Goal: Check status: Check status

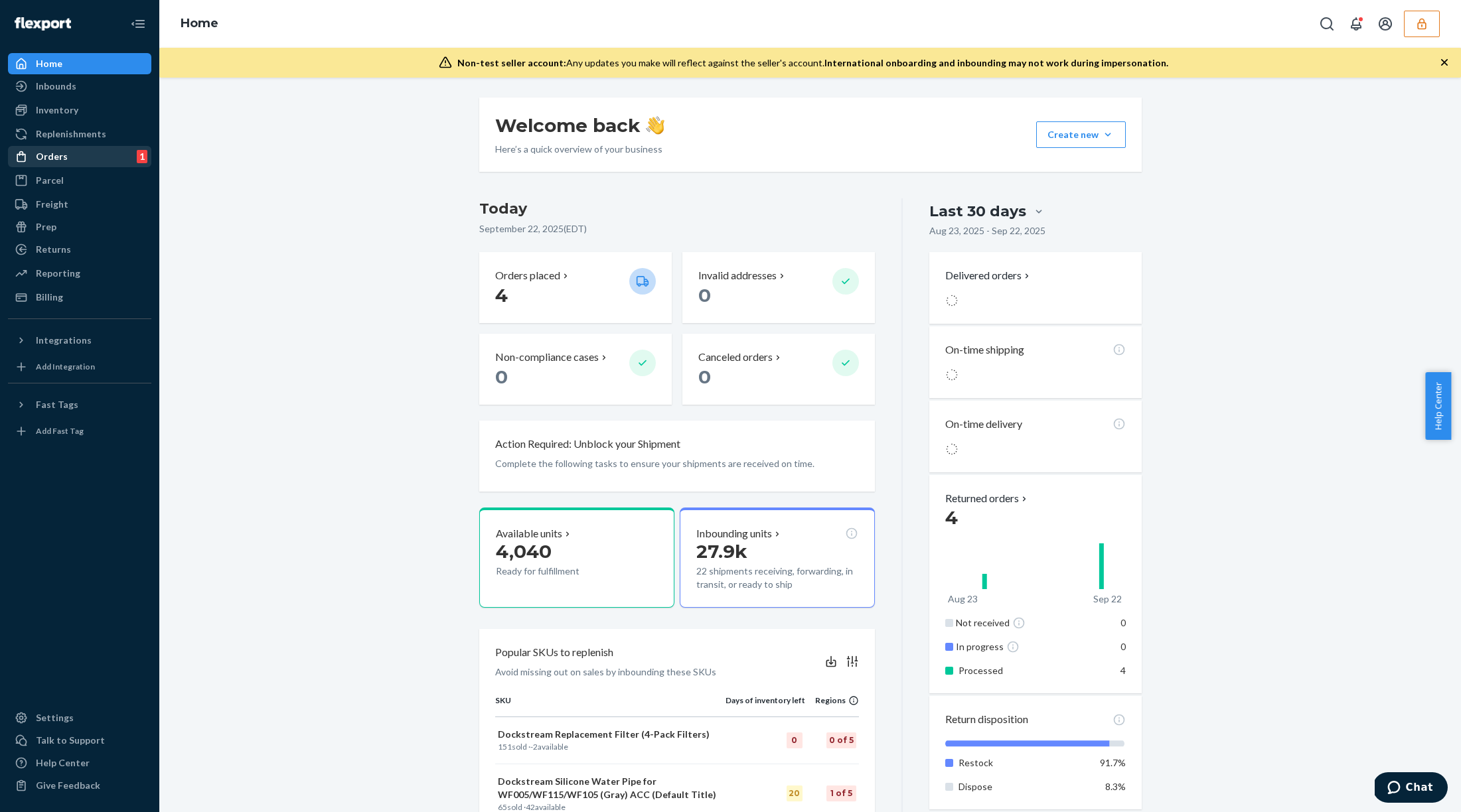
click at [85, 156] on div "Orders 1" at bounding box center [80, 156] width 141 height 18
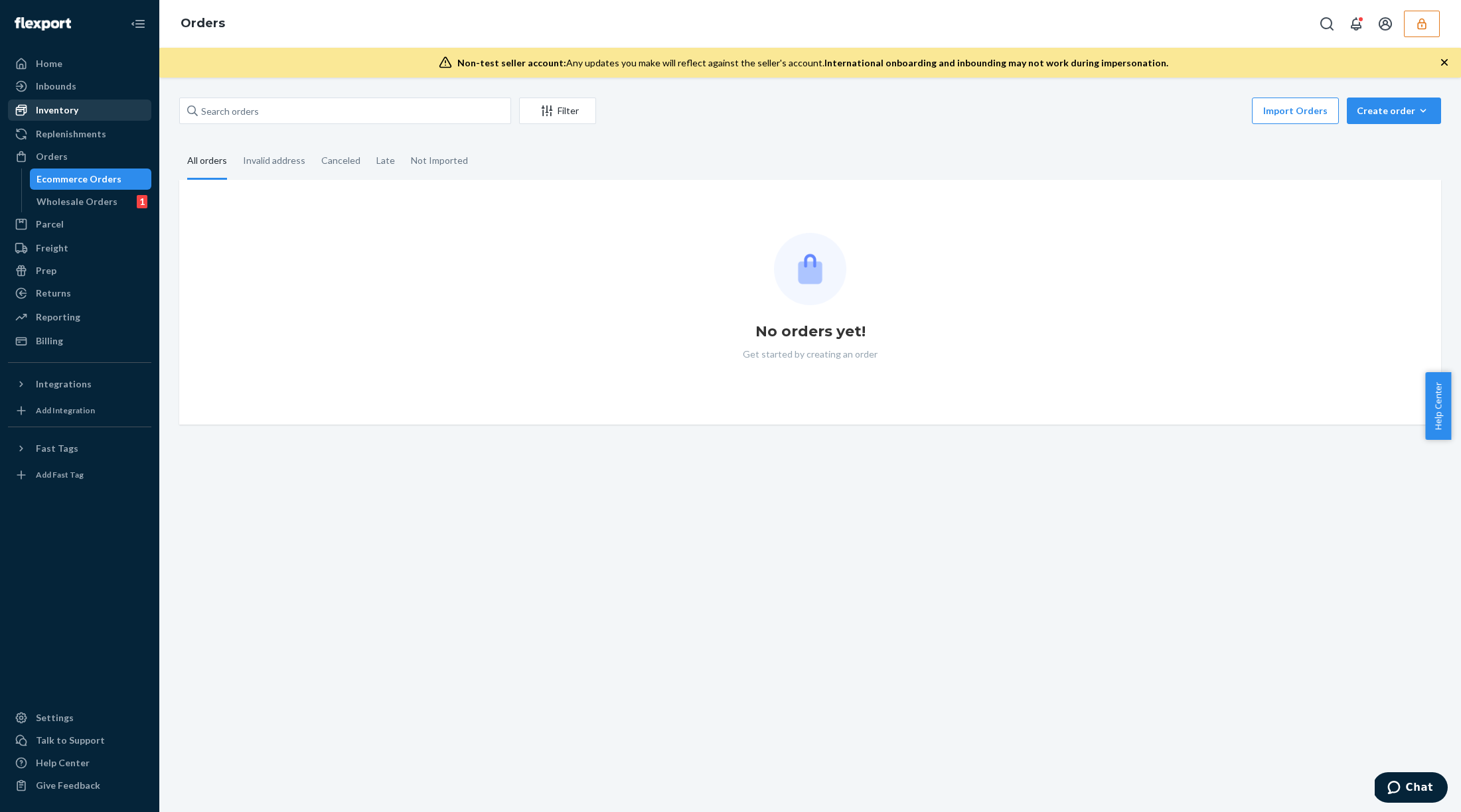
click at [87, 105] on div "Inventory" at bounding box center [80, 110] width 141 height 18
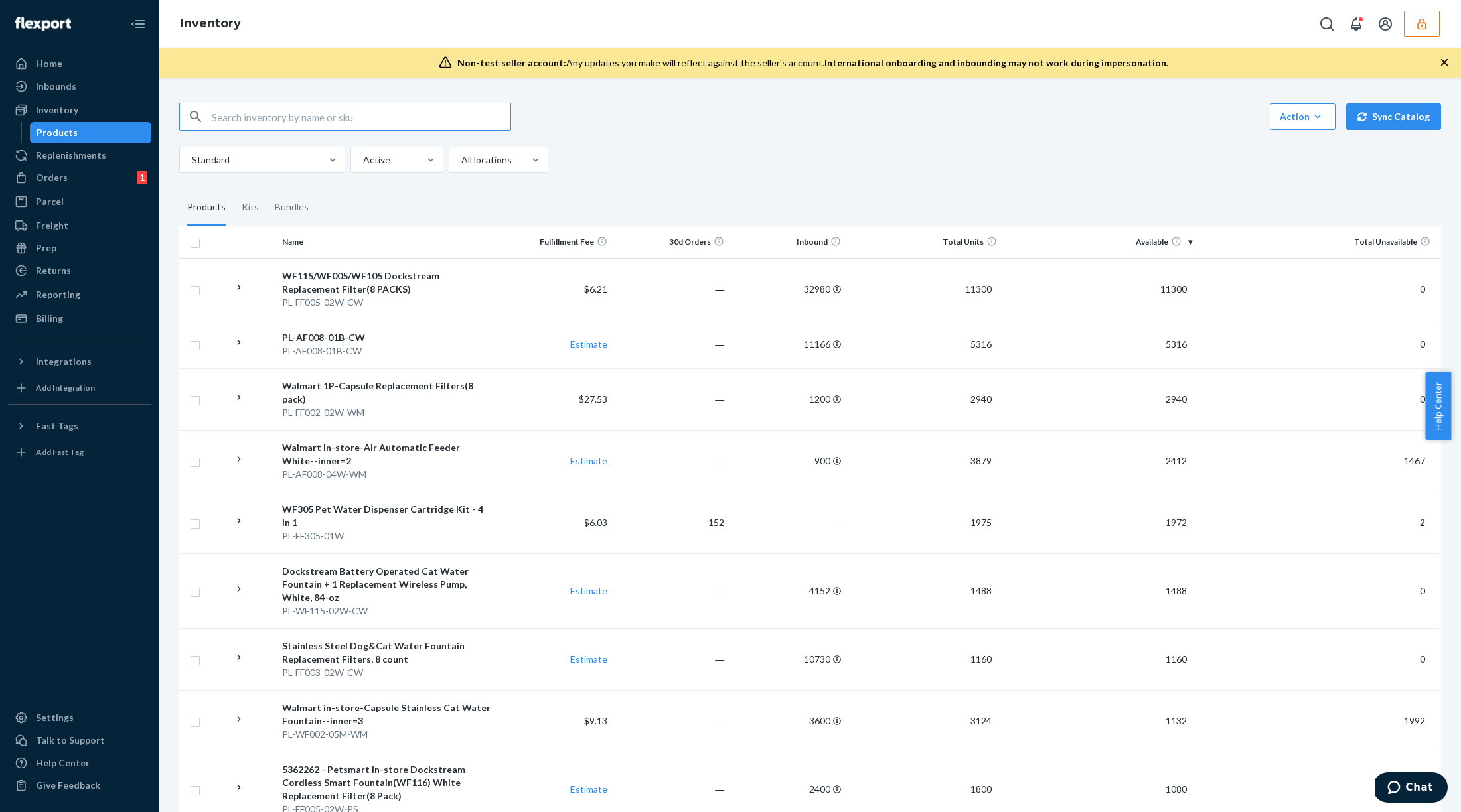
click at [372, 117] on input "text" at bounding box center [361, 117] width 299 height 26
paste input "DYLWNY2S2KB"
type input "DYLWNY2S2KB"
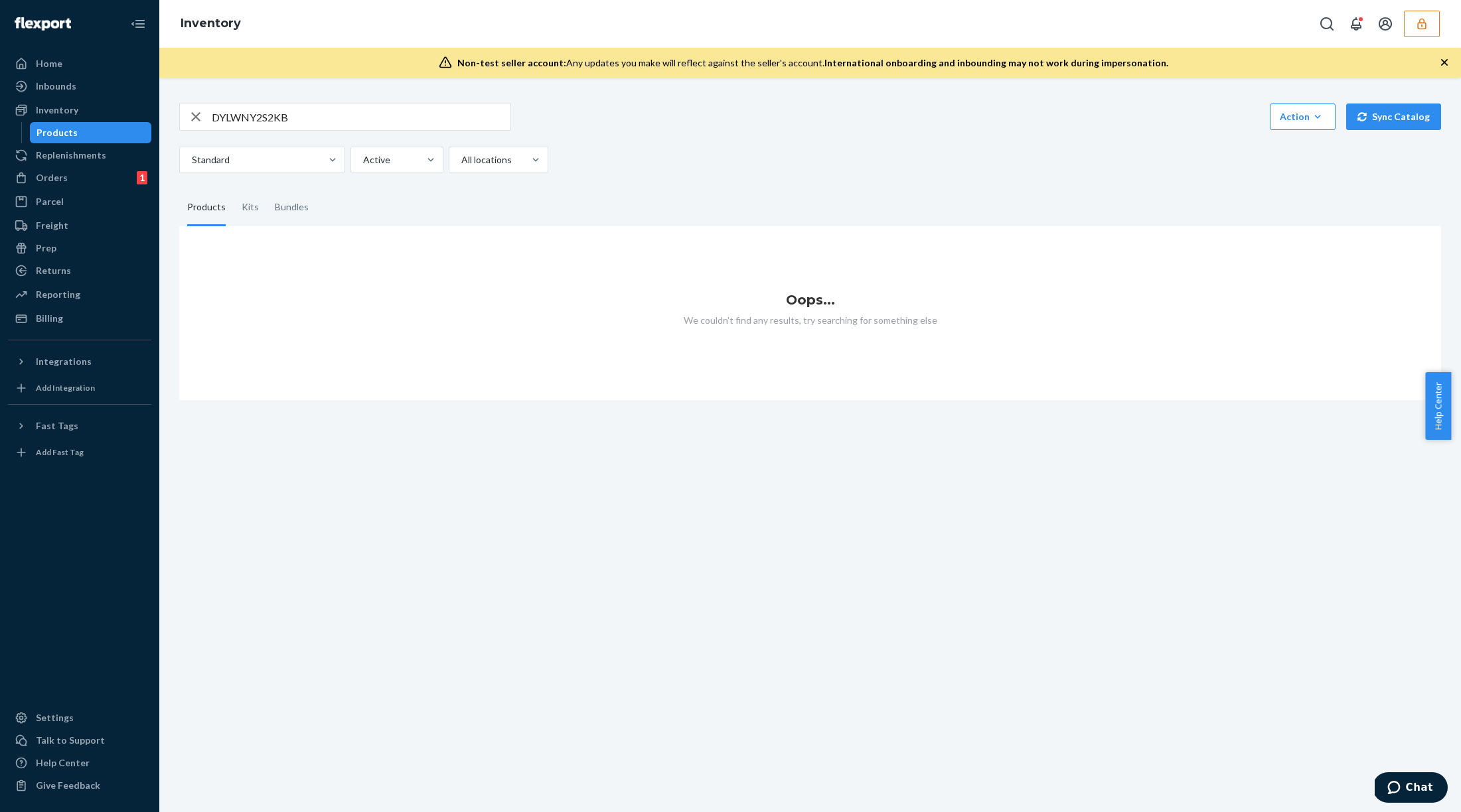
click at [872, 166] on div "Standard Active All locations" at bounding box center [805, 159] width 1252 height 26
click at [59, 176] on div "Orders" at bounding box center [51, 178] width 32 height 14
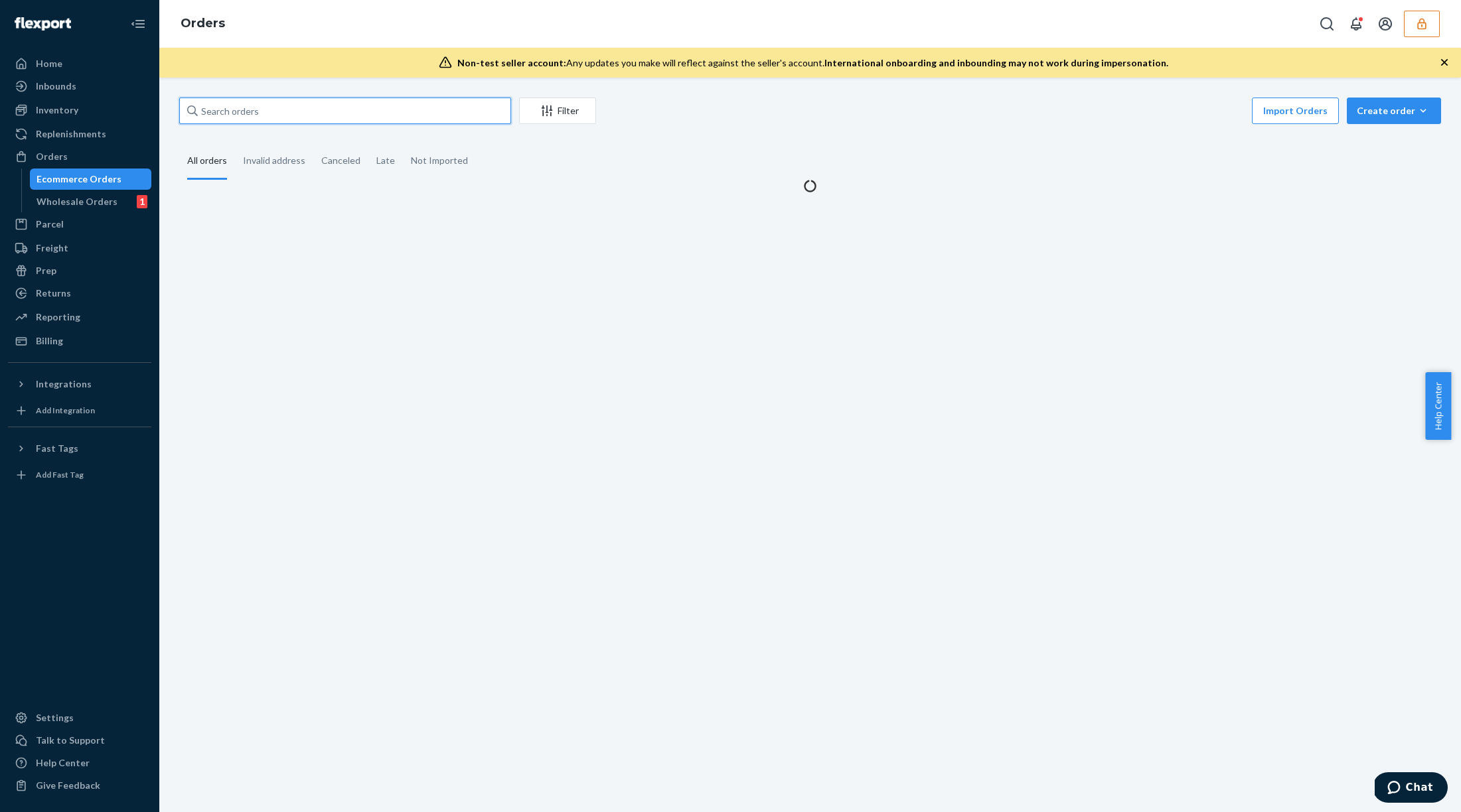
click at [344, 117] on input "text" at bounding box center [345, 110] width 332 height 26
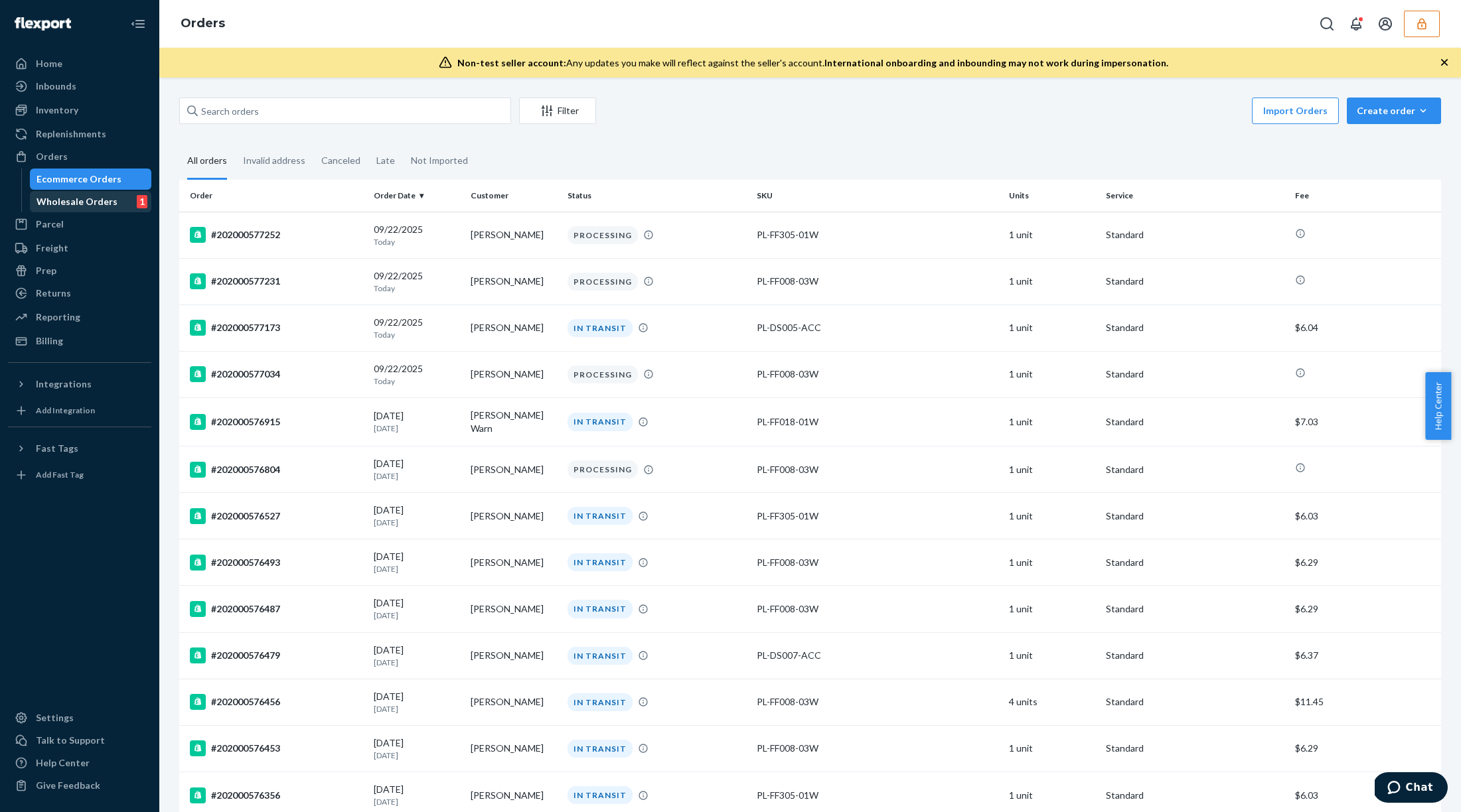
click at [118, 193] on div "Wholesale Orders 1" at bounding box center [91, 202] width 119 height 18
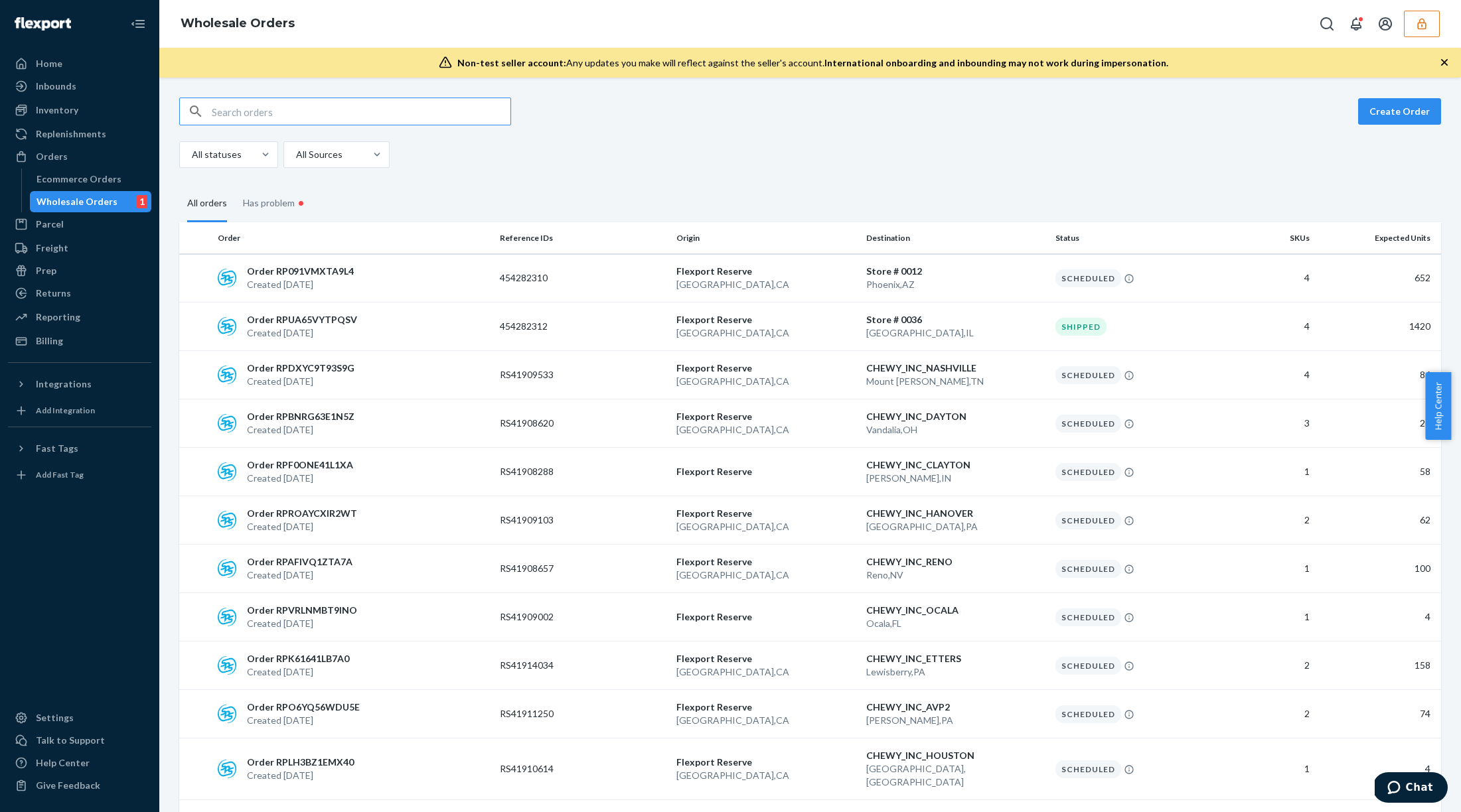
click at [324, 124] on input "text" at bounding box center [361, 111] width 299 height 26
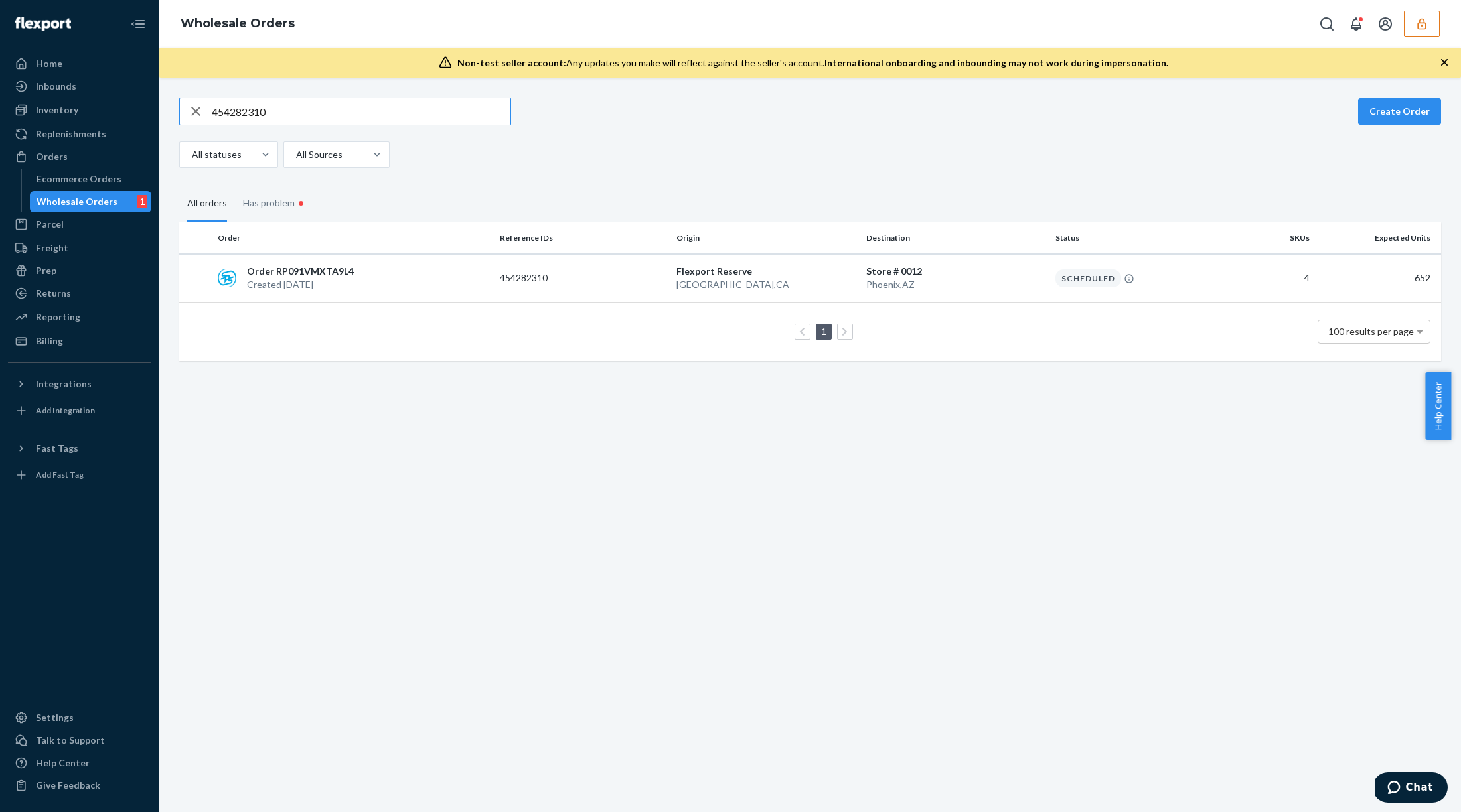
type input "454282310"
click at [955, 289] on p "Phoenix , AZ" at bounding box center [955, 284] width 179 height 14
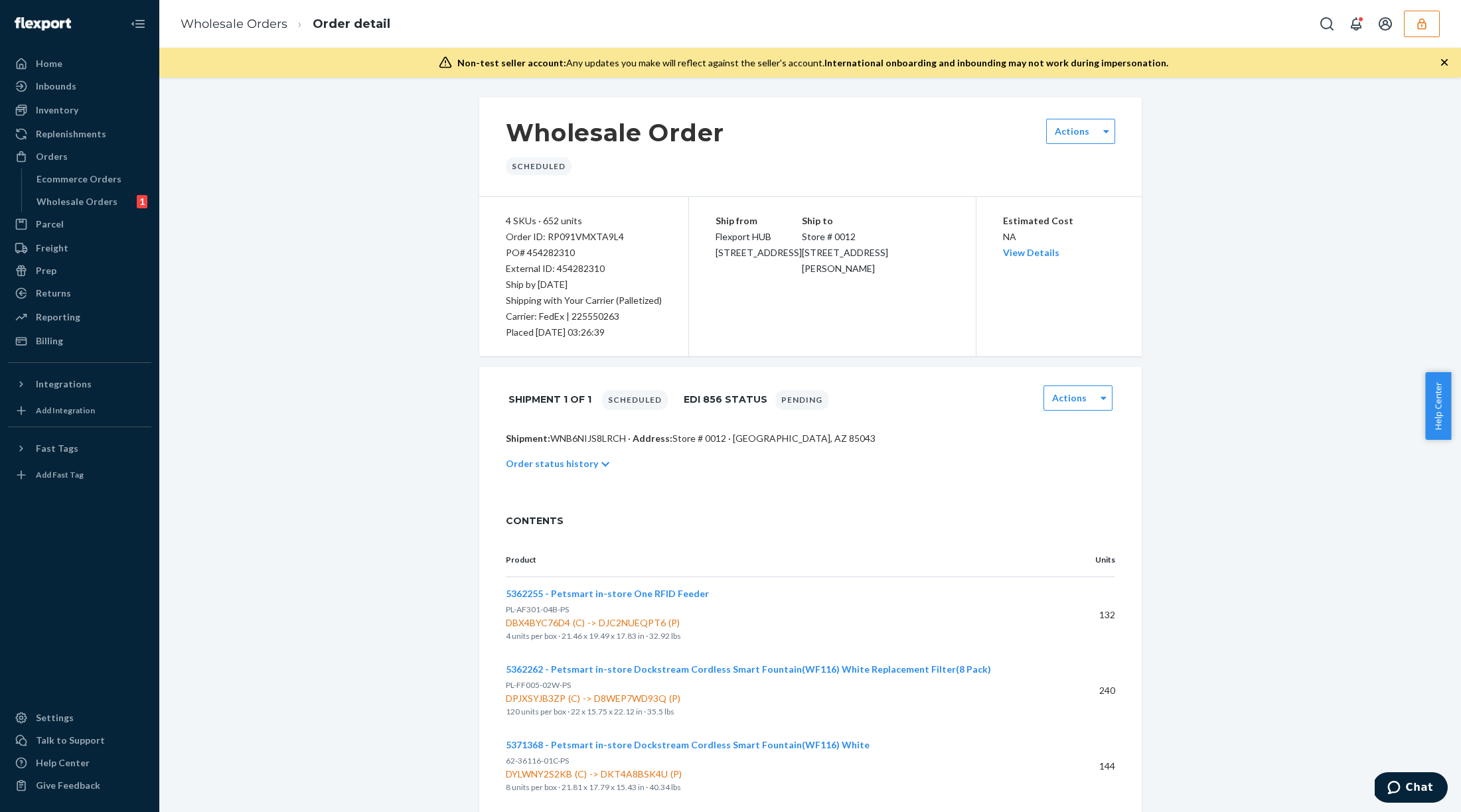
scroll to position [115, 0]
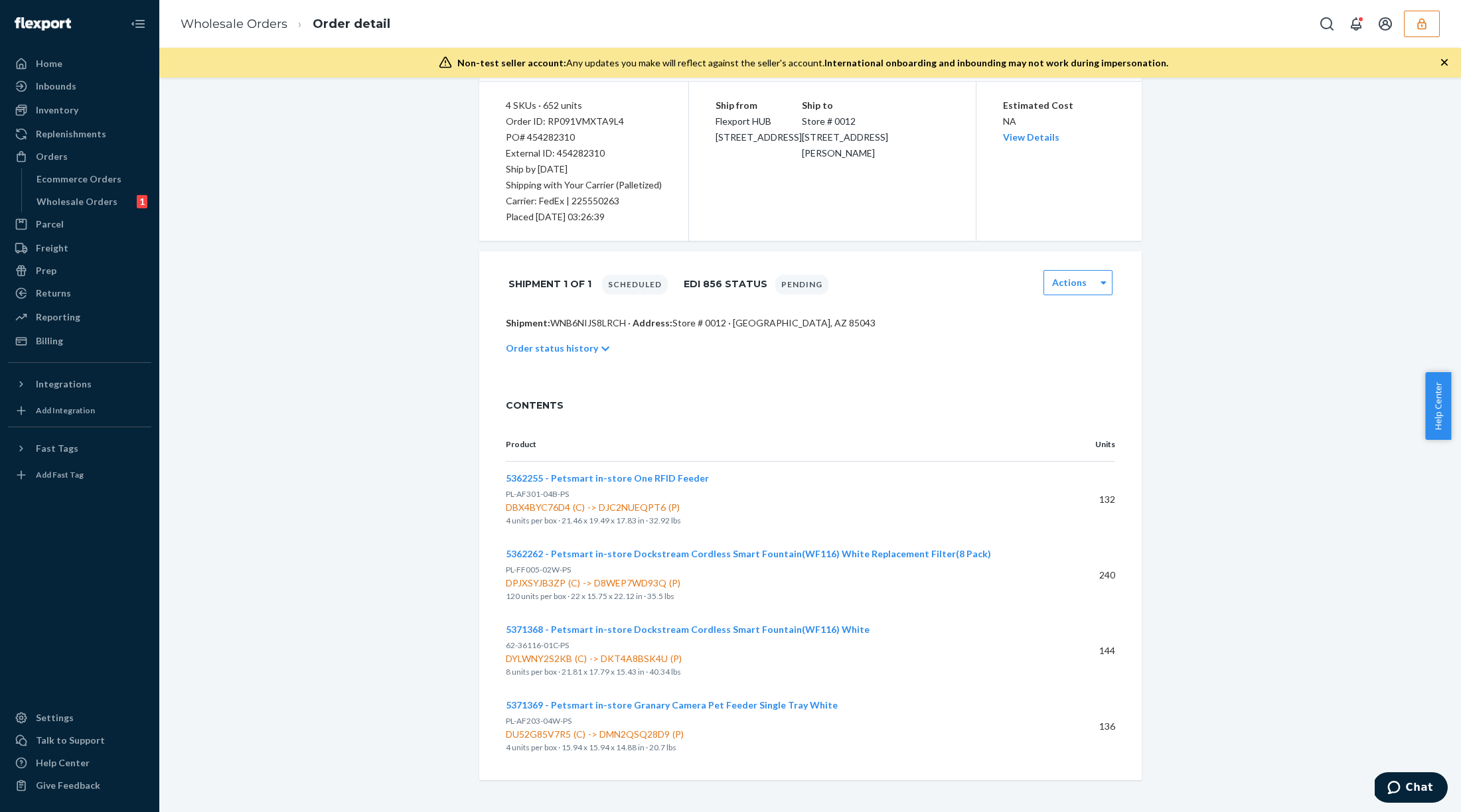
click at [773, 383] on div "CONTENTS" at bounding box center [810, 405] width 662 height 45
click at [100, 203] on div "Wholesale Orders" at bounding box center [77, 201] width 81 height 14
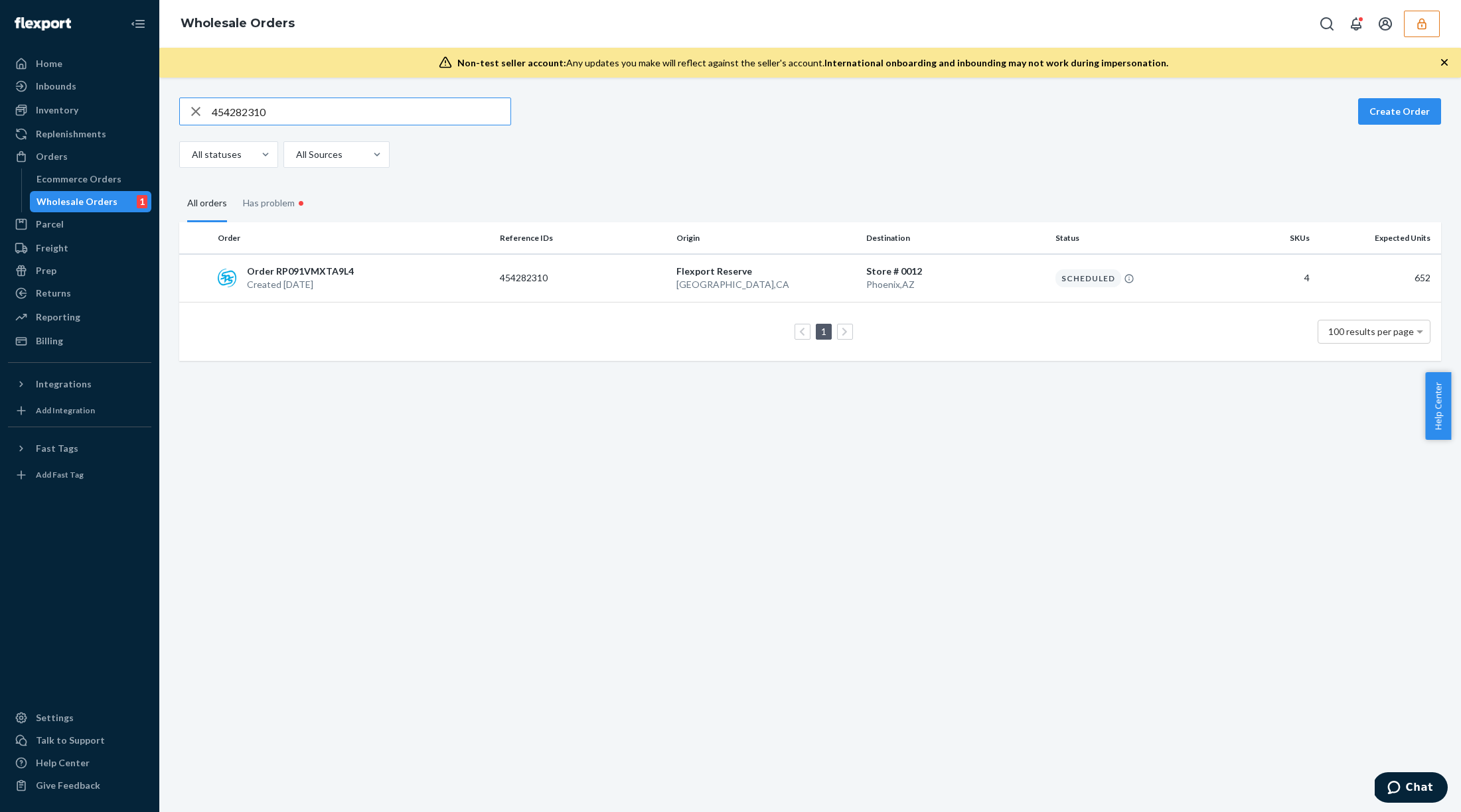
click at [420, 112] on input "454282310" at bounding box center [361, 111] width 299 height 26
type input "454282315"
click at [1095, 289] on td "Scheduled" at bounding box center [1138, 278] width 176 height 48
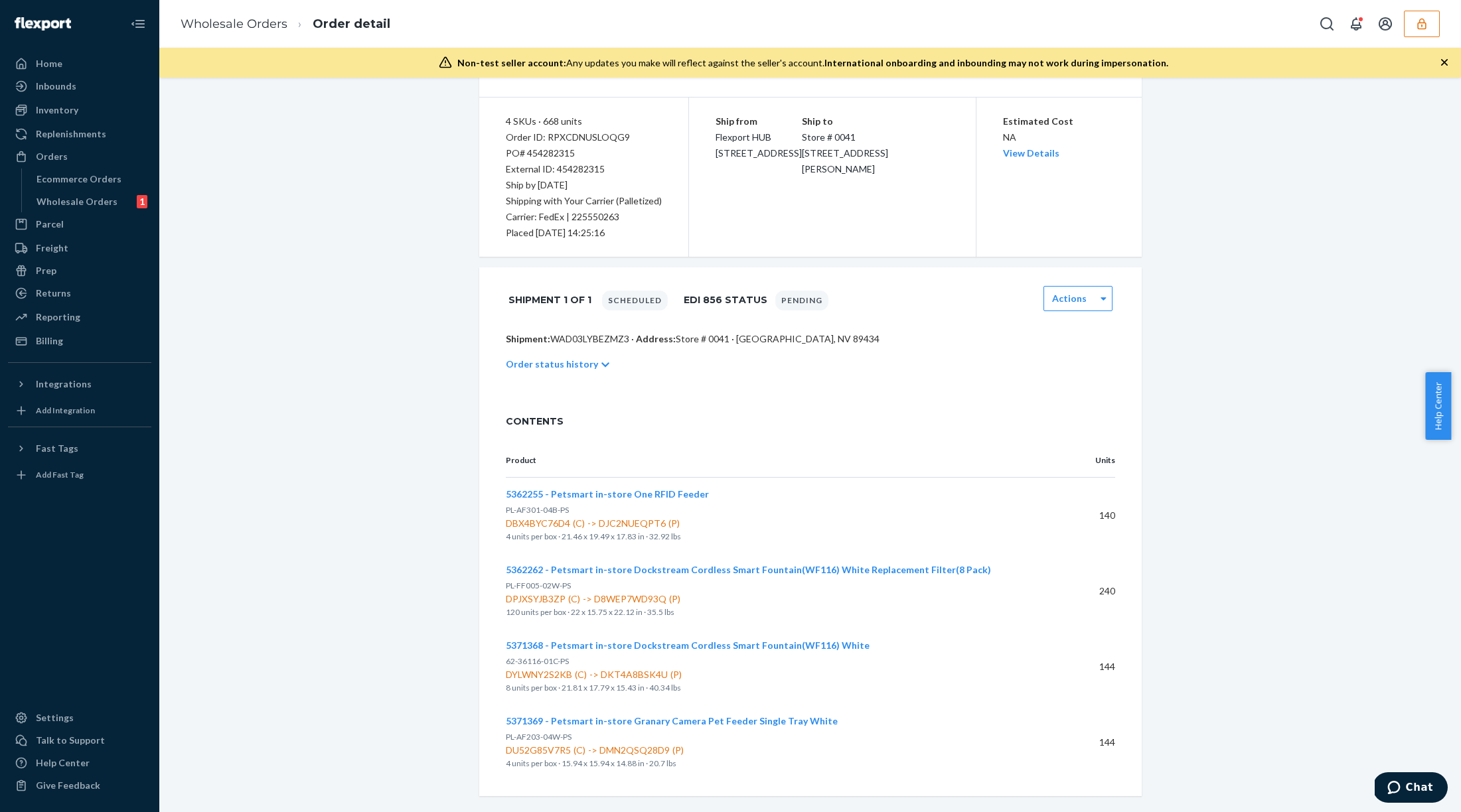
scroll to position [107, 0]
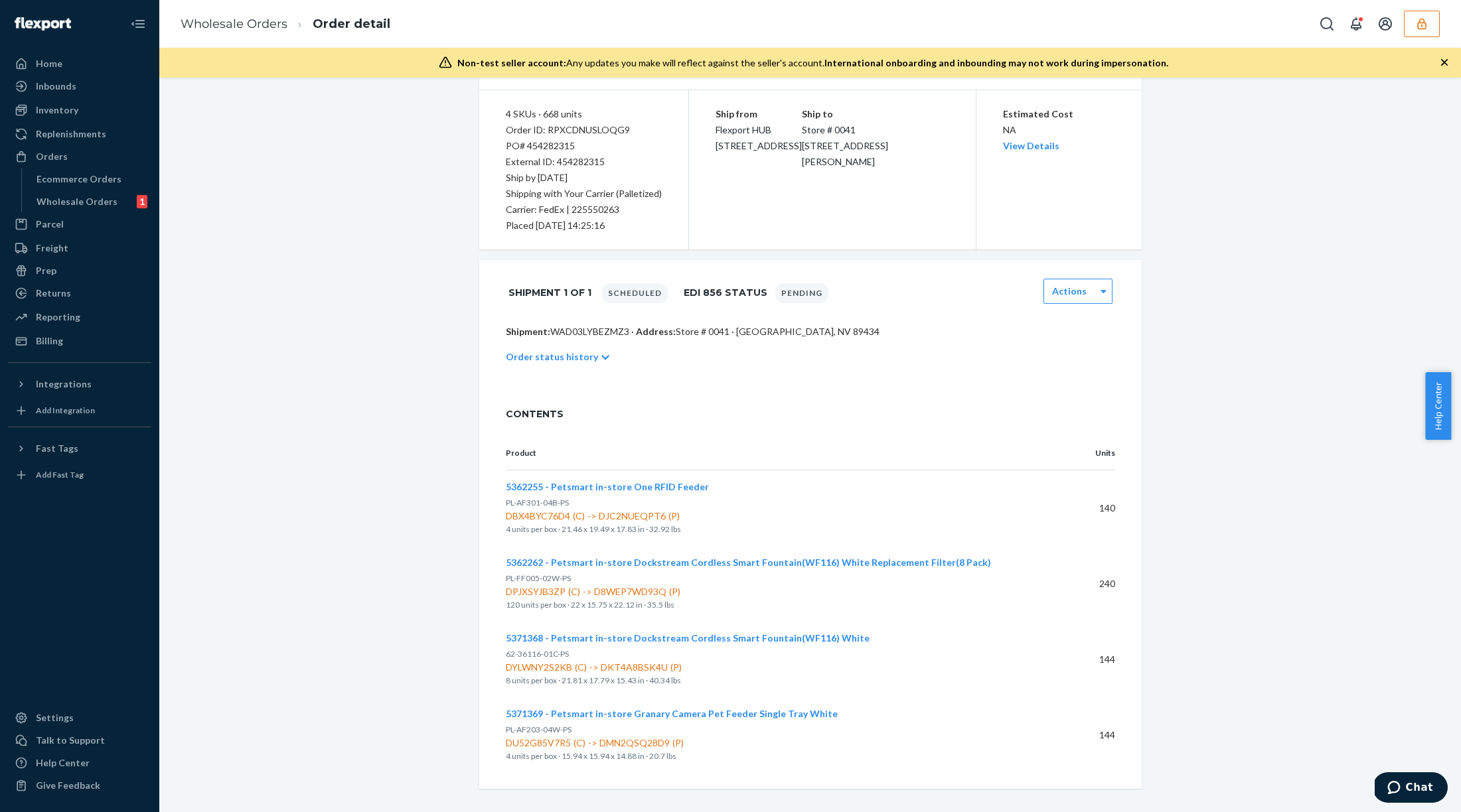
click at [593, 641] on span "5371368 - Petsmart in-store Dockstream Cordless Smart Fountain(WF116) White" at bounding box center [687, 638] width 363 height 11
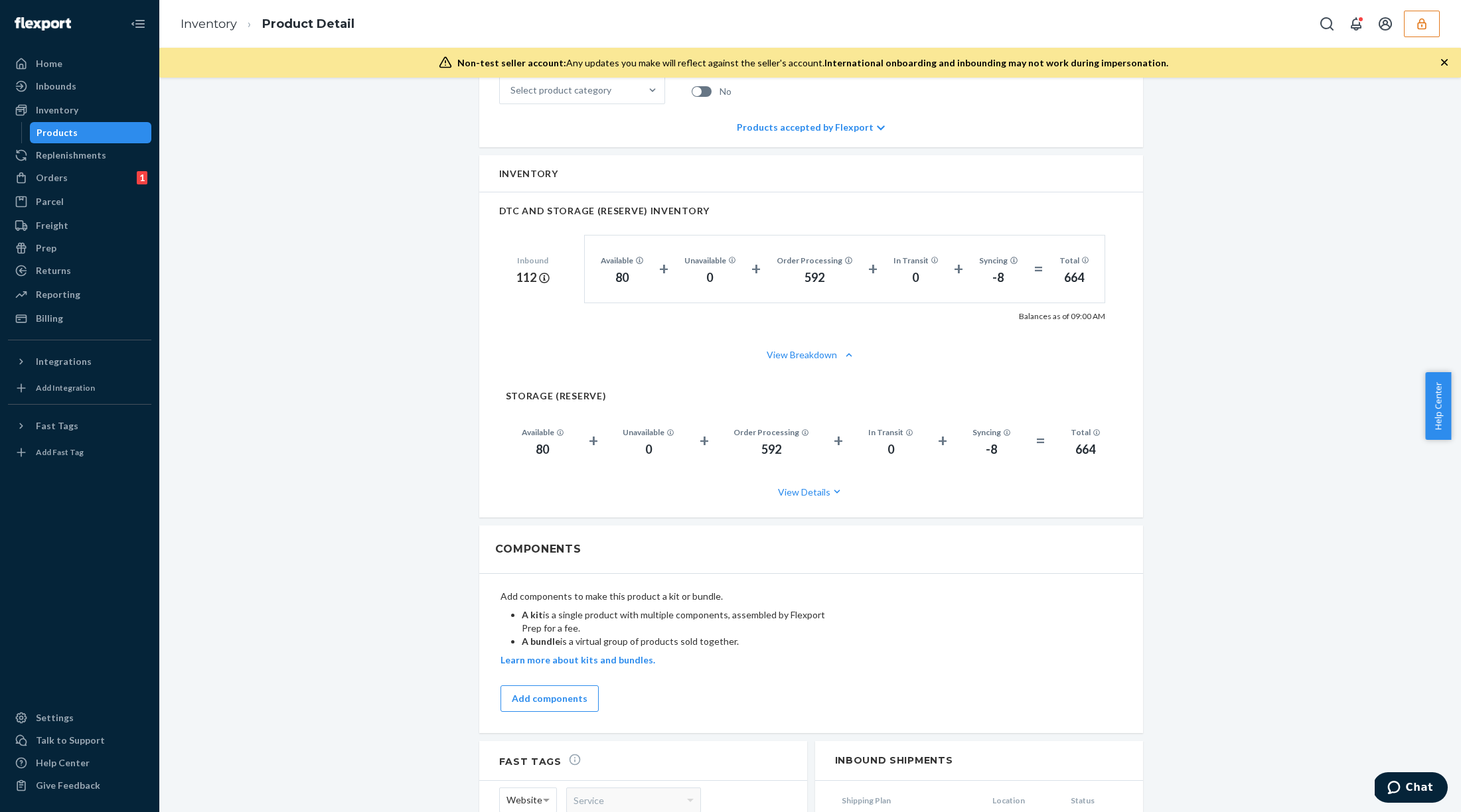
scroll to position [318, 0]
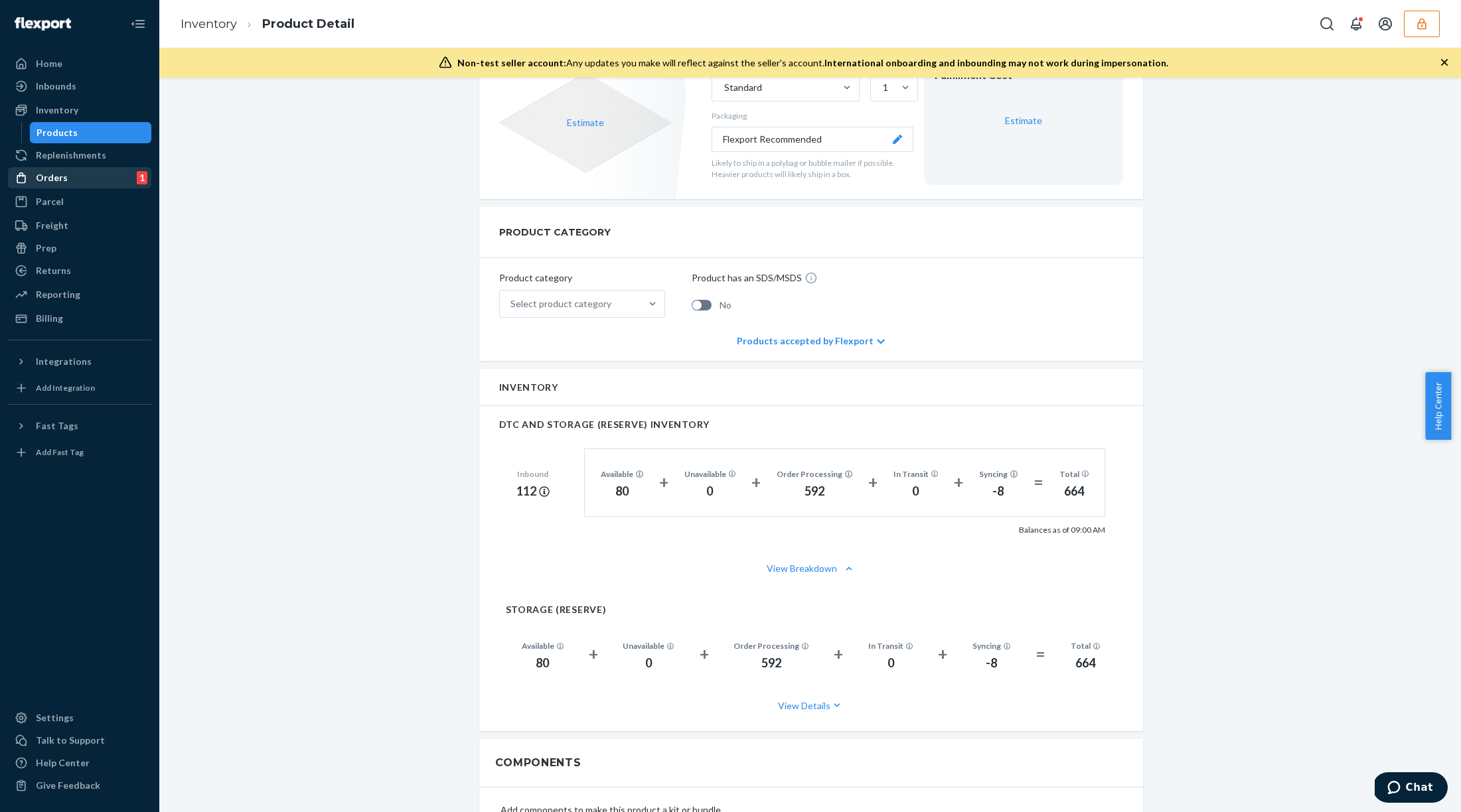
click at [80, 183] on div "Orders 1" at bounding box center [80, 178] width 141 height 18
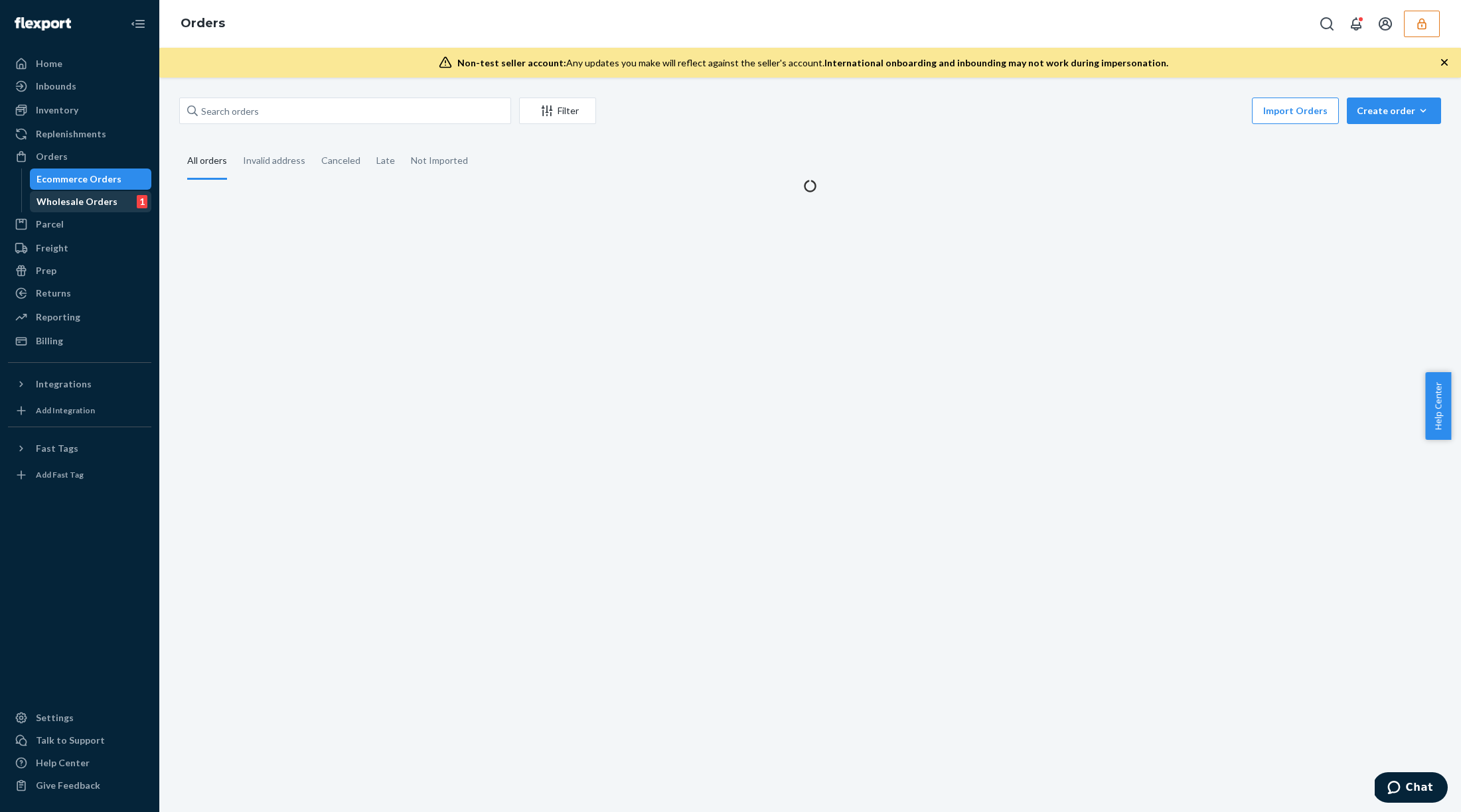
click at [85, 212] on link "Wholesale Orders 1" at bounding box center [91, 202] width 122 height 21
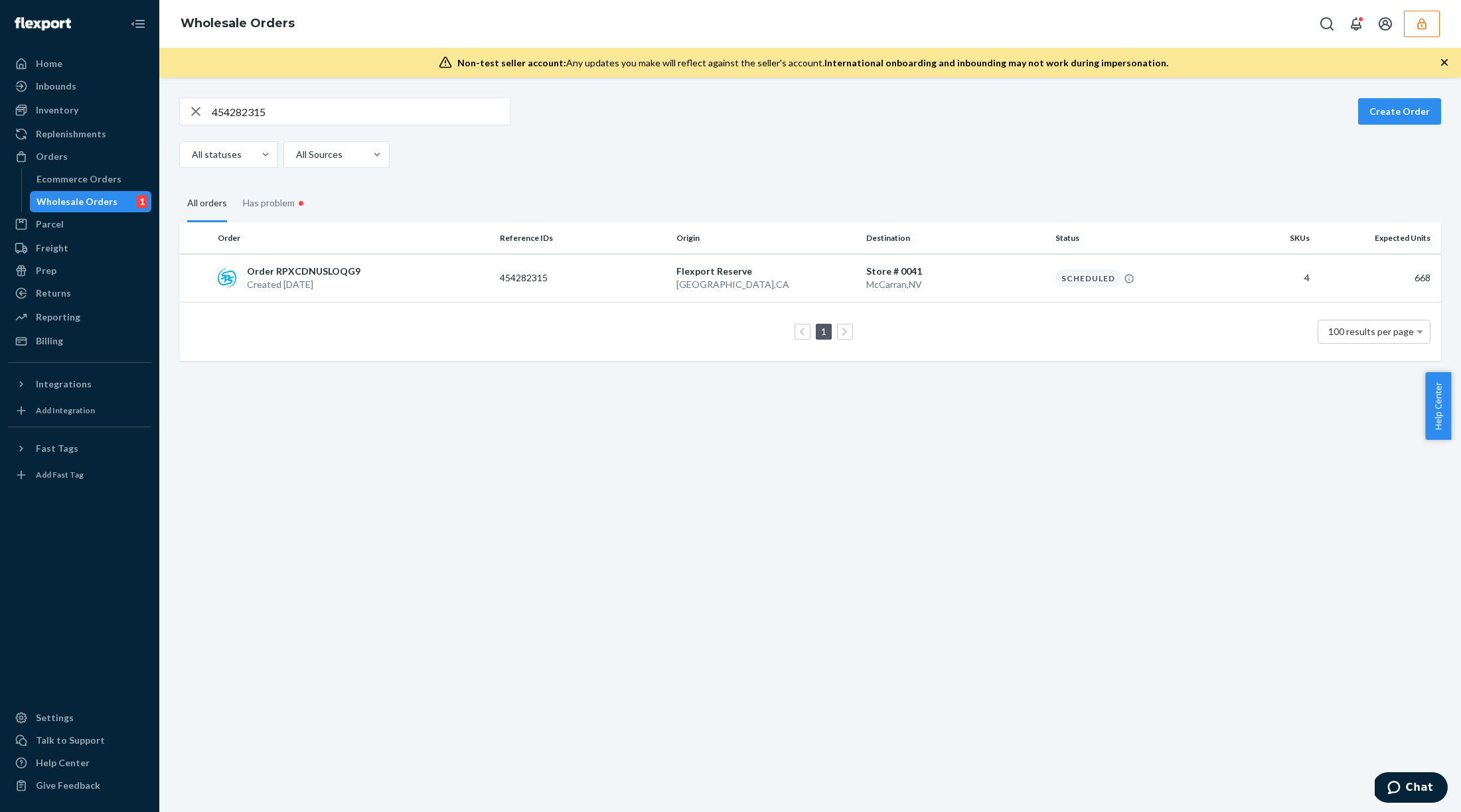
click at [87, 203] on div "Wholesale Orders" at bounding box center [77, 201] width 81 height 14
click at [1112, 294] on td "Scheduled" at bounding box center [1138, 278] width 176 height 48
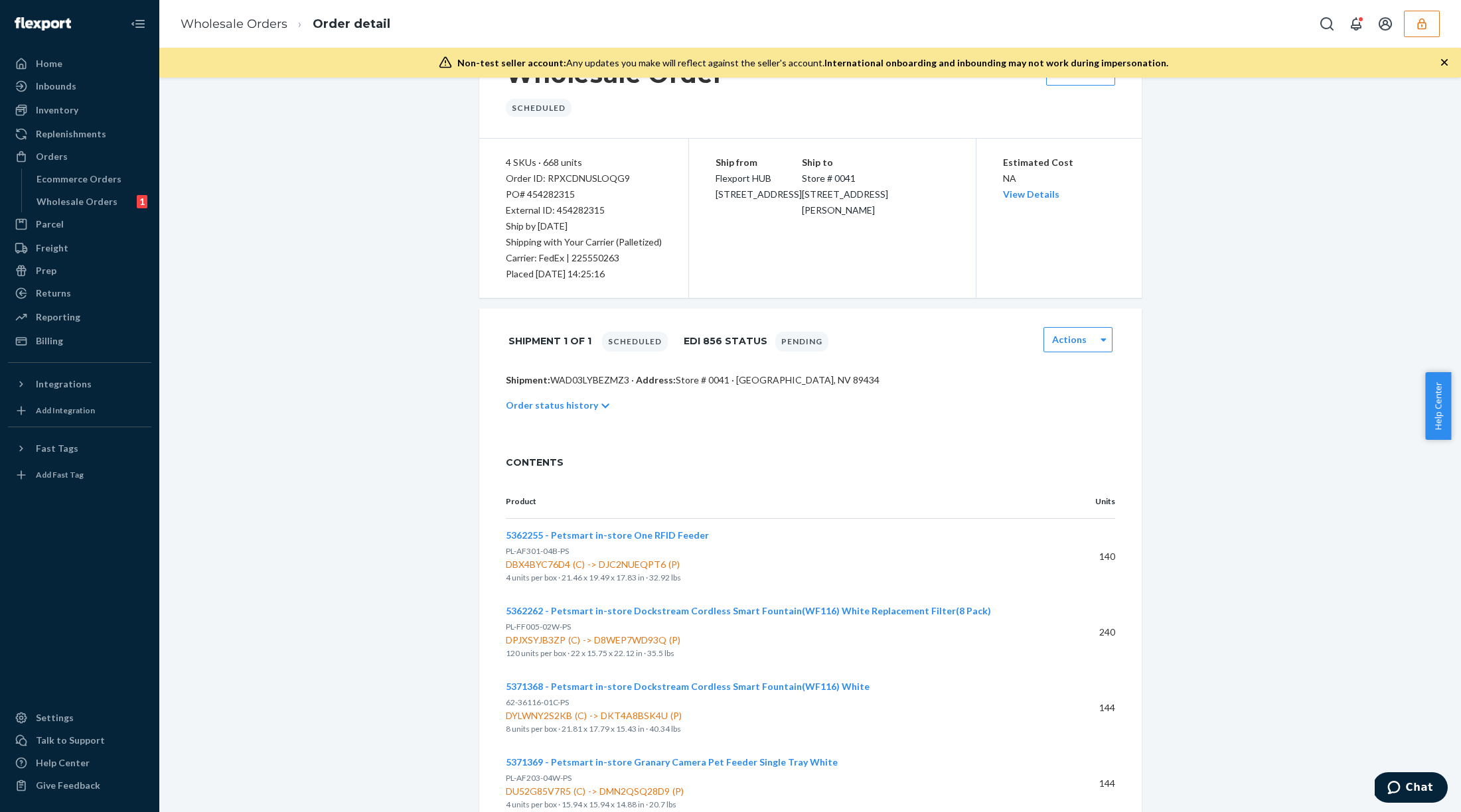
scroll to position [115, 0]
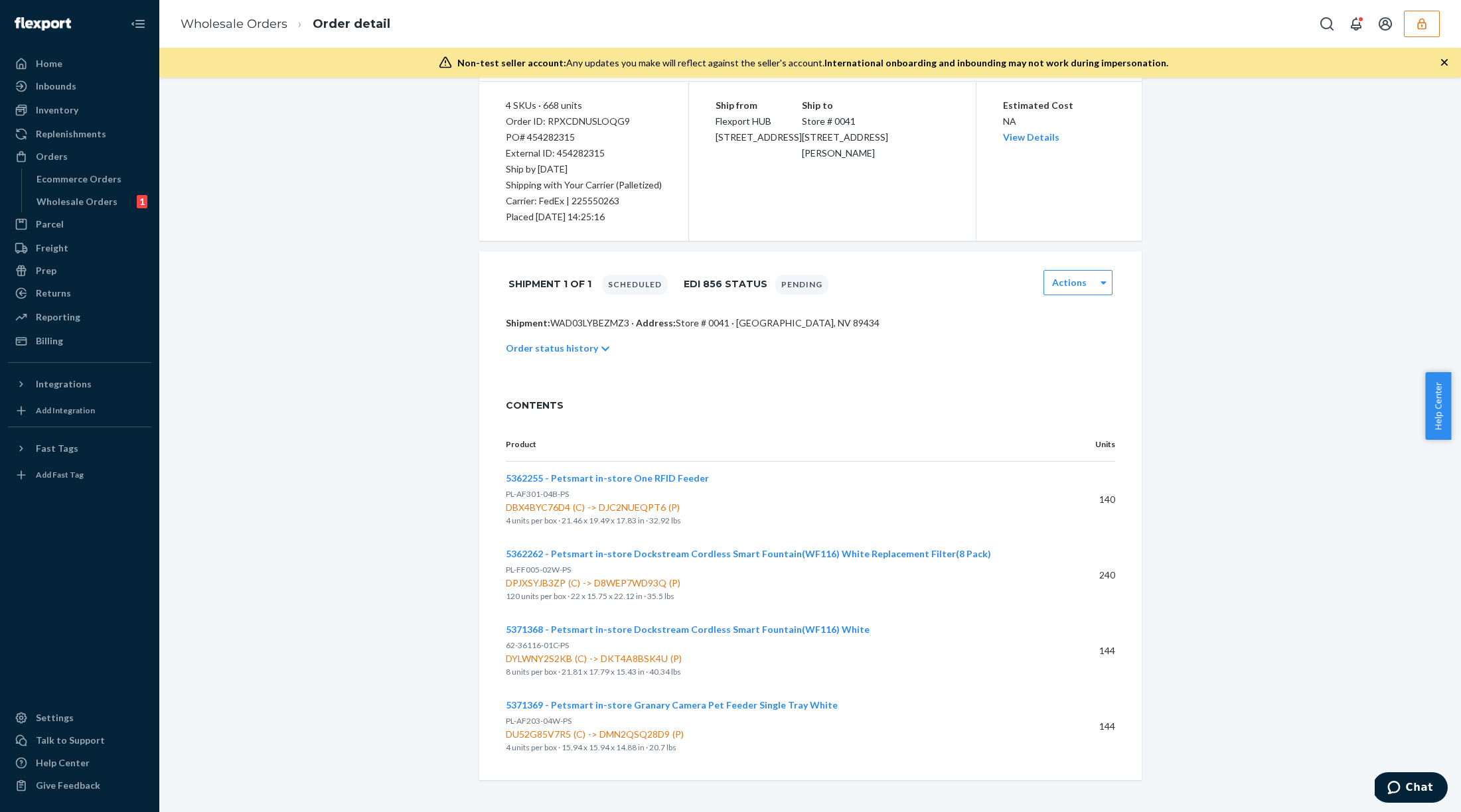
click at [408, 531] on div "Wholesale Order Scheduled Actions 4 SKUs · 668 units Order ID: RPXCDNUSLOQG9 PO…" at bounding box center [810, 381] width 1282 height 798
click at [699, 659] on span "DYLWNY2S2KB (C) -> DKT4A8BSK4U (P)" at bounding box center [772, 658] width 532 height 14
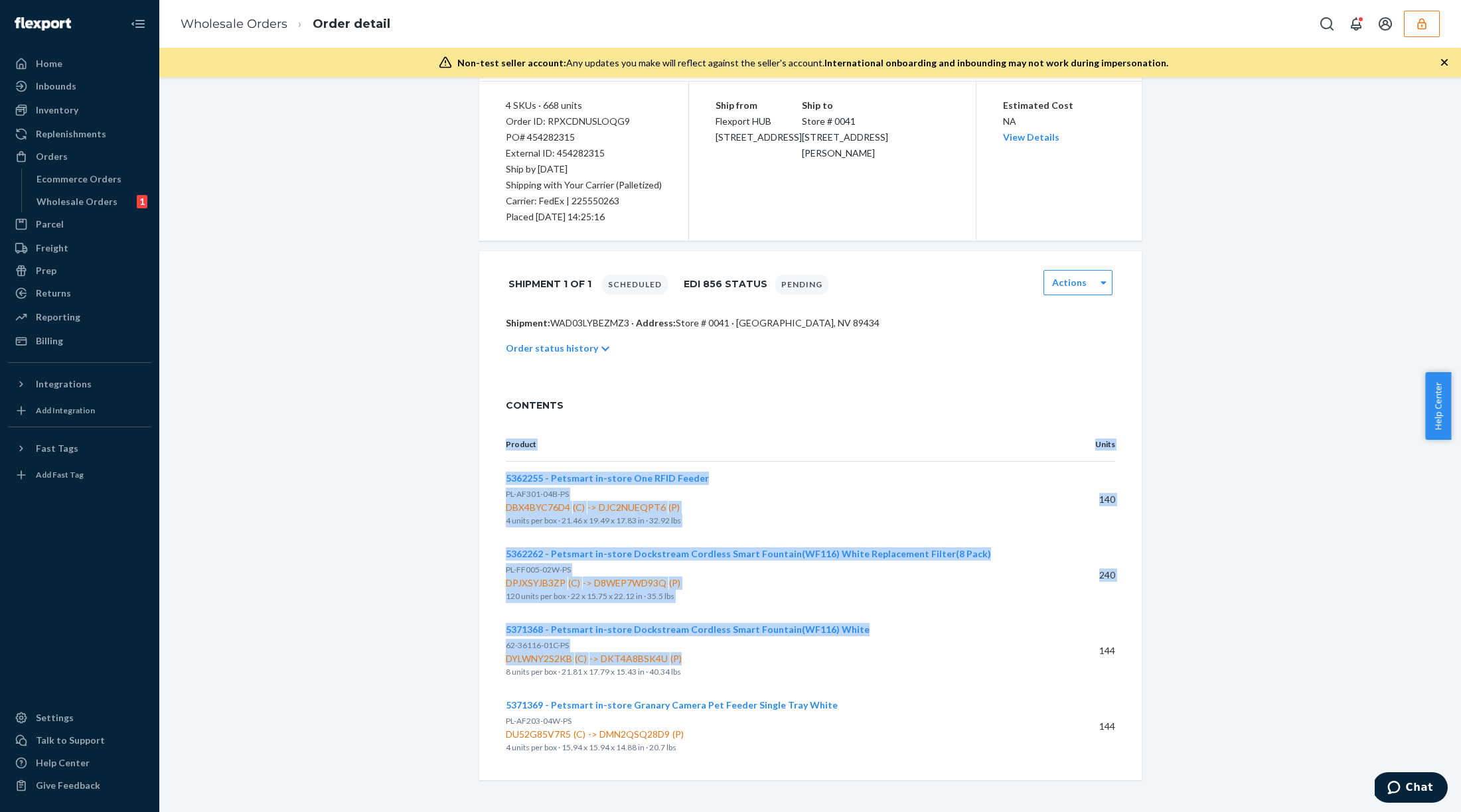
drag, startPoint x: 706, startPoint y: 657, endPoint x: 496, endPoint y: 625, distance: 212.4
click at [496, 625] on div "Product Units 5362255 - Petsmart in-store One RFID Feeder PL-AF301-04B-PS DBX4B…" at bounding box center [810, 604] width 662 height 353
click at [482, 626] on div "Product Units 5362255 - Petsmart in-store One RFID Feeder PL-AF301-04B-PS DBX4B…" at bounding box center [810, 604] width 662 height 353
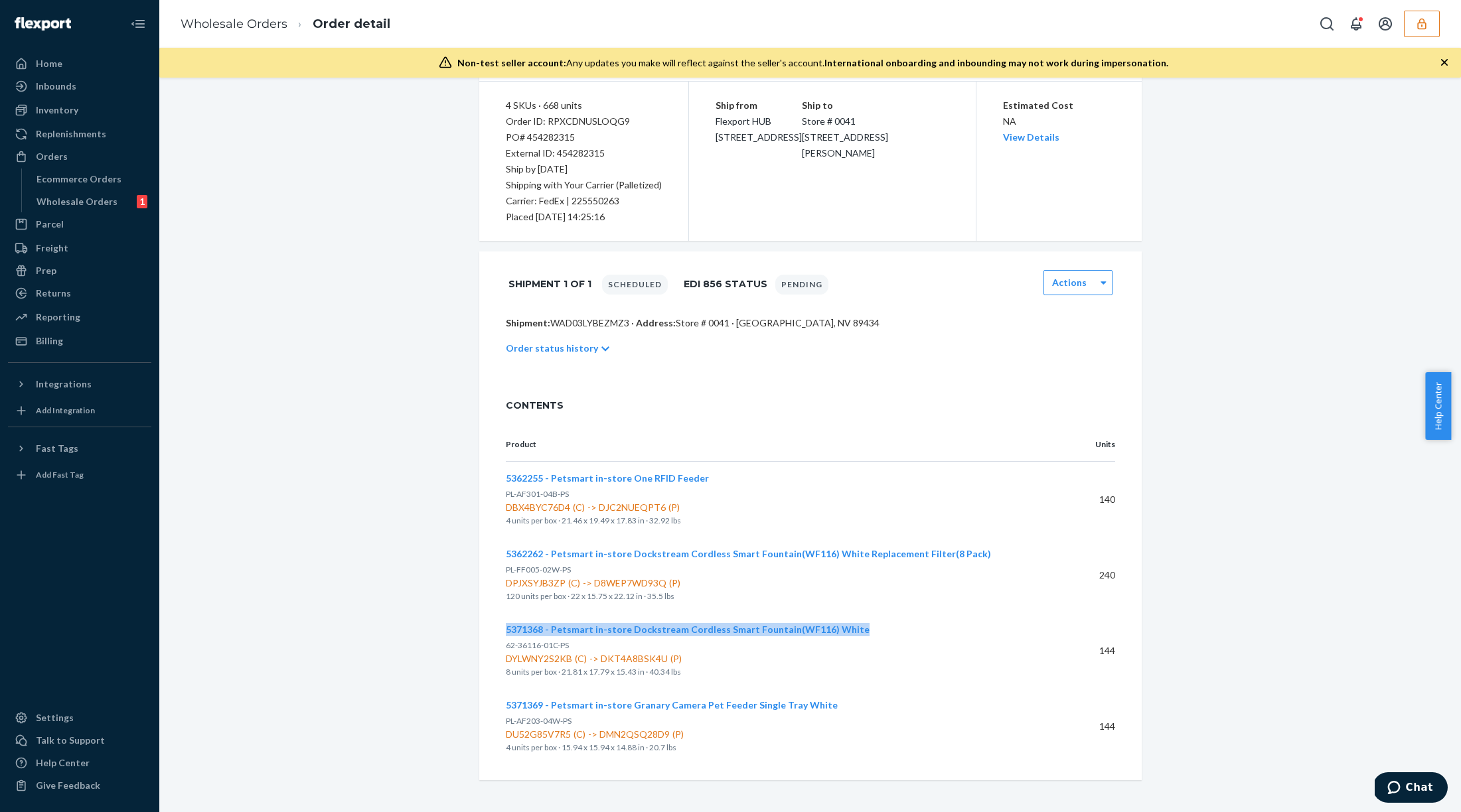
drag, startPoint x: 854, startPoint y: 628, endPoint x: 501, endPoint y: 631, distance: 353.0
click at [506, 631] on div "5371368 - Petsmart in-store Dockstream Cordless Smart Fountain(WF116) White 62-…" at bounding box center [772, 651] width 532 height 55
copy span "5371368 - Petsmart in-store Dockstream Cordless Smart Fountain(WF116) White"
click at [1414, 18] on button "button" at bounding box center [1422, 23] width 36 height 26
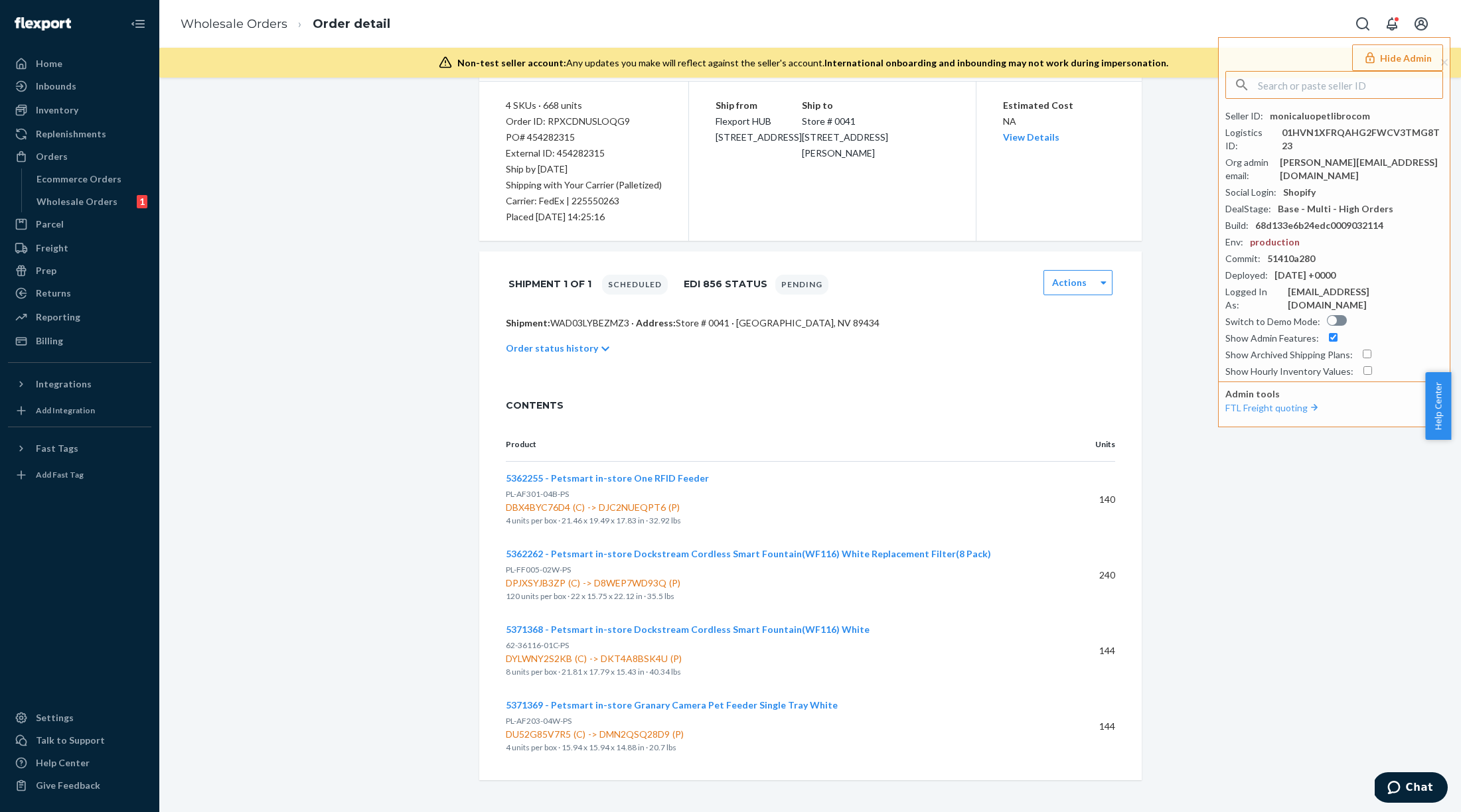
click at [1179, 220] on div "Wholesale Order Scheduled Actions 4 SKUs · 668 units Order ID: RPXCDNUSLOQG9 PO…" at bounding box center [810, 381] width 1282 height 798
click at [86, 199] on div "Wholesale Orders" at bounding box center [77, 201] width 81 height 14
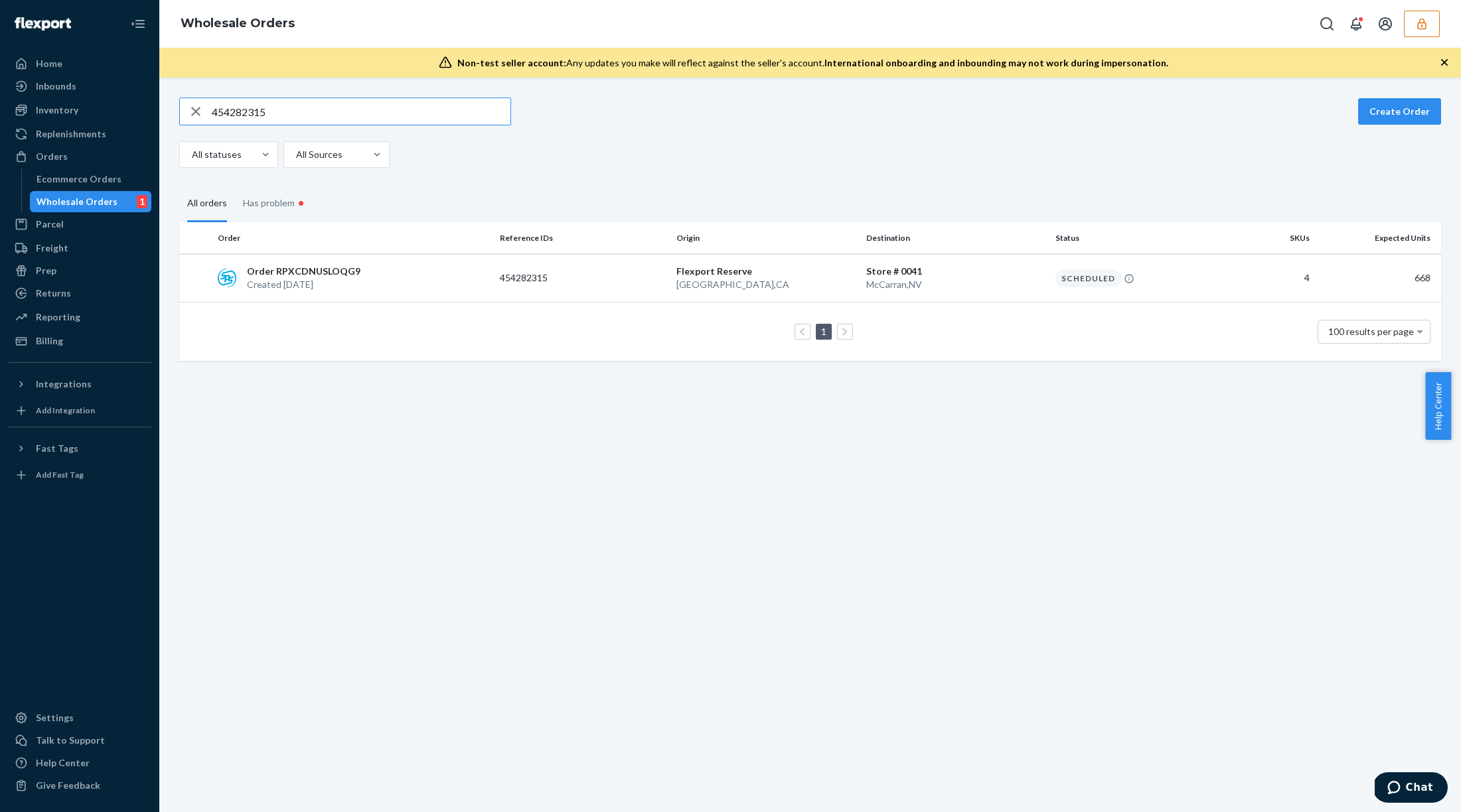
click at [465, 120] on input "454282315" at bounding box center [361, 111] width 299 height 26
type input "454282308"
click at [915, 286] on p "Groveport , OH" at bounding box center [955, 284] width 179 height 14
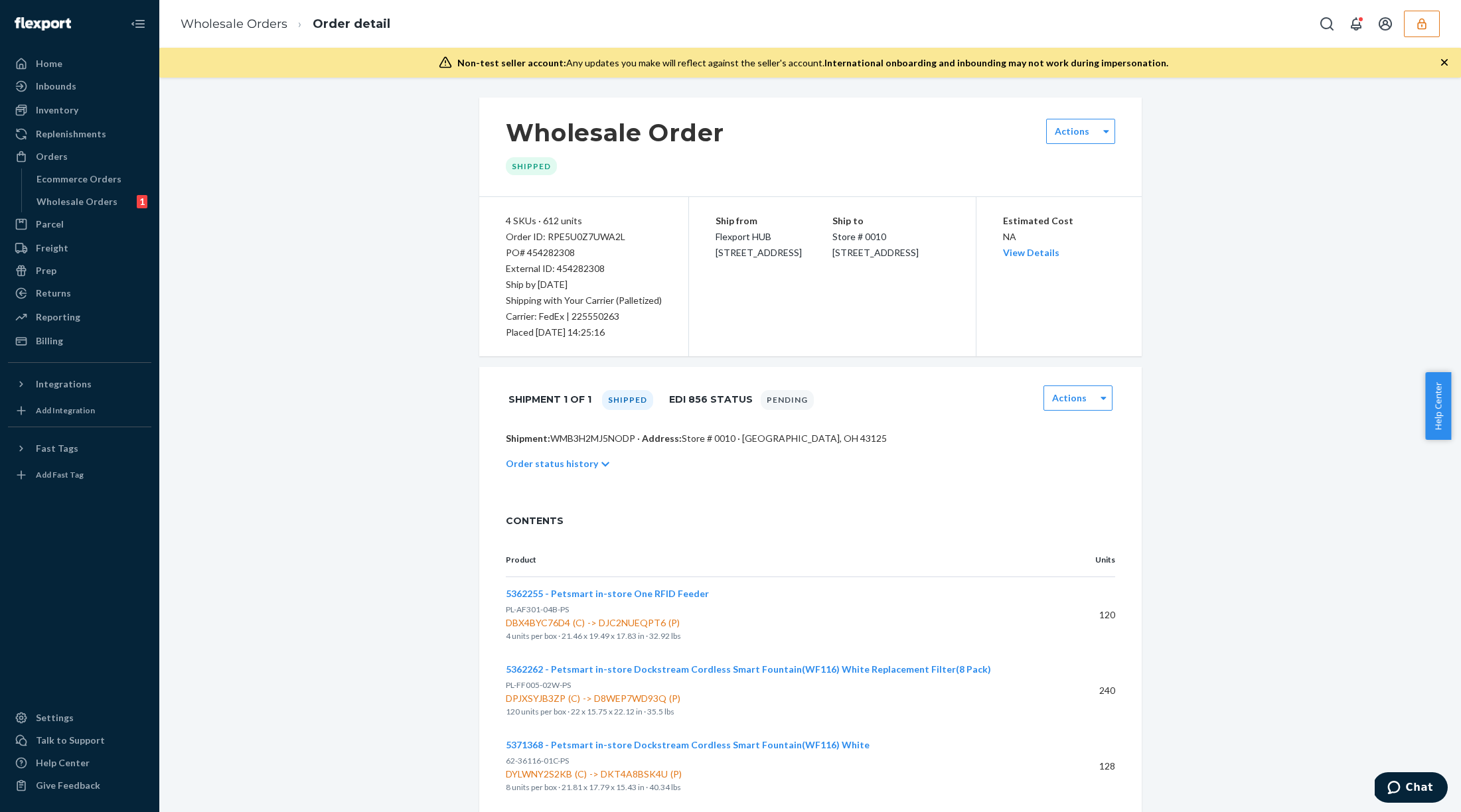
scroll to position [27, 0]
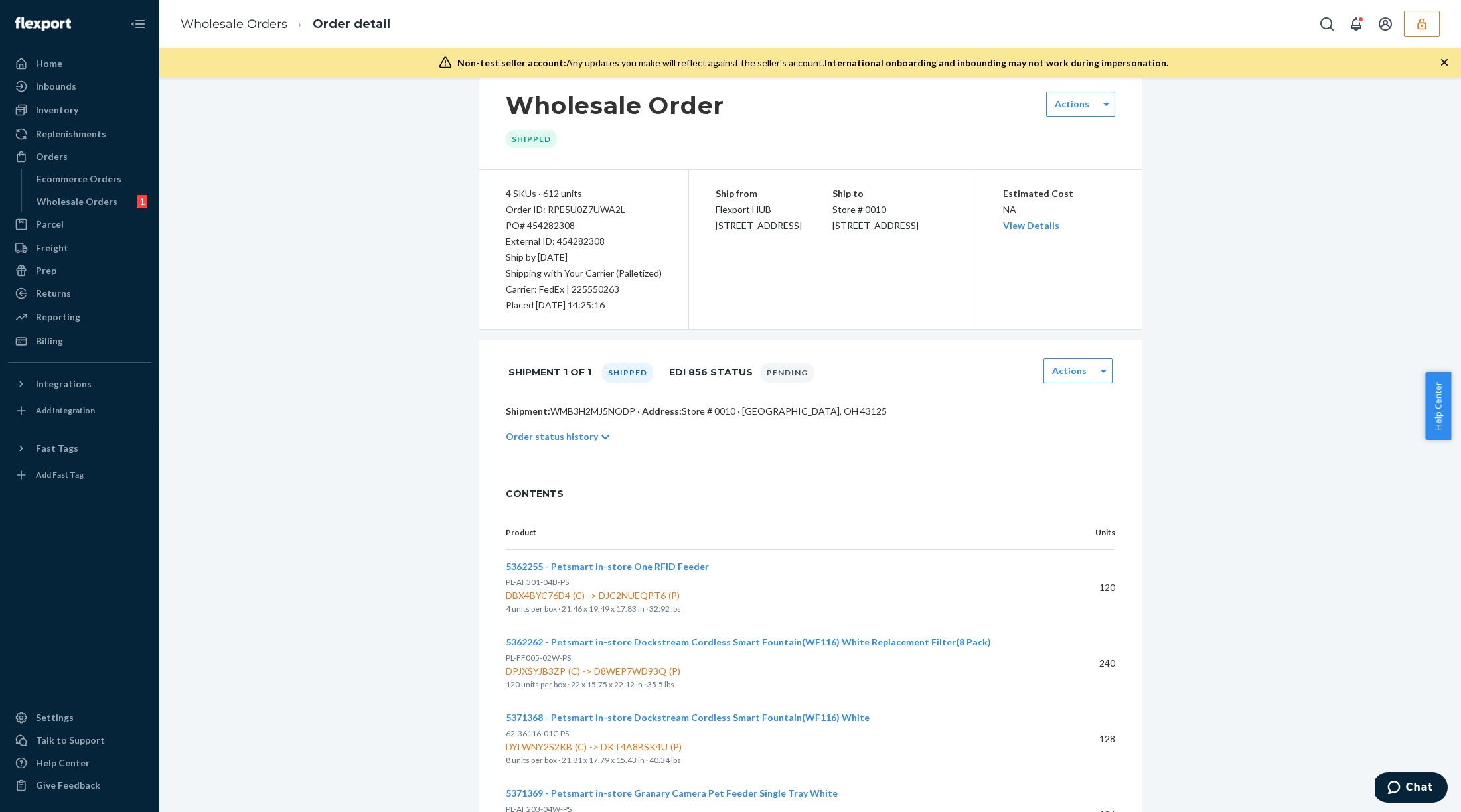
click at [593, 413] on p "Shipment: WMB3H2MJ5NODP · Address: Store # 0010 · Groveport, OH 43125" at bounding box center [810, 411] width 610 height 14
copy p "WMB3H2MJ5NODP"
click at [114, 210] on div "Wholesale Orders 1" at bounding box center [91, 202] width 119 height 18
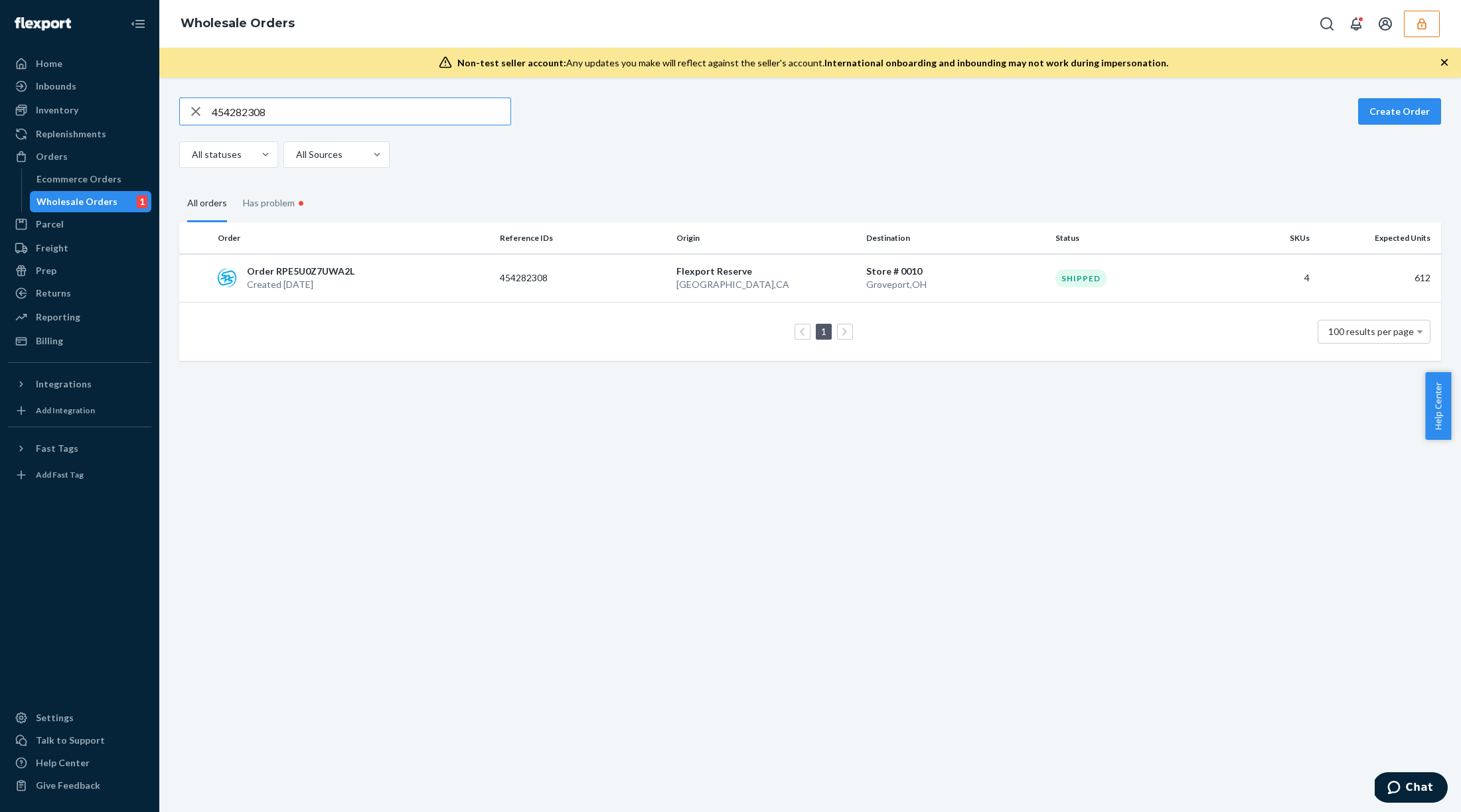
click at [432, 113] on input "454282308" at bounding box center [361, 111] width 299 height 26
type input "454282312"
click at [1085, 292] on td "Shipped" at bounding box center [1138, 278] width 176 height 48
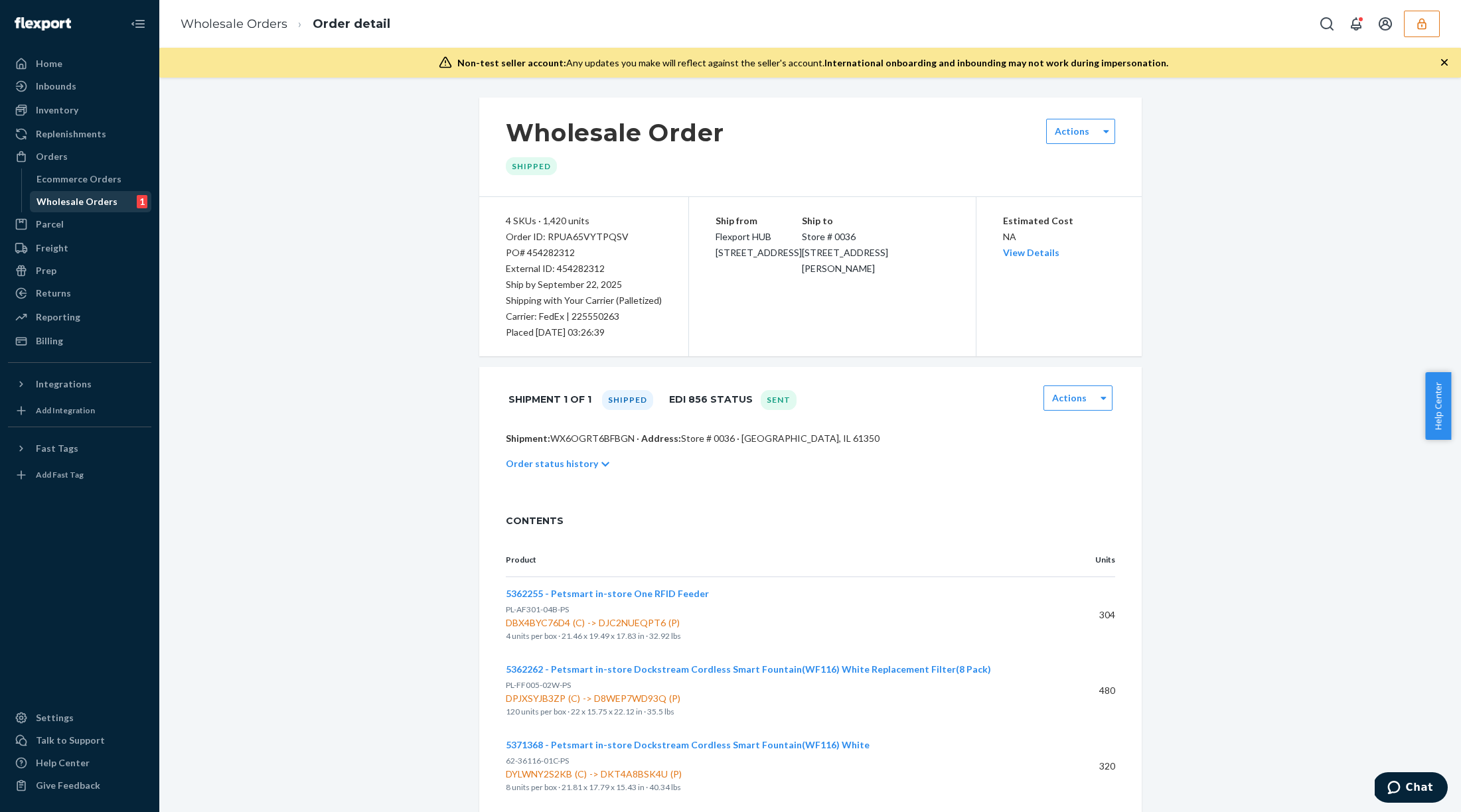
click at [79, 193] on div "Wholesale Orders 1" at bounding box center [91, 202] width 119 height 18
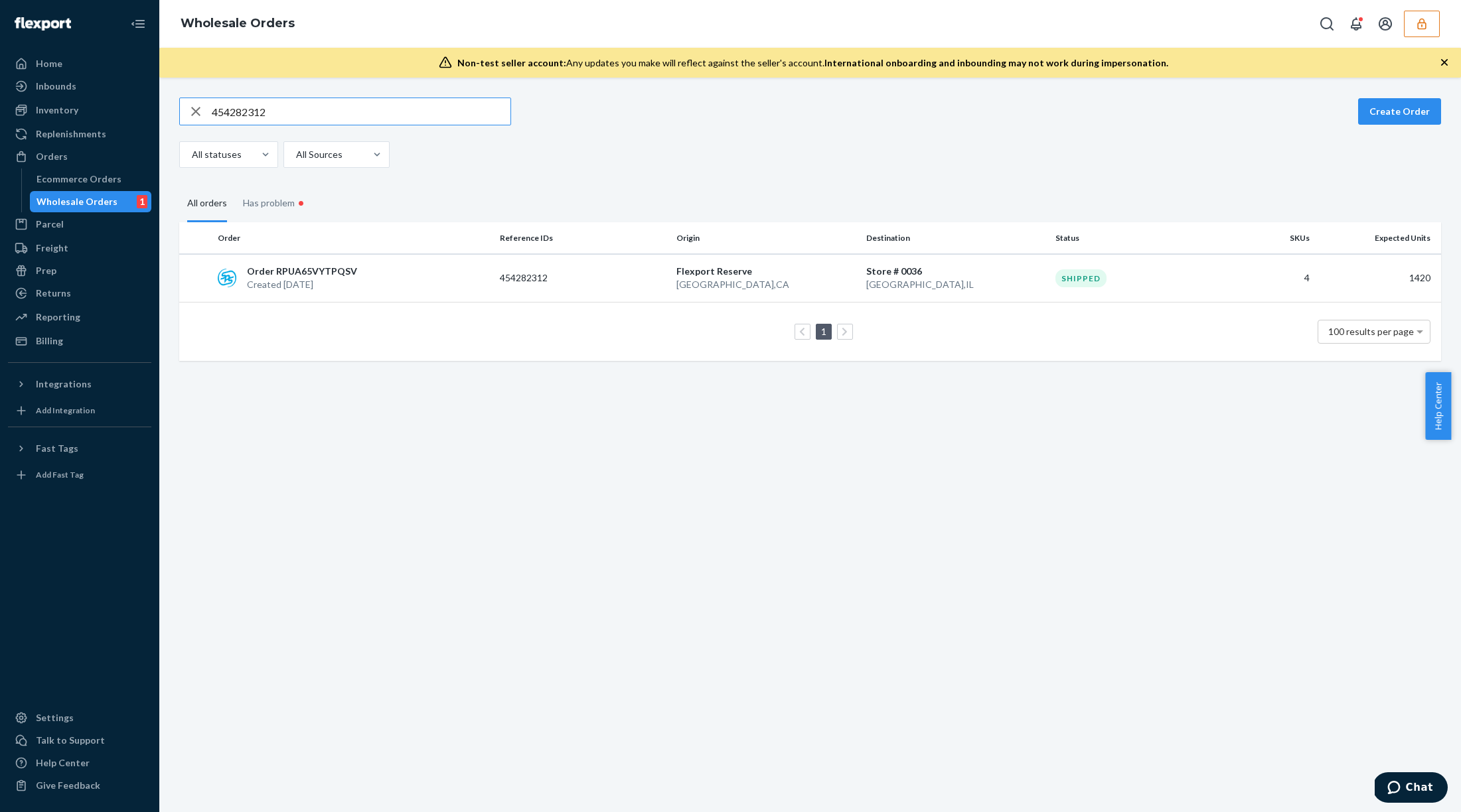
click at [193, 107] on icon "button" at bounding box center [196, 111] width 16 height 26
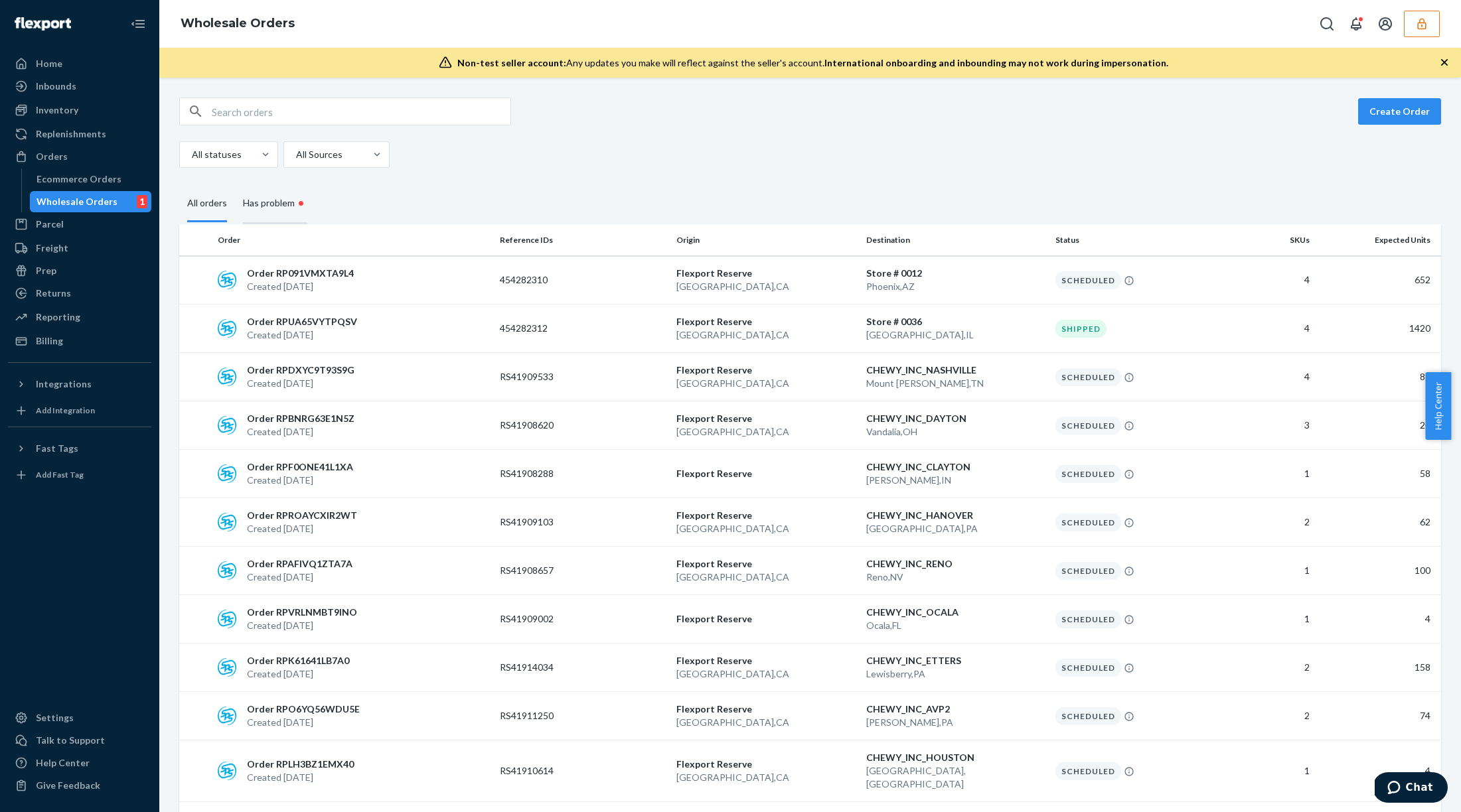
click at [293, 203] on div "Has problem •" at bounding box center [275, 203] width 65 height 41
click at [235, 183] on input "Has problem •" at bounding box center [235, 183] width 0 height 0
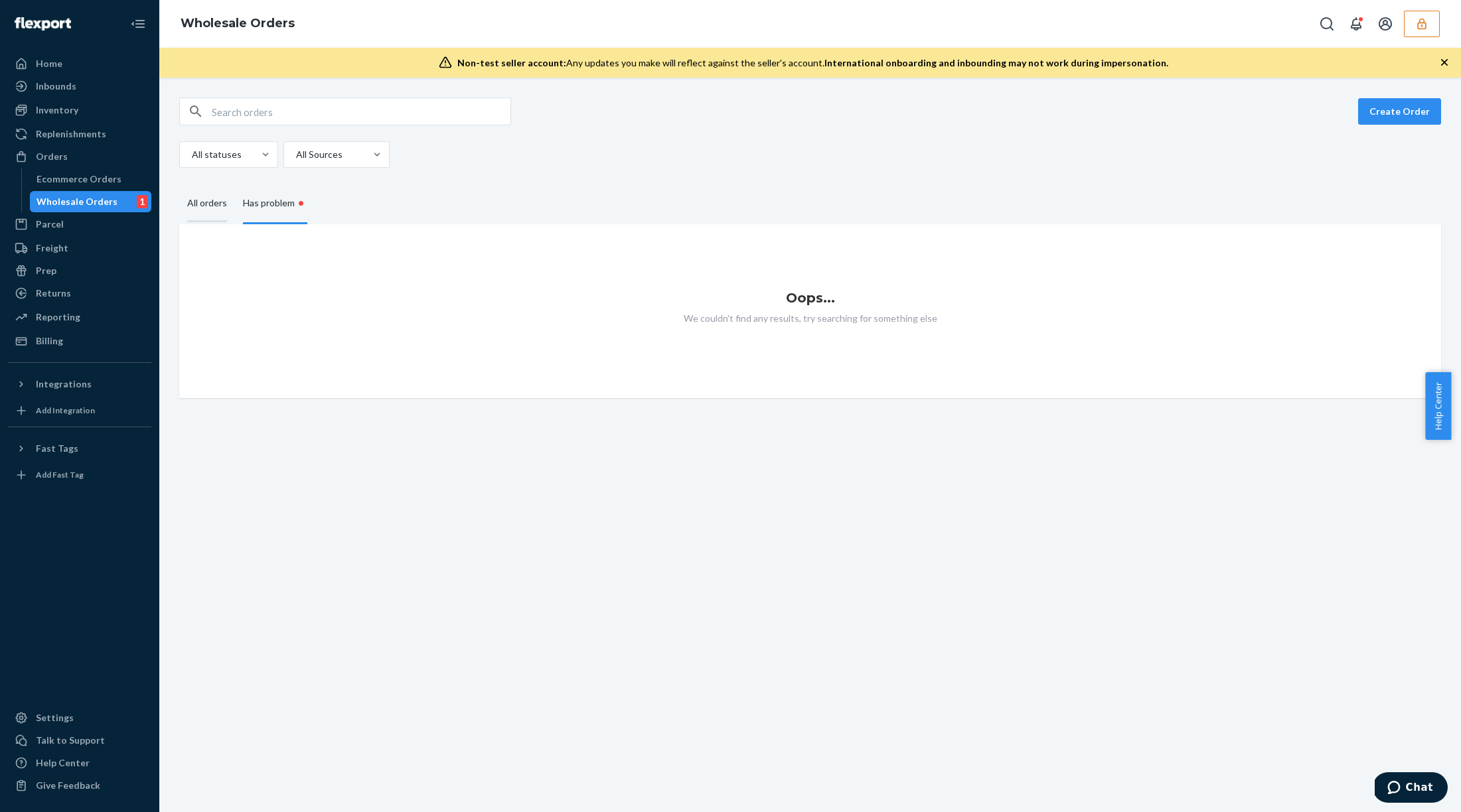
click at [225, 203] on div "All orders" at bounding box center [207, 203] width 40 height 36
click at [179, 186] on input "All orders" at bounding box center [179, 186] width 0 height 0
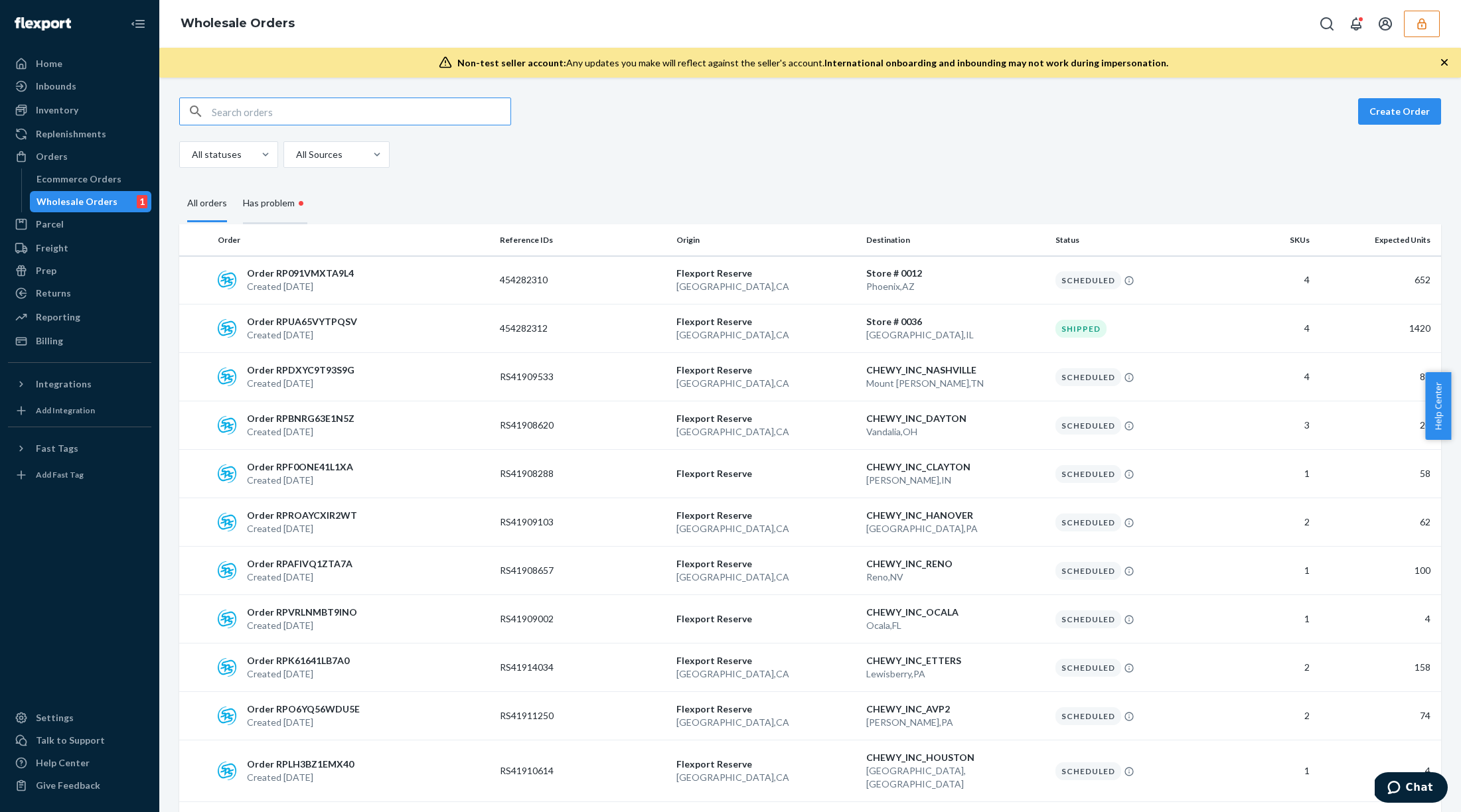
click at [307, 197] on div "Has problem •" at bounding box center [275, 203] width 80 height 41
click at [235, 183] on input "Has problem •" at bounding box center [235, 183] width 0 height 0
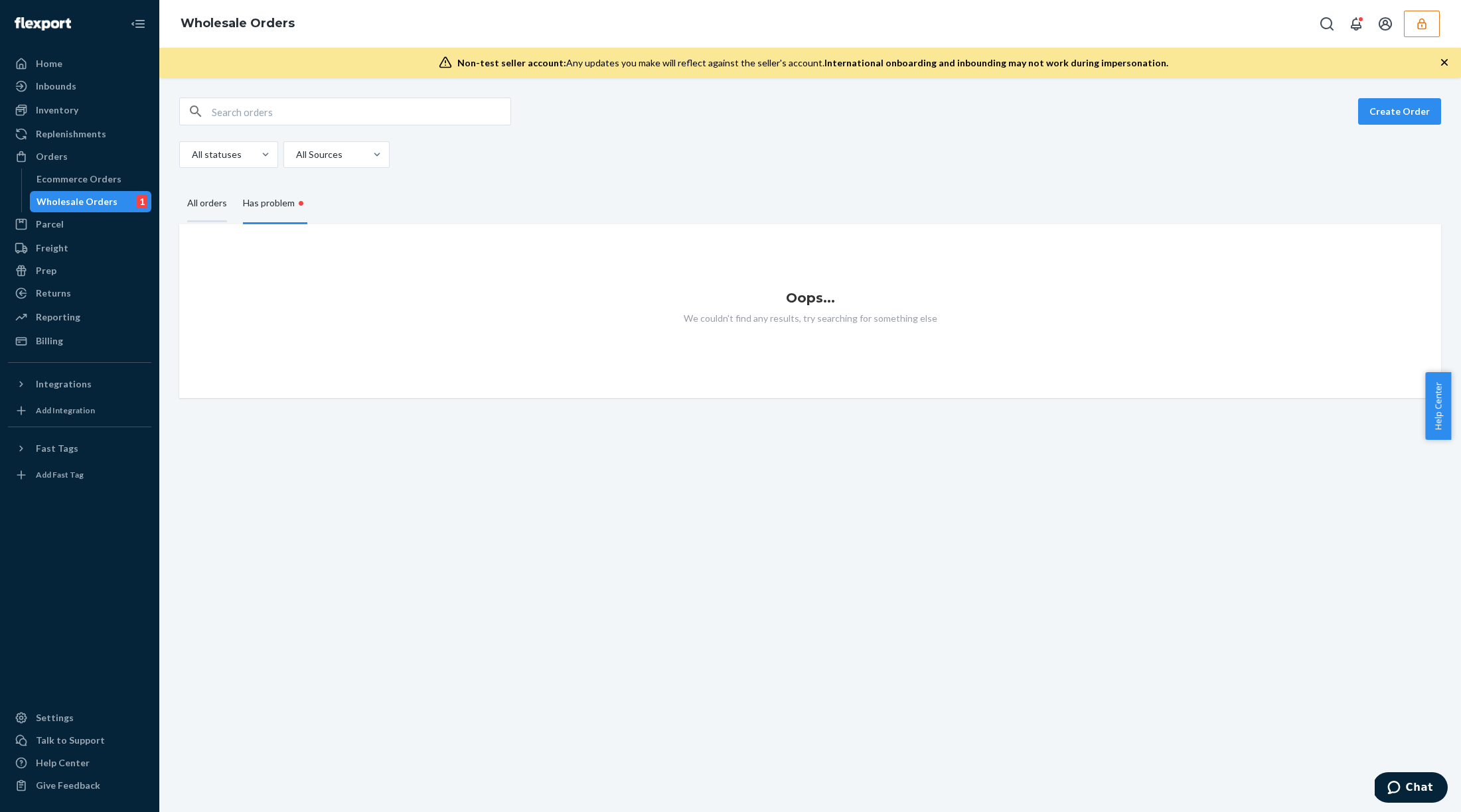
click at [230, 208] on div "All orders" at bounding box center [207, 203] width 55 height 36
click at [179, 186] on input "All orders" at bounding box center [179, 186] width 0 height 0
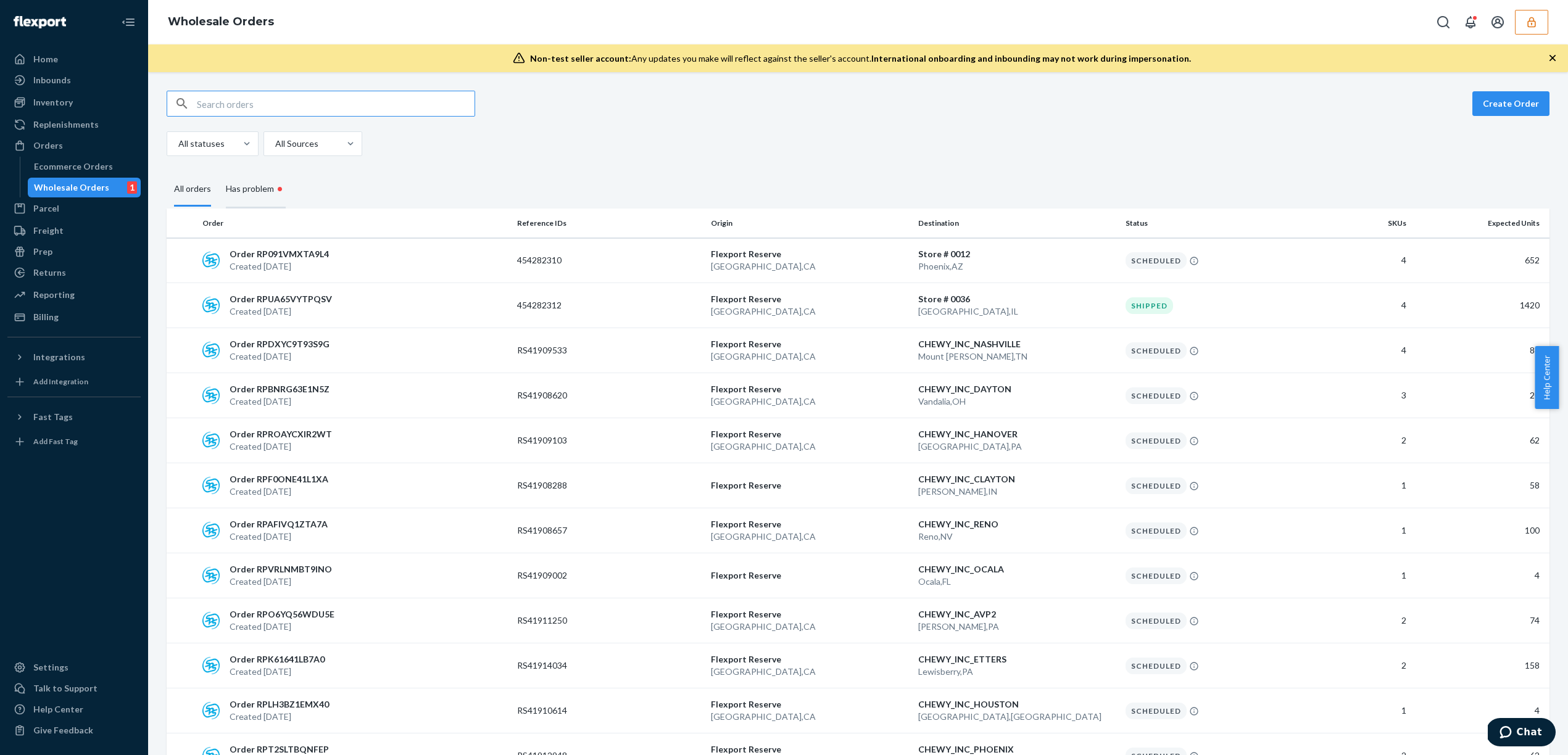
click at [257, 182] on div "Has problem •" at bounding box center [256, 189] width 60 height 38
click at [218, 171] on input "Has problem •" at bounding box center [218, 171] width 0 height 0
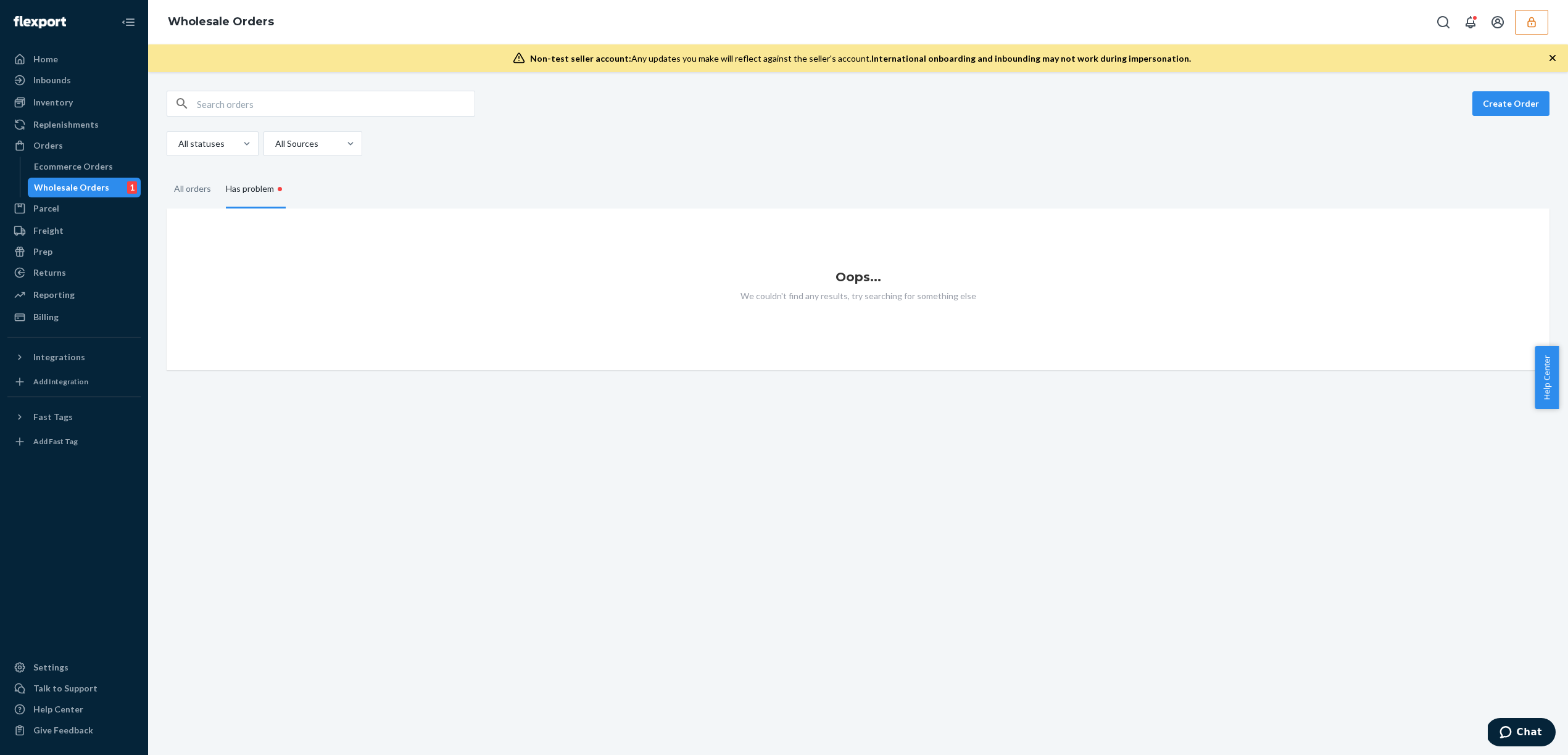
click at [481, 177] on fieldset "All orders Has problem •" at bounding box center [858, 189] width 1383 height 38
click at [65, 166] on div "Ecommerce Orders" at bounding box center [73, 167] width 79 height 13
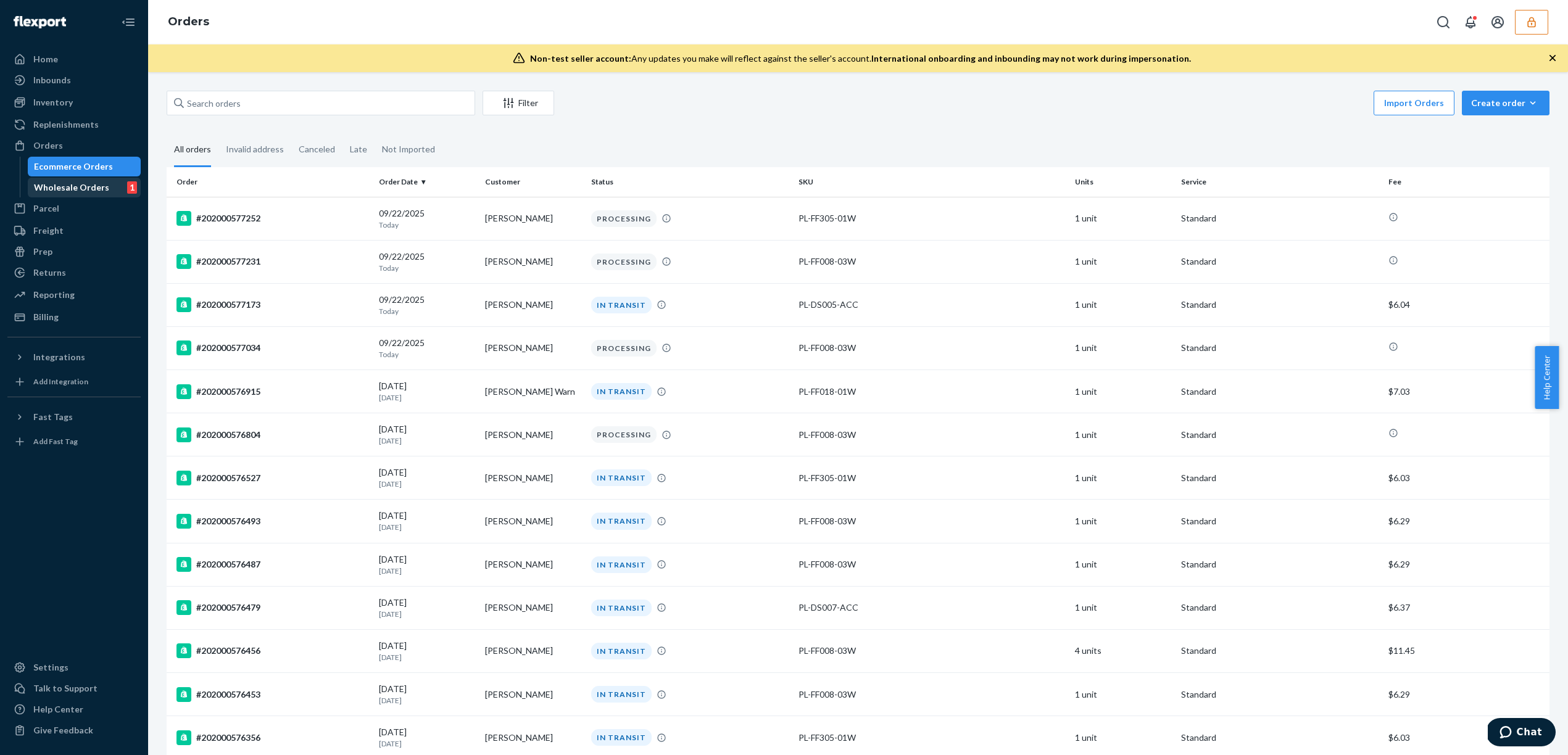
click at [75, 186] on div "Wholesale Orders" at bounding box center [71, 187] width 75 height 13
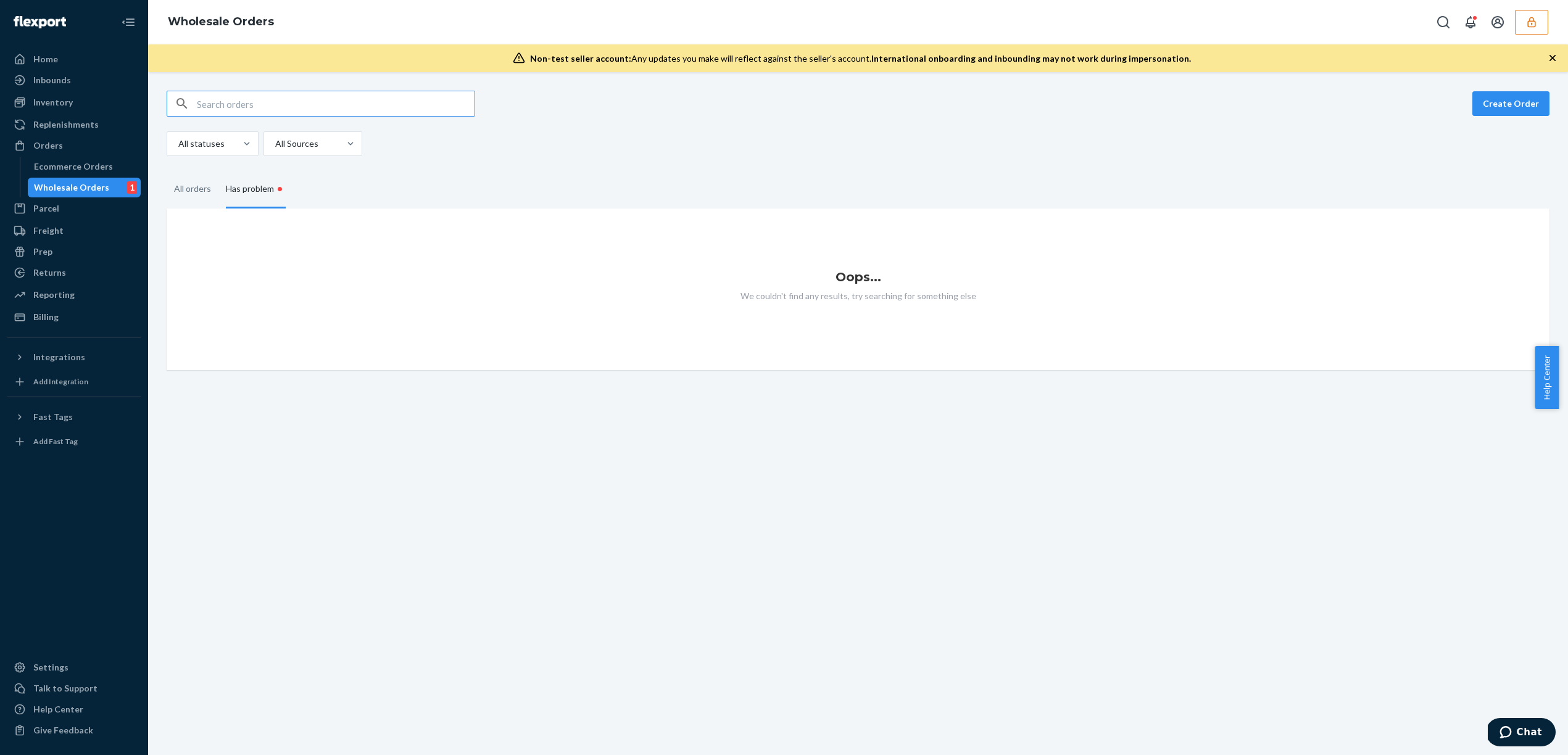
click at [730, 172] on fieldset "All orders Has problem •" at bounding box center [858, 189] width 1383 height 38
drag, startPoint x: 802, startPoint y: 188, endPoint x: 493, endPoint y: 198, distance: 309.2
click at [802, 188] on fieldset "All orders Has problem •" at bounding box center [858, 189] width 1383 height 38
click at [195, 196] on div "All orders" at bounding box center [192, 189] width 37 height 34
click at [167, 173] on input "All orders" at bounding box center [167, 173] width 0 height 0
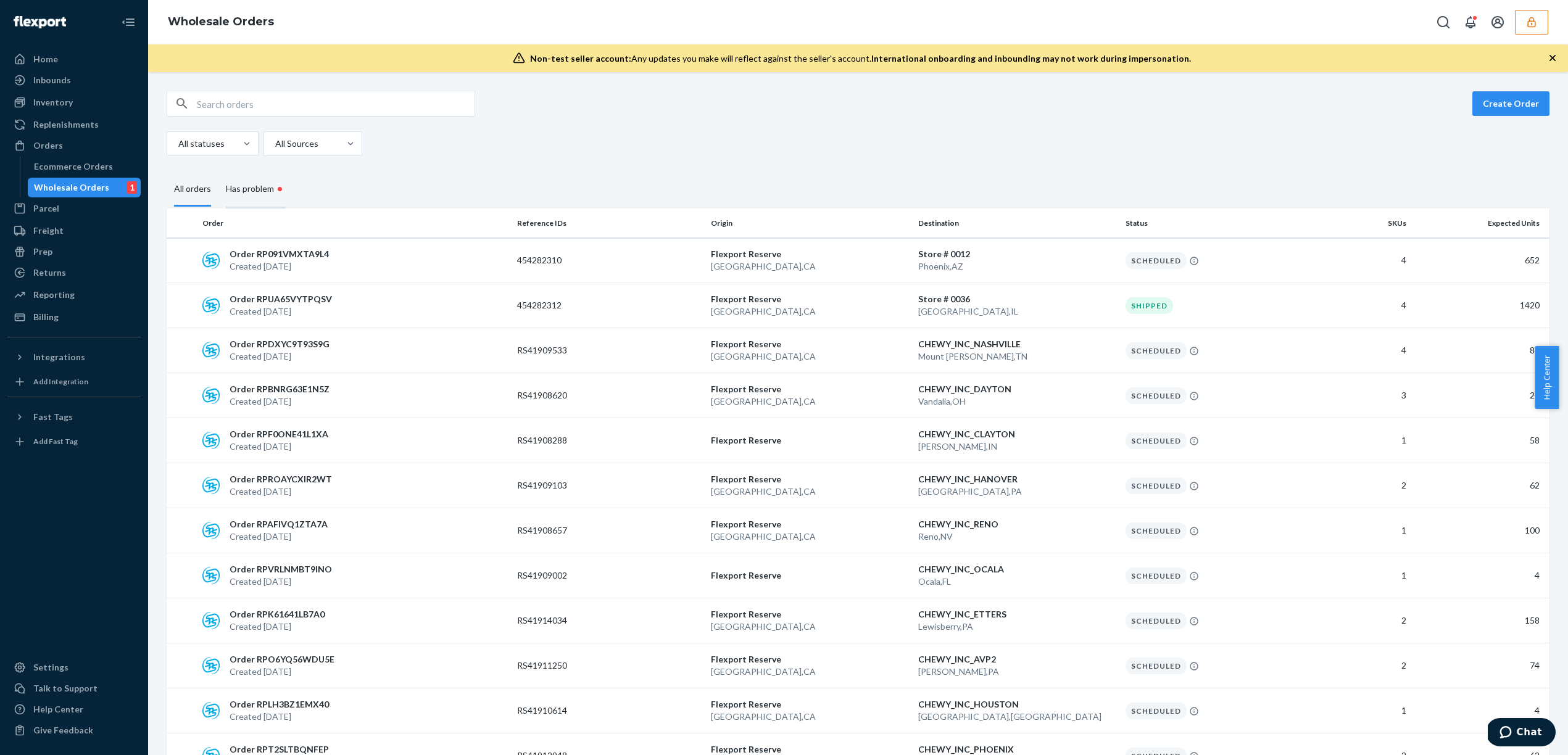
click at [261, 198] on div "Has problem •" at bounding box center [256, 189] width 60 height 38
click at [218, 171] on input "Has problem •" at bounding box center [218, 171] width 0 height 0
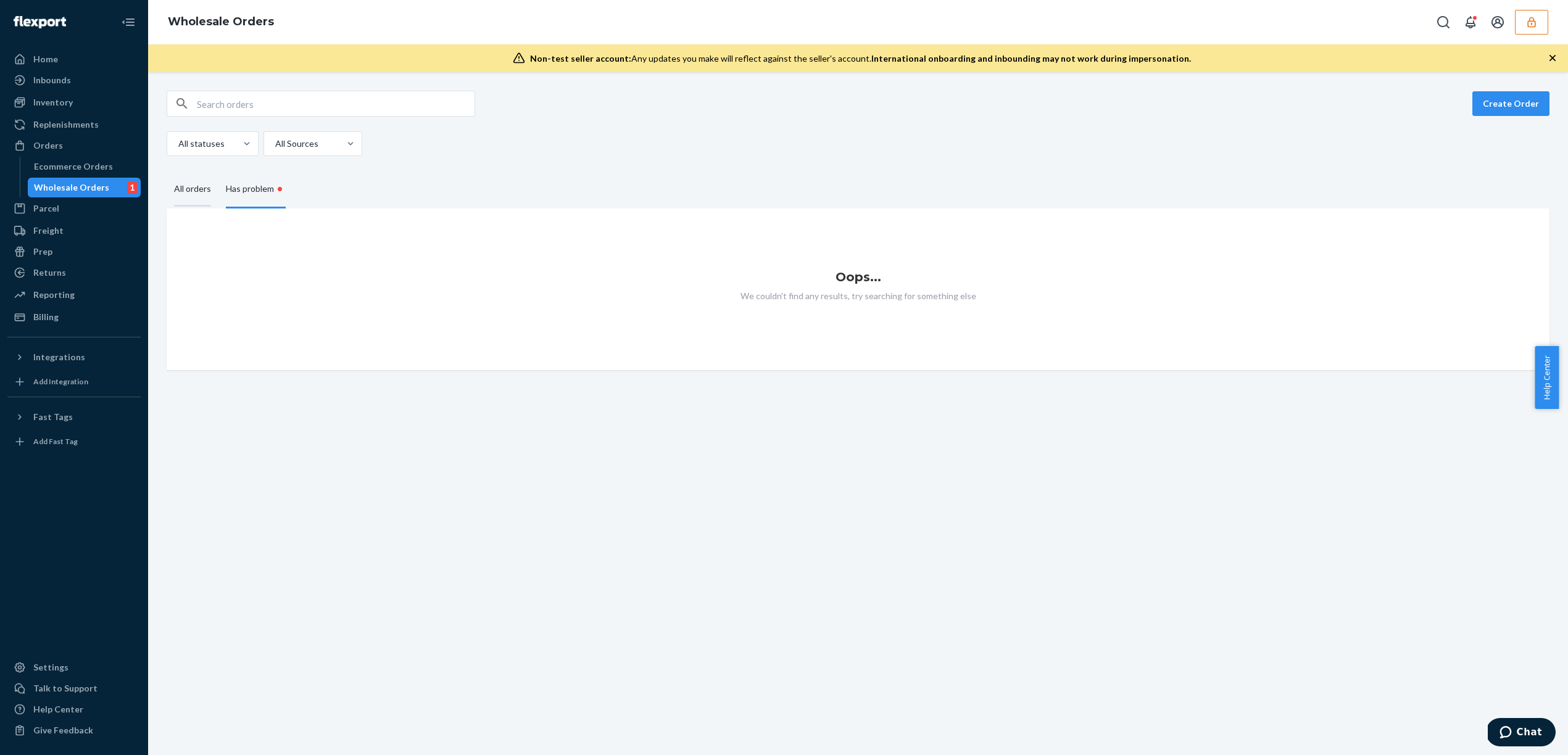
click at [192, 192] on div "All orders" at bounding box center [192, 189] width 37 height 34
click at [167, 173] on input "All orders" at bounding box center [167, 173] width 0 height 0
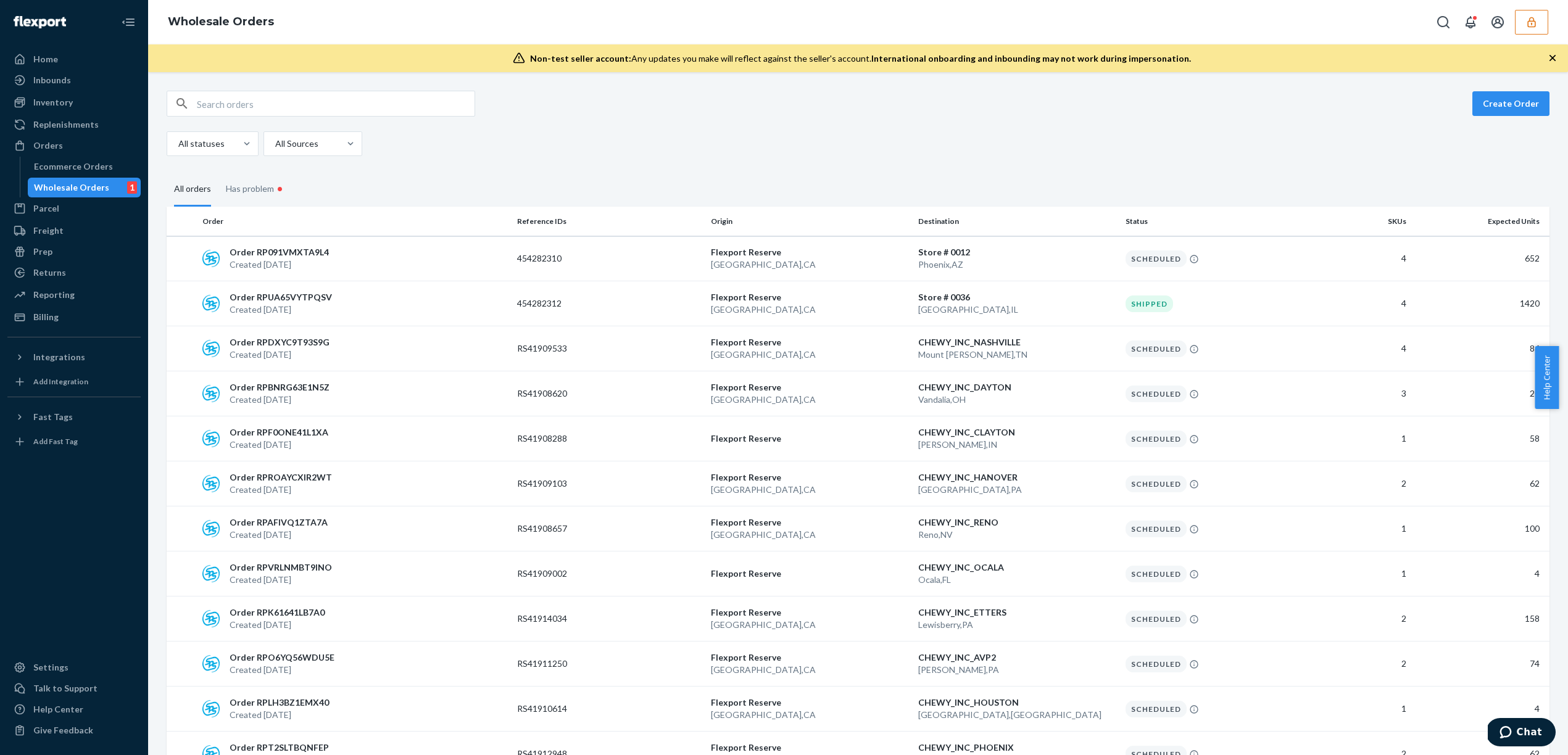
click at [104, 182] on div "Wholesale Orders 1" at bounding box center [85, 188] width 111 height 17
click at [705, 179] on fieldset "All orders Has problem •" at bounding box center [858, 188] width 1383 height 36
click at [254, 194] on div "Has problem •" at bounding box center [256, 189] width 60 height 38
click at [218, 171] on input "Has problem •" at bounding box center [218, 171] width 0 height 0
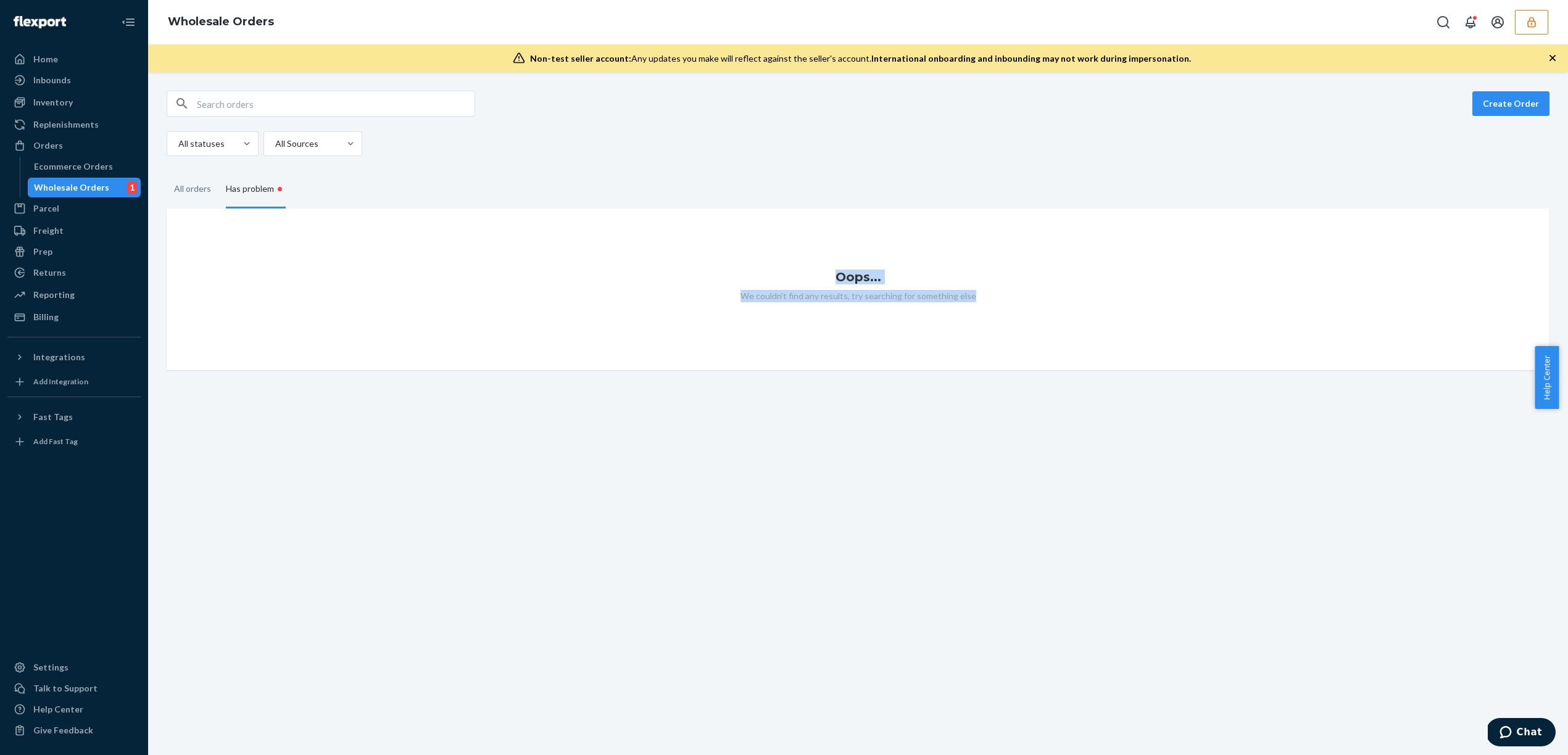
drag, startPoint x: 656, startPoint y: 262, endPoint x: 1065, endPoint y: 319, distance: 413.0
click at [1065, 319] on div "Oops... We couldn't find any results, try searching for something else" at bounding box center [858, 289] width 1383 height 161
click at [190, 190] on div "All orders" at bounding box center [192, 189] width 37 height 34
click at [167, 173] on input "All orders" at bounding box center [167, 173] width 0 height 0
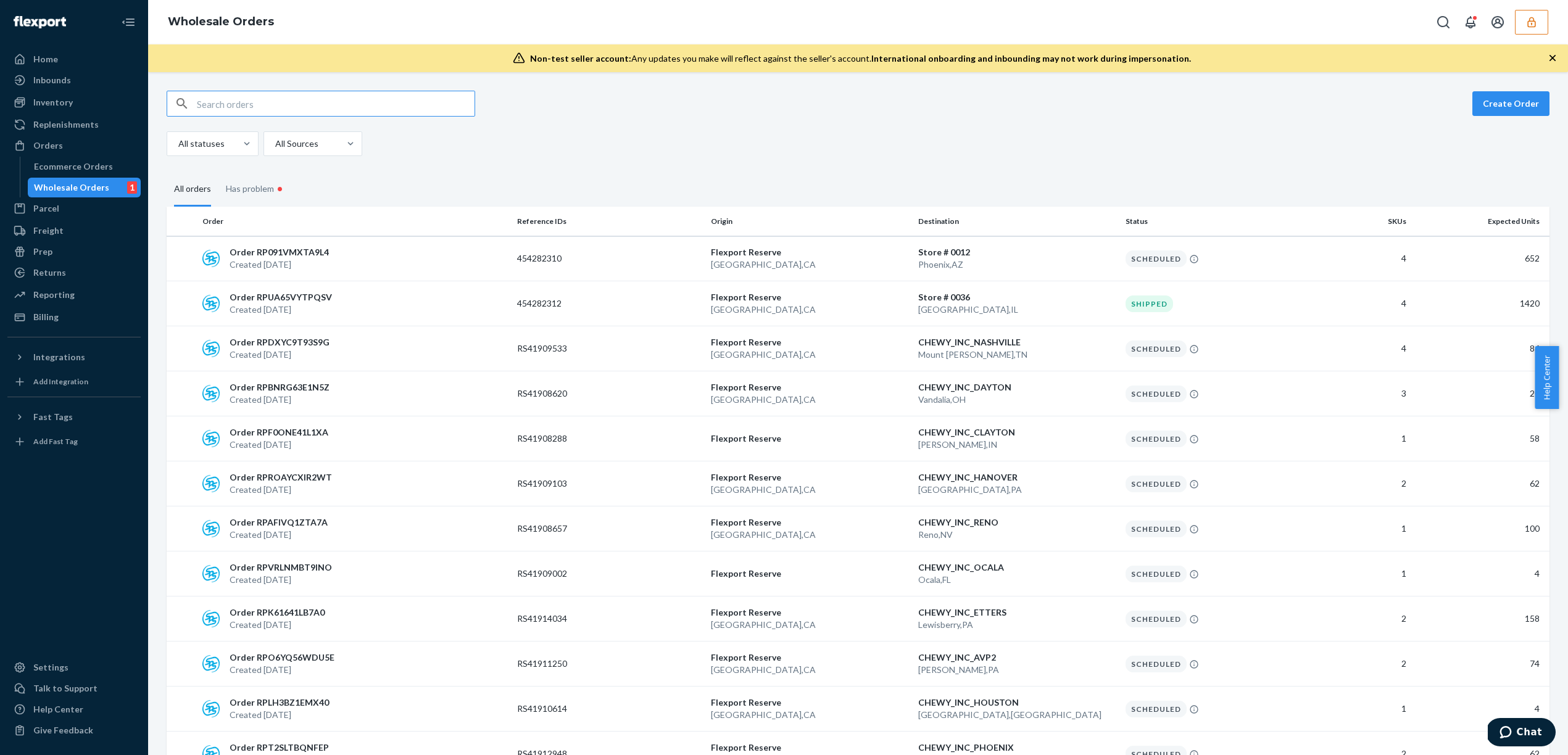
click at [593, 192] on fieldset "All orders Has problem •" at bounding box center [858, 188] width 1383 height 36
click at [640, 184] on fieldset "All orders Has problem •" at bounding box center [858, 188] width 1383 height 36
click at [670, 173] on fieldset "All orders Has problem •" at bounding box center [858, 188] width 1383 height 36
click at [261, 190] on div "Has problem •" at bounding box center [256, 189] width 60 height 38
click at [218, 171] on input "Has problem •" at bounding box center [218, 171] width 0 height 0
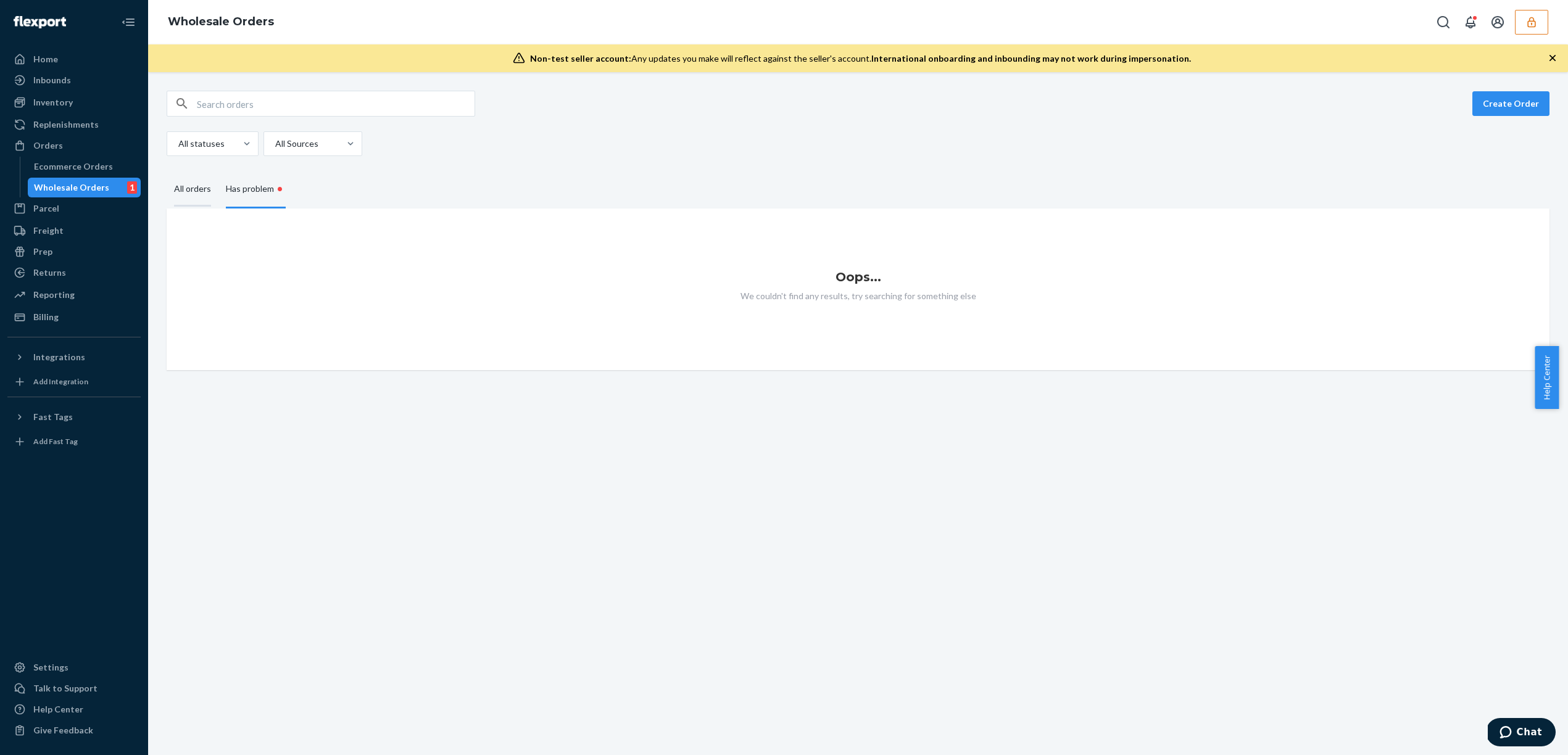
click at [200, 192] on div "All orders" at bounding box center [192, 189] width 37 height 34
click at [167, 173] on input "All orders" at bounding box center [167, 173] width 0 height 0
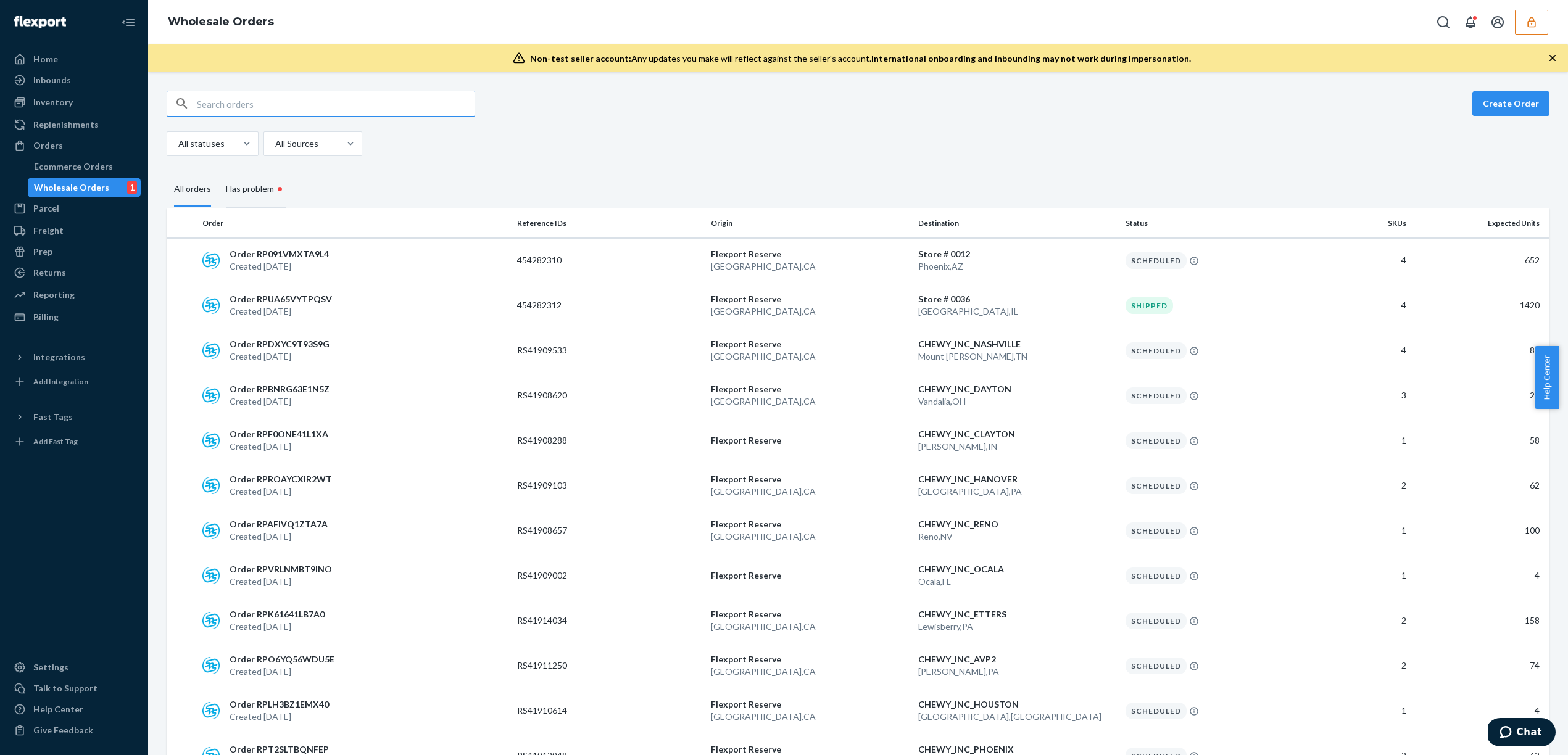
click at [265, 194] on div "Has problem •" at bounding box center [256, 189] width 60 height 38
click at [218, 171] on input "Has problem •" at bounding box center [218, 171] width 0 height 0
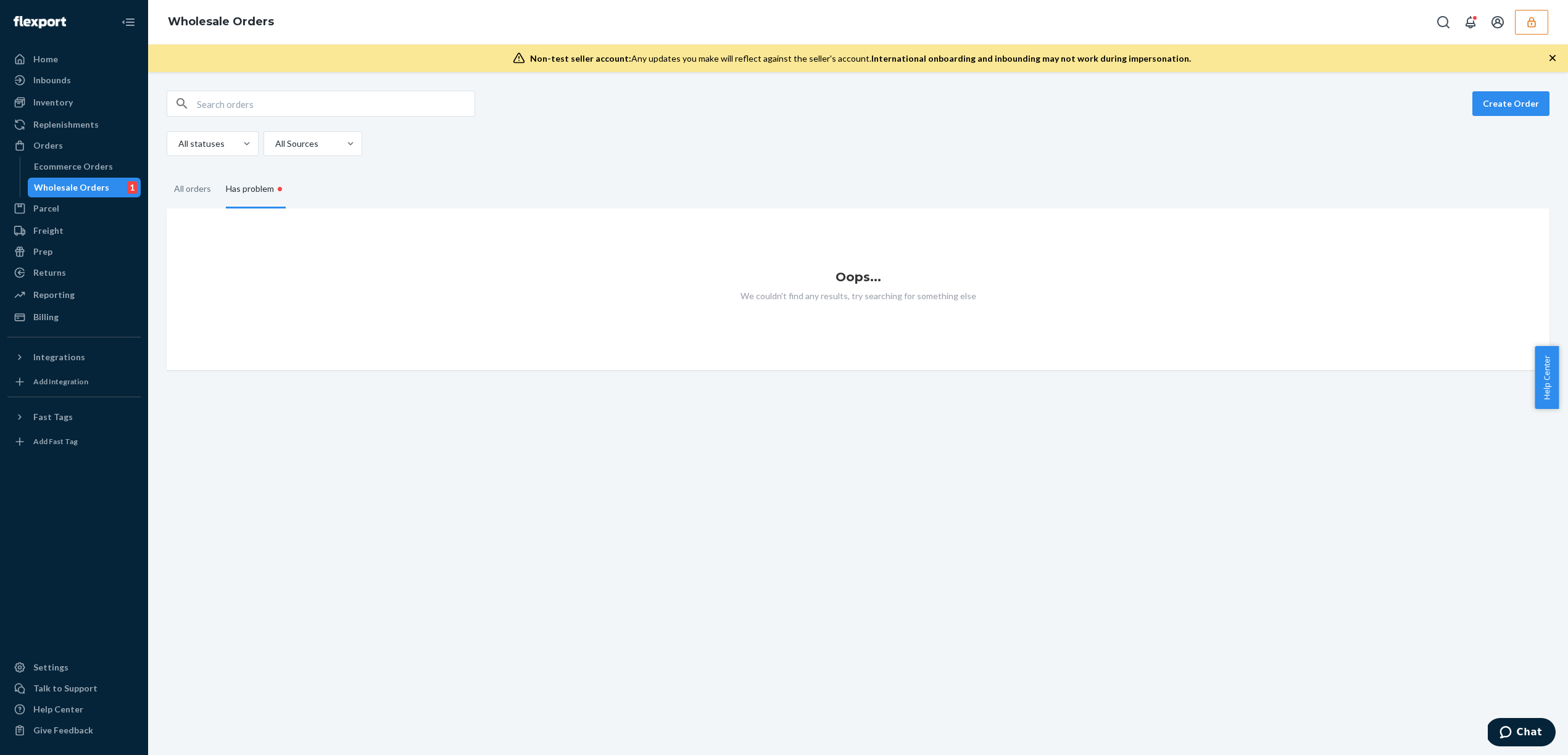
click at [505, 193] on fieldset "All orders Has problem •" at bounding box center [858, 189] width 1383 height 38
click at [200, 193] on div "All orders" at bounding box center [192, 189] width 37 height 34
click at [167, 173] on input "All orders" at bounding box center [167, 173] width 0 height 0
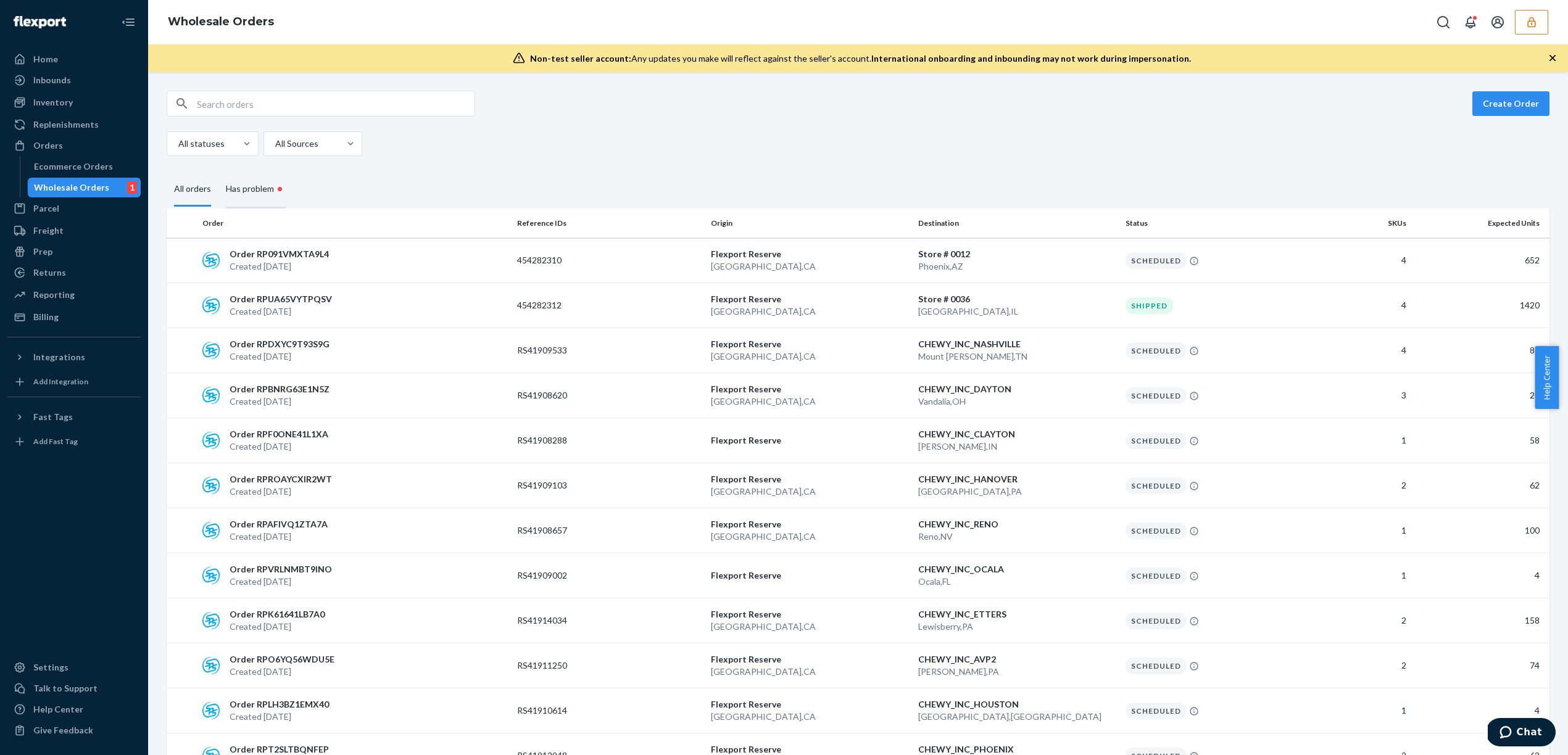
click at [248, 194] on div "Has problem •" at bounding box center [256, 189] width 60 height 38
click at [218, 171] on input "Has problem •" at bounding box center [218, 171] width 0 height 0
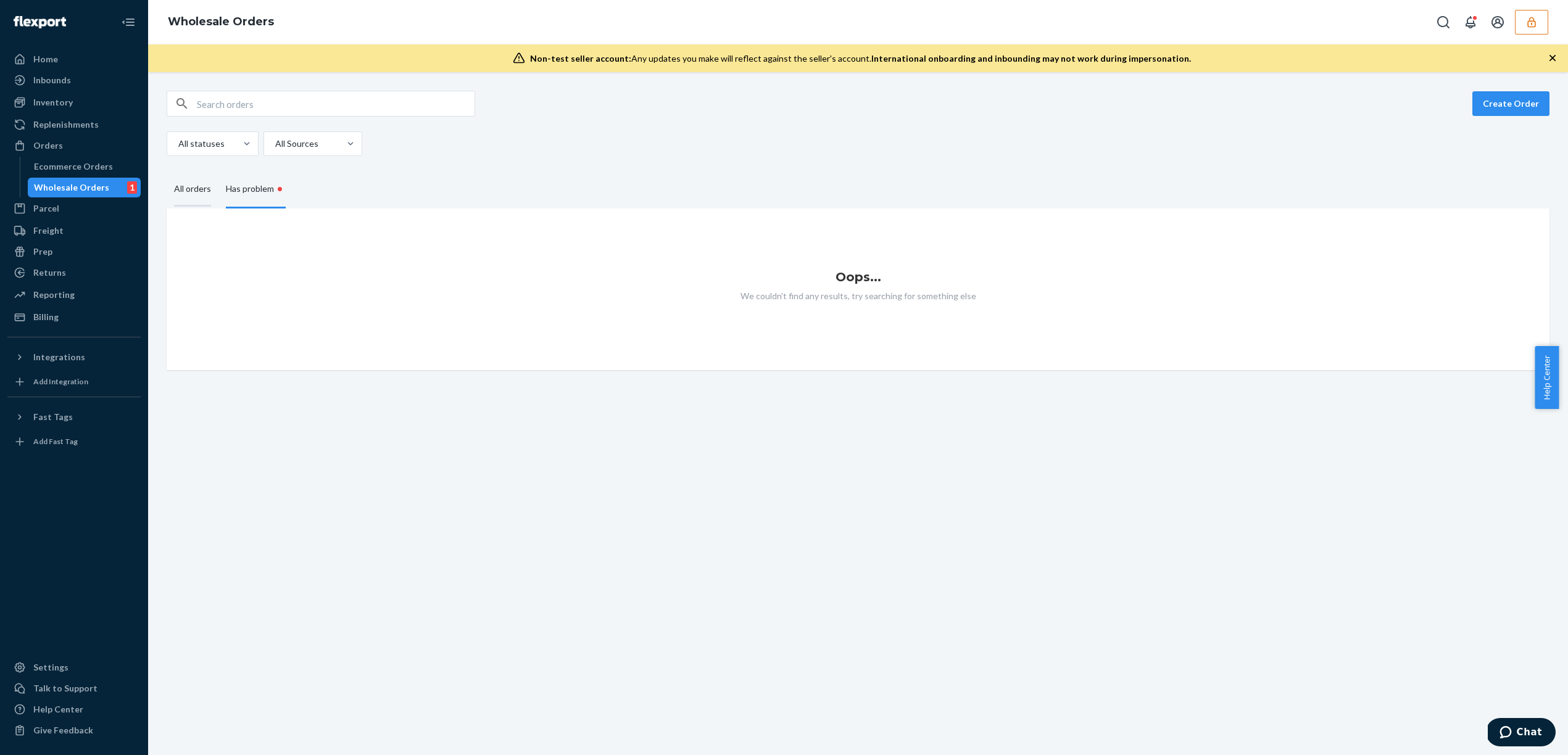
click at [200, 195] on div "All orders" at bounding box center [192, 189] width 37 height 34
click at [167, 173] on input "All orders" at bounding box center [167, 173] width 0 height 0
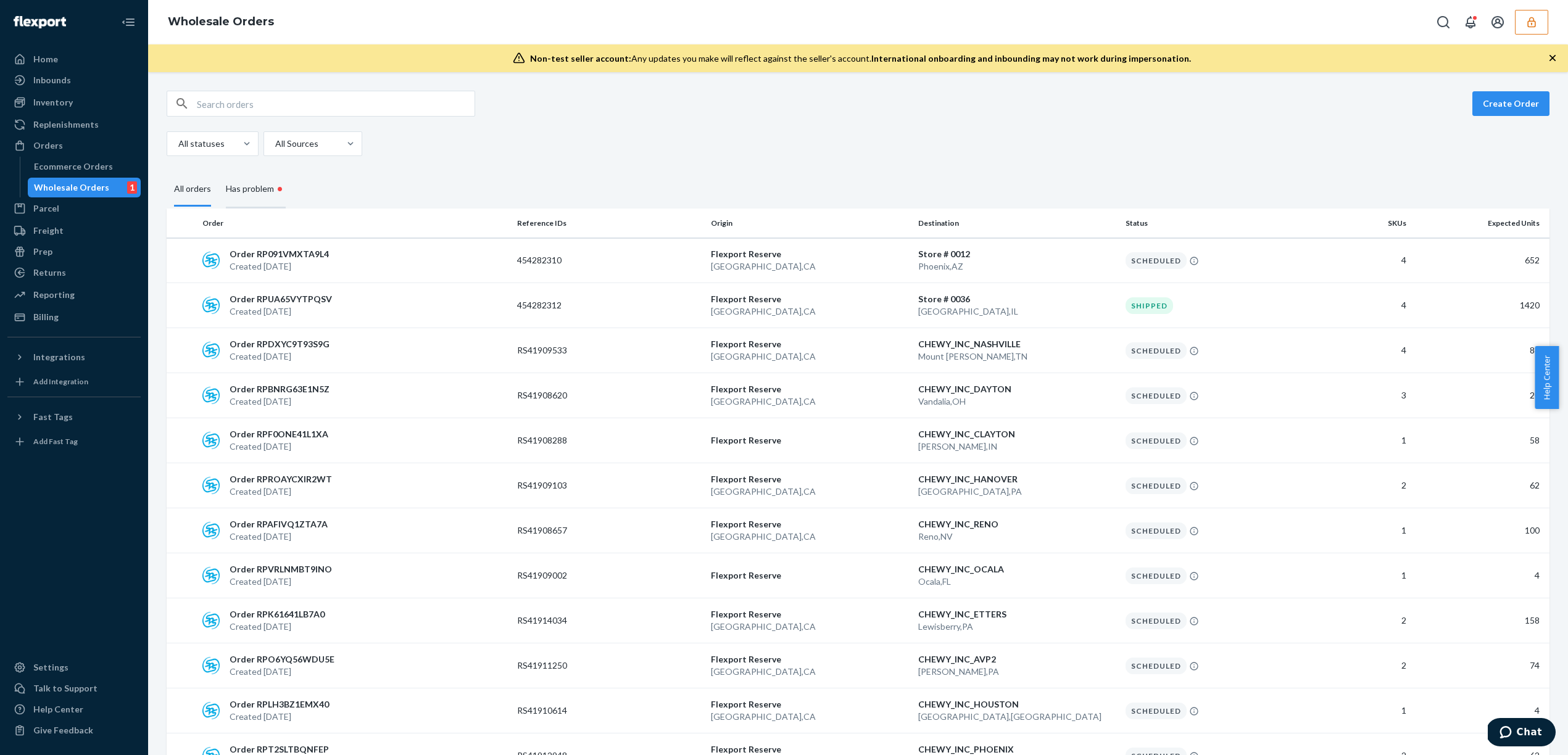
click at [263, 196] on div "Has problem •" at bounding box center [256, 189] width 60 height 38
click at [218, 171] on input "Has problem •" at bounding box center [218, 171] width 0 height 0
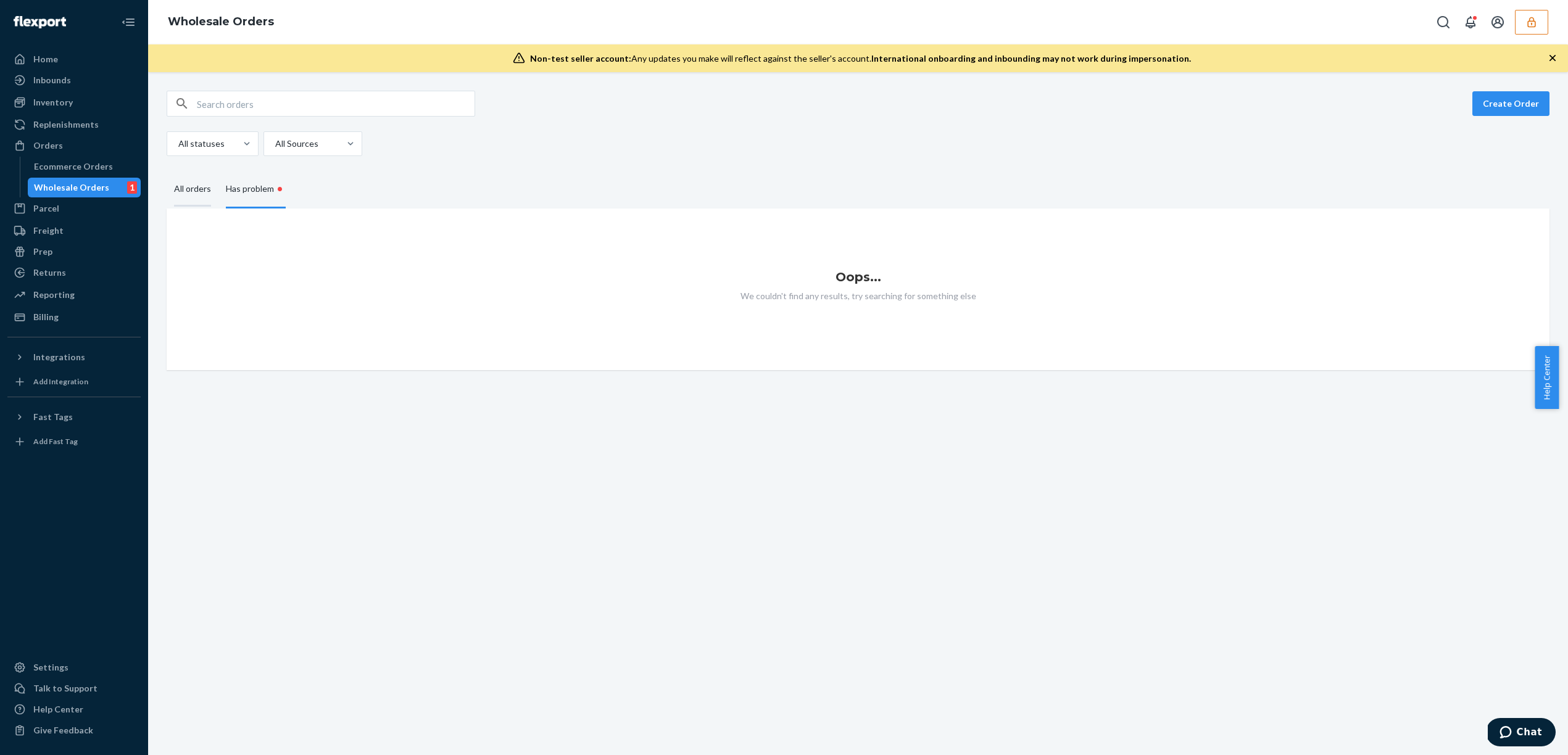
click at [203, 189] on div "All orders" at bounding box center [192, 189] width 37 height 34
click at [167, 173] on input "All orders" at bounding box center [167, 173] width 0 height 0
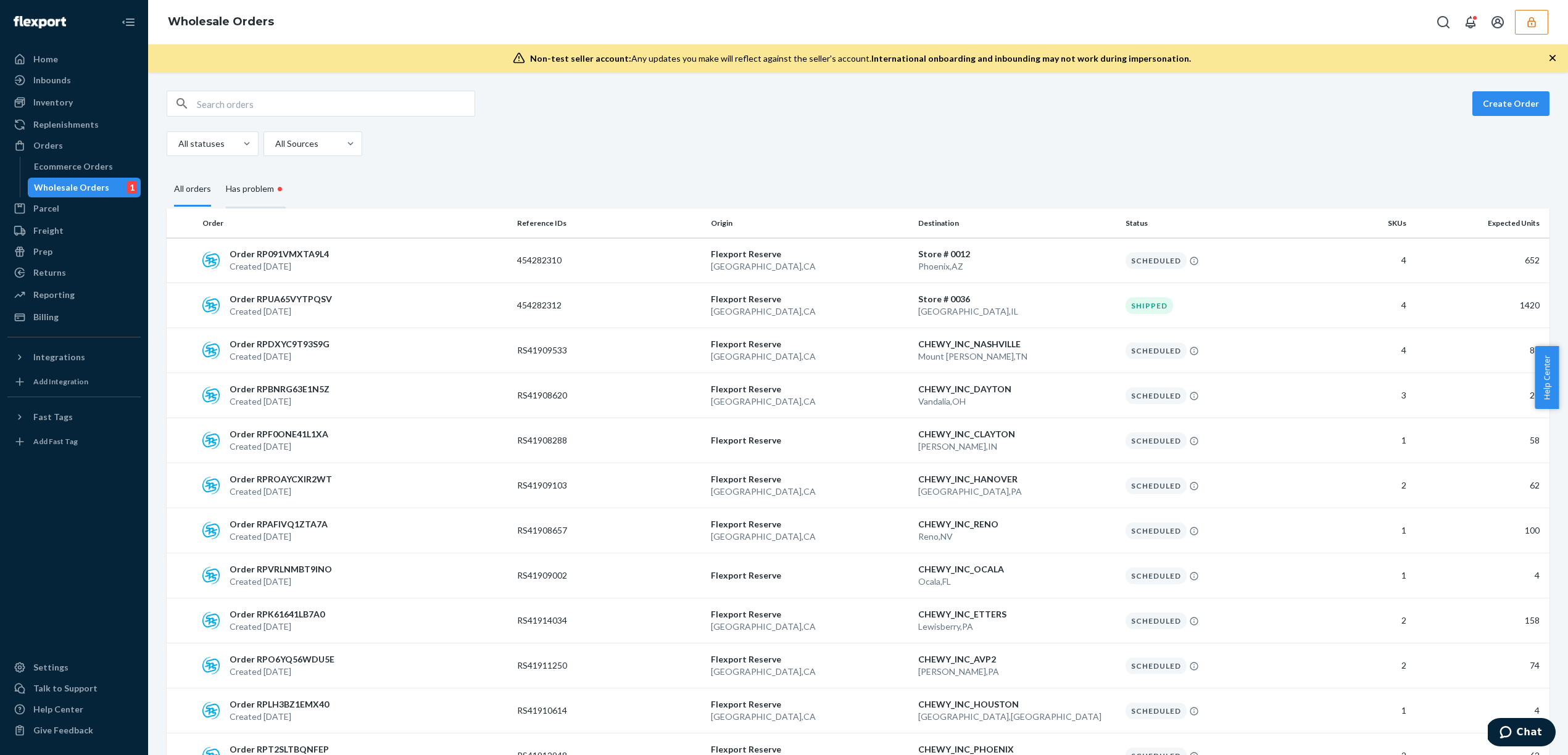
click at [253, 192] on div "Has problem •" at bounding box center [256, 189] width 60 height 38
click at [218, 171] on input "Has problem •" at bounding box center [218, 171] width 0 height 0
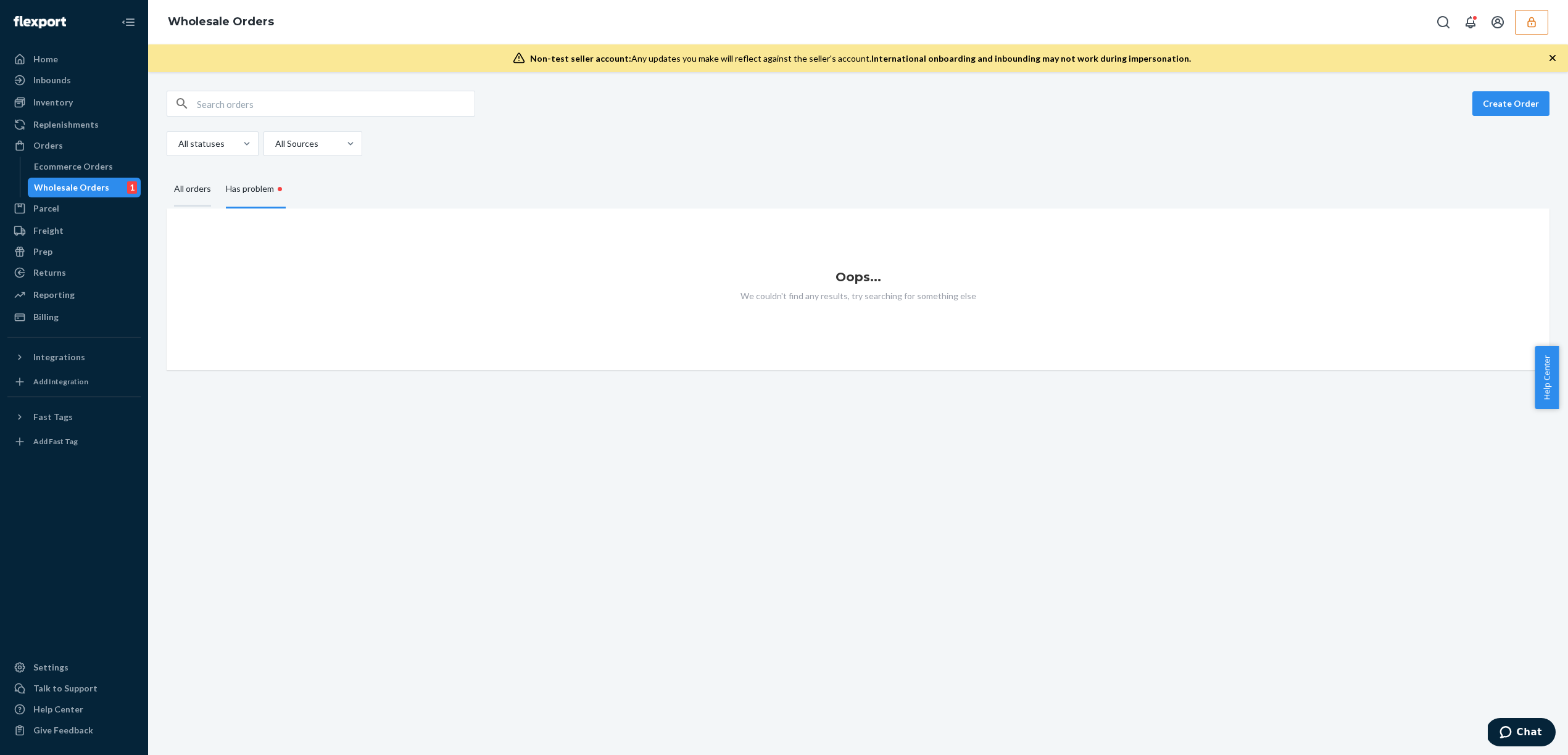
click at [203, 193] on div "All orders" at bounding box center [192, 189] width 37 height 34
click at [167, 173] on input "All orders" at bounding box center [167, 173] width 0 height 0
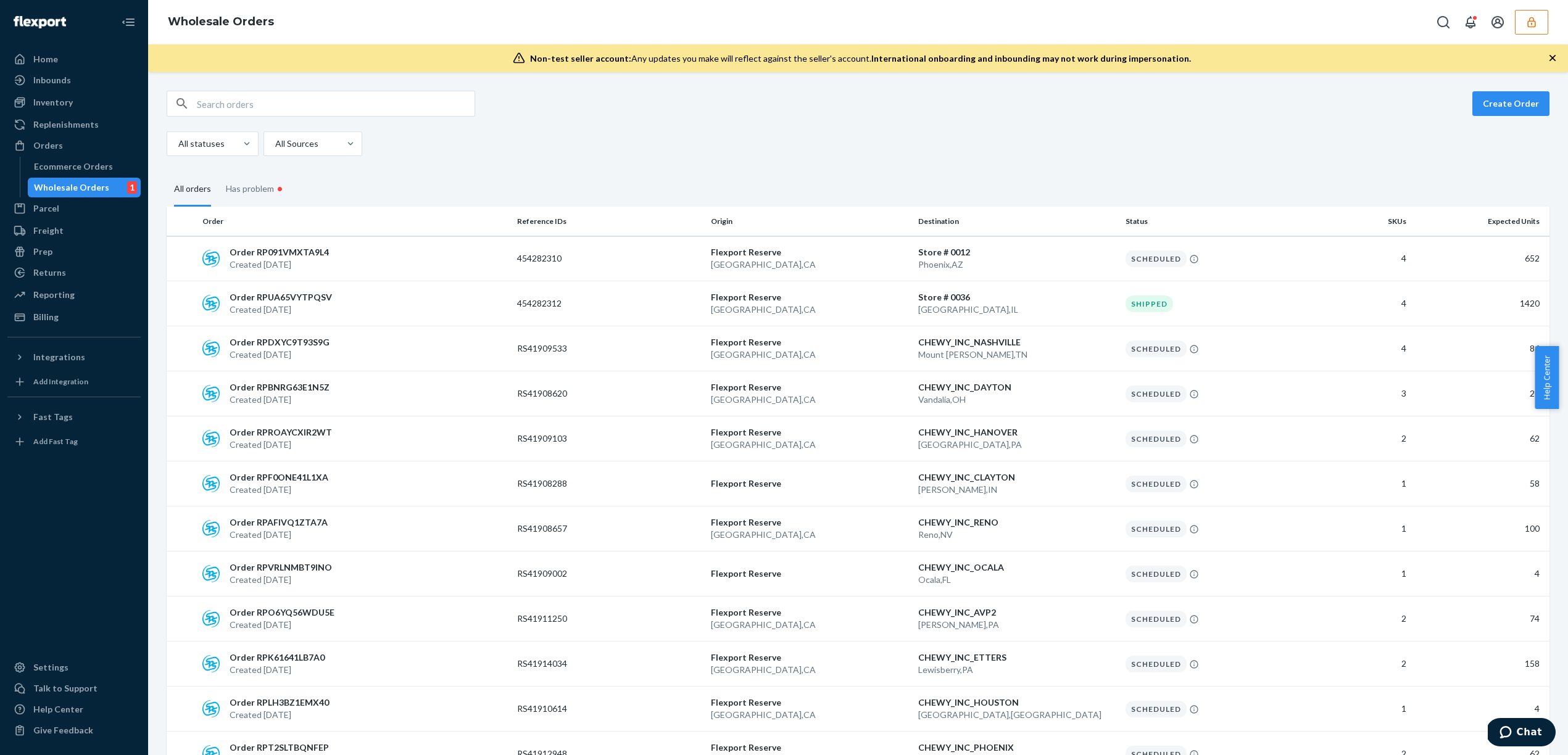
click at [895, 184] on fieldset "All orders Has problem •" at bounding box center [858, 188] width 1383 height 36
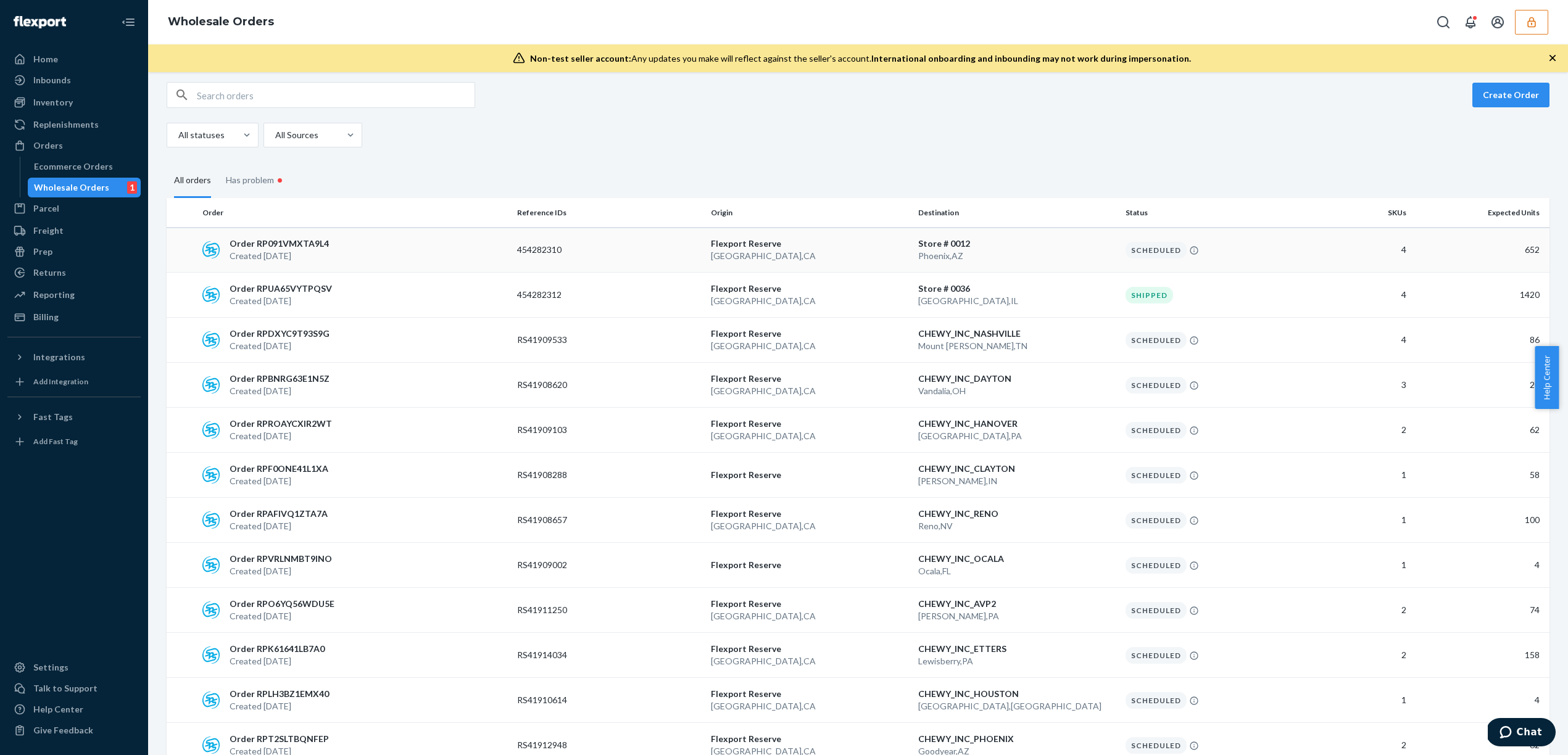
scroll to position [21, 0]
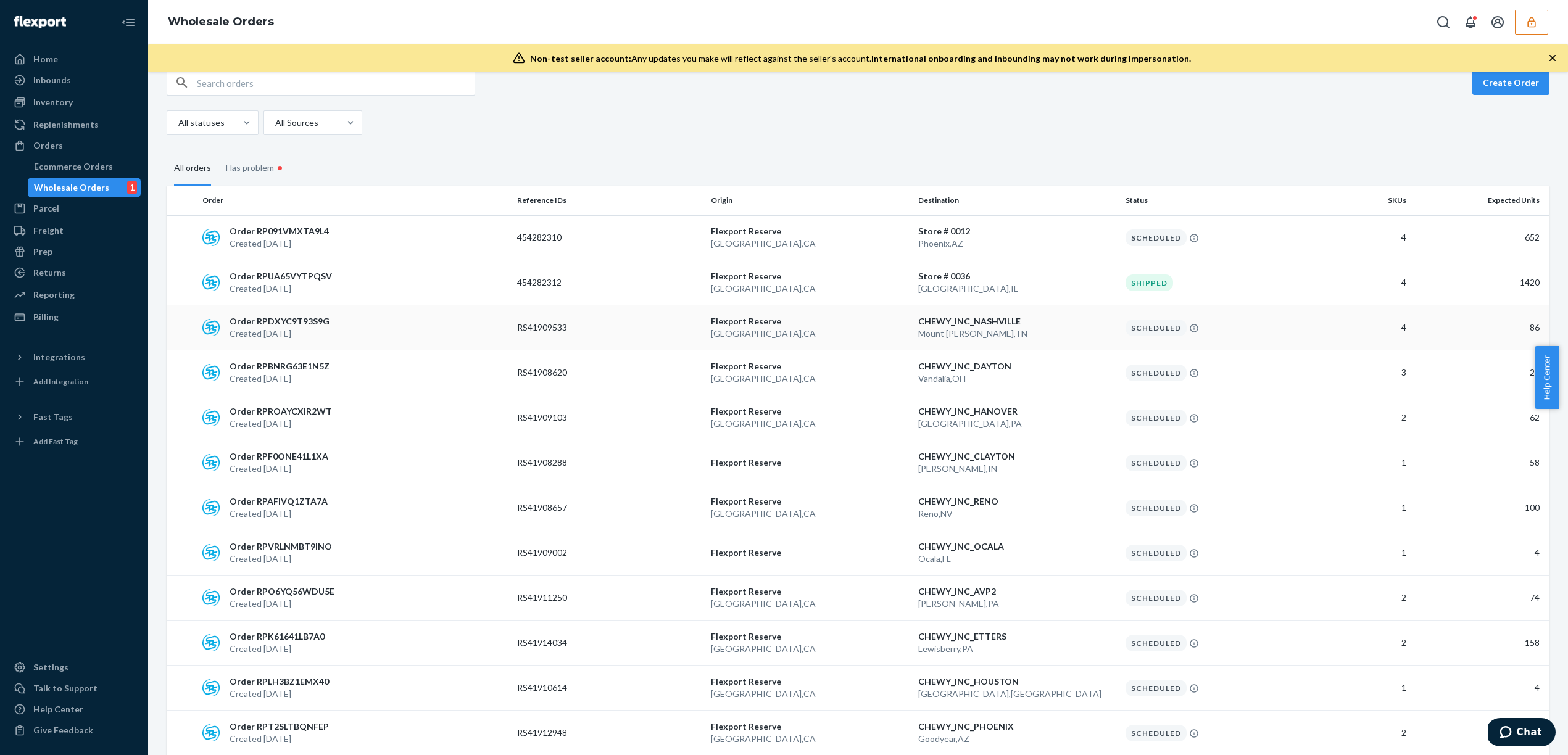
click at [1059, 325] on p "CHEWY_INC_NASHVILLE" at bounding box center [1017, 321] width 198 height 13
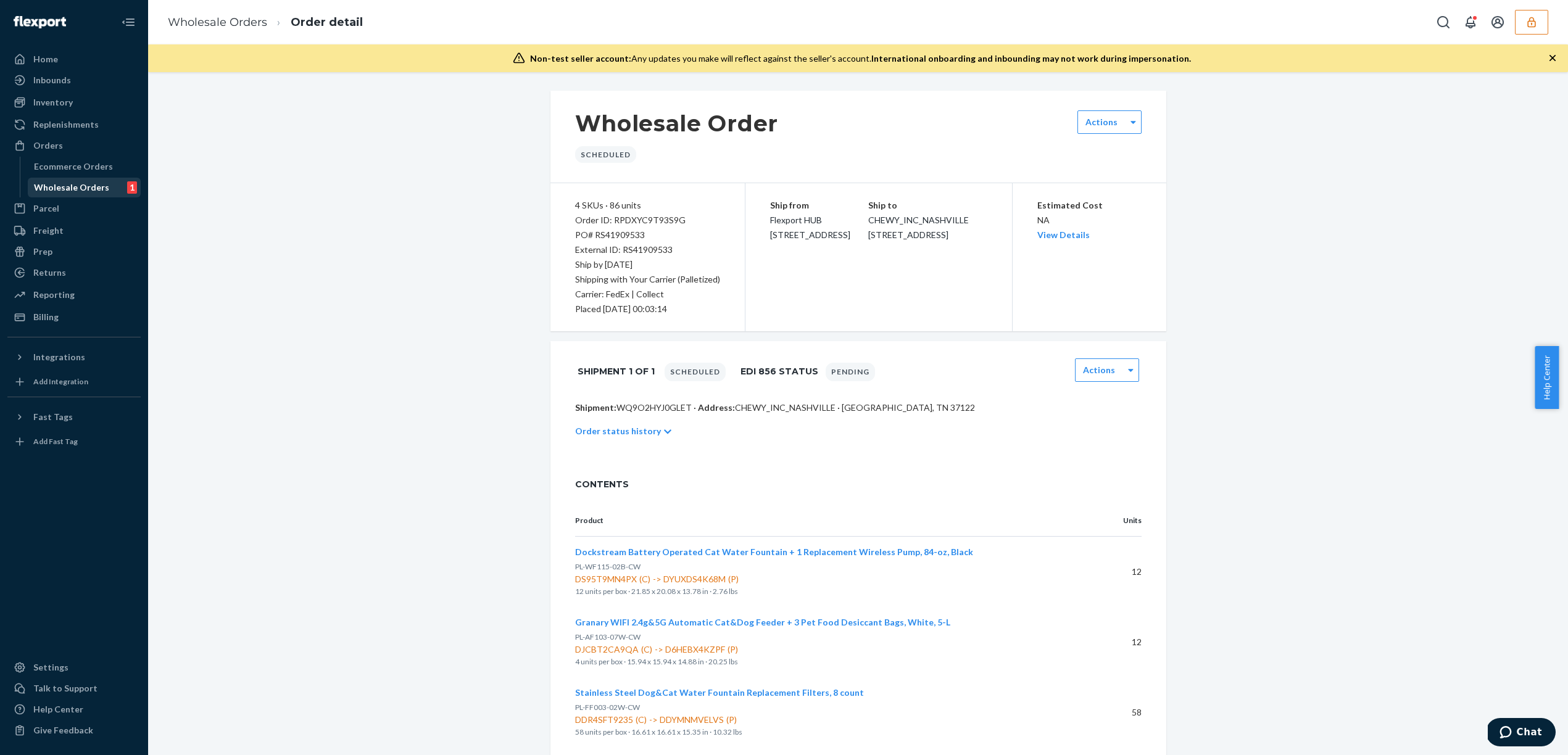
click at [62, 180] on div "Wholesale Orders 1" at bounding box center [85, 188] width 111 height 17
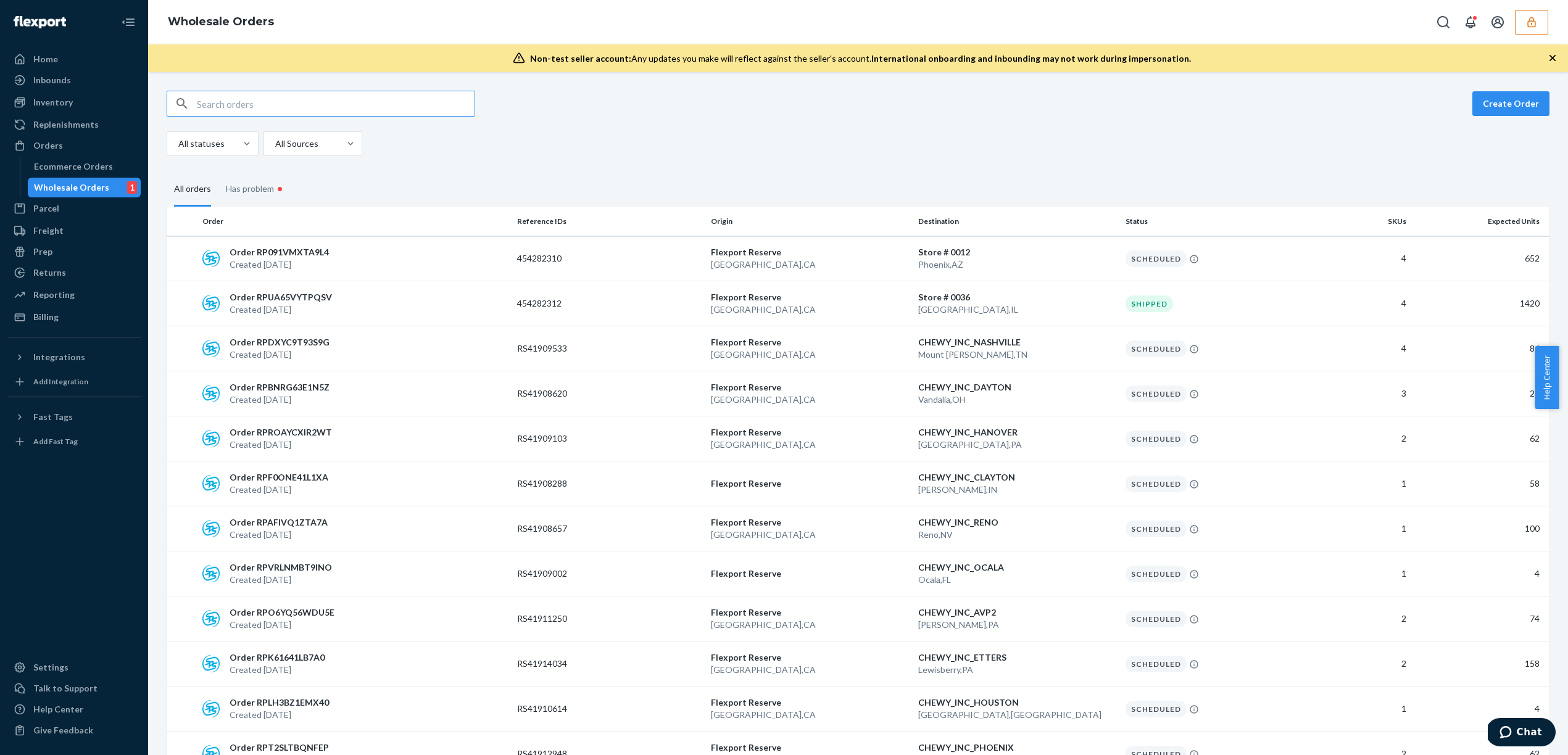
click at [1143, 189] on fieldset "All orders Has problem •" at bounding box center [858, 188] width 1383 height 36
click at [401, 143] on div "All statuses All Sources" at bounding box center [853, 143] width 1374 height 24
click at [329, 115] on input "text" at bounding box center [336, 103] width 278 height 24
paste input "454282310"
type input "454282310"
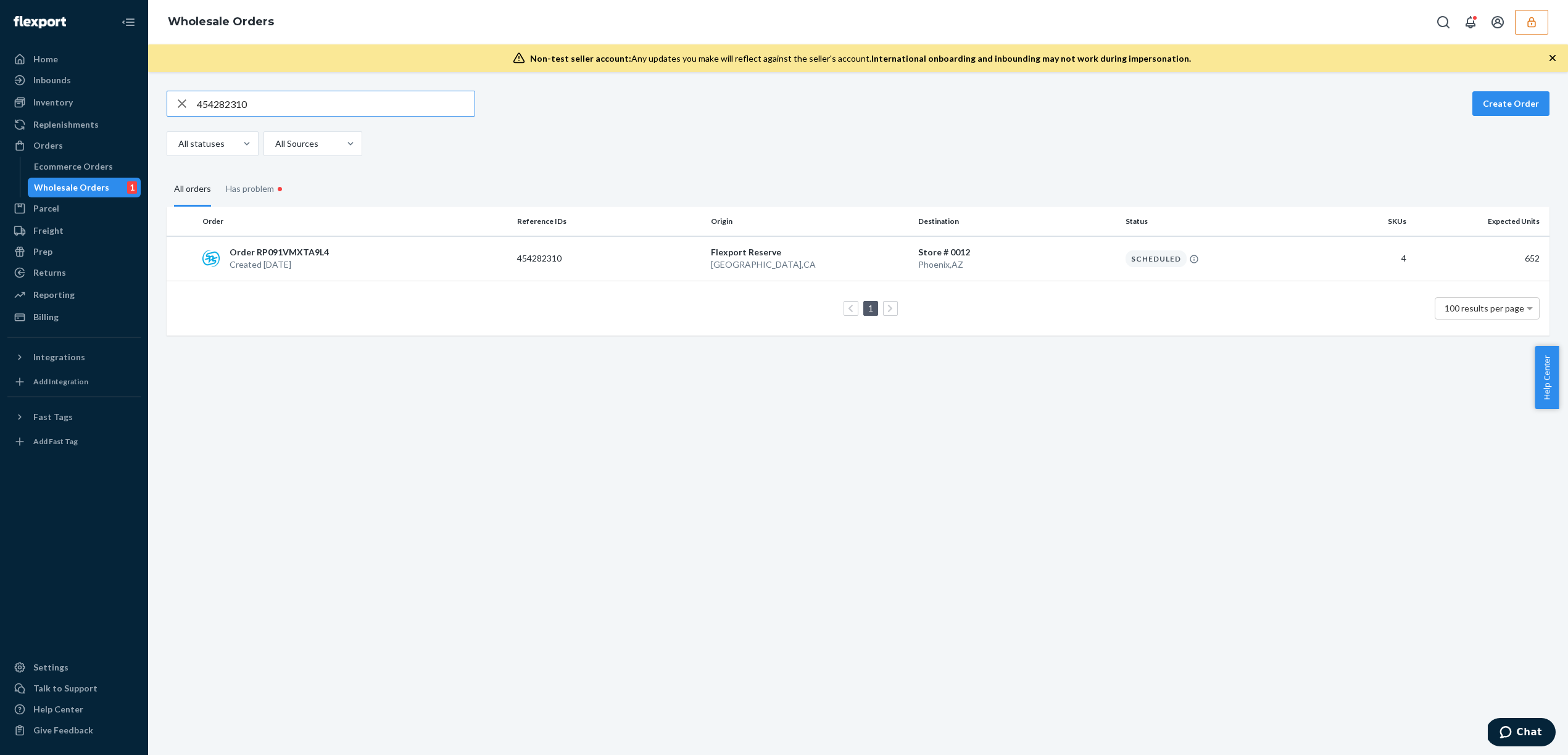
click at [822, 191] on fieldset "All orders Has problem •" at bounding box center [858, 188] width 1383 height 36
click at [550, 268] on td "454282310" at bounding box center [609, 258] width 194 height 45
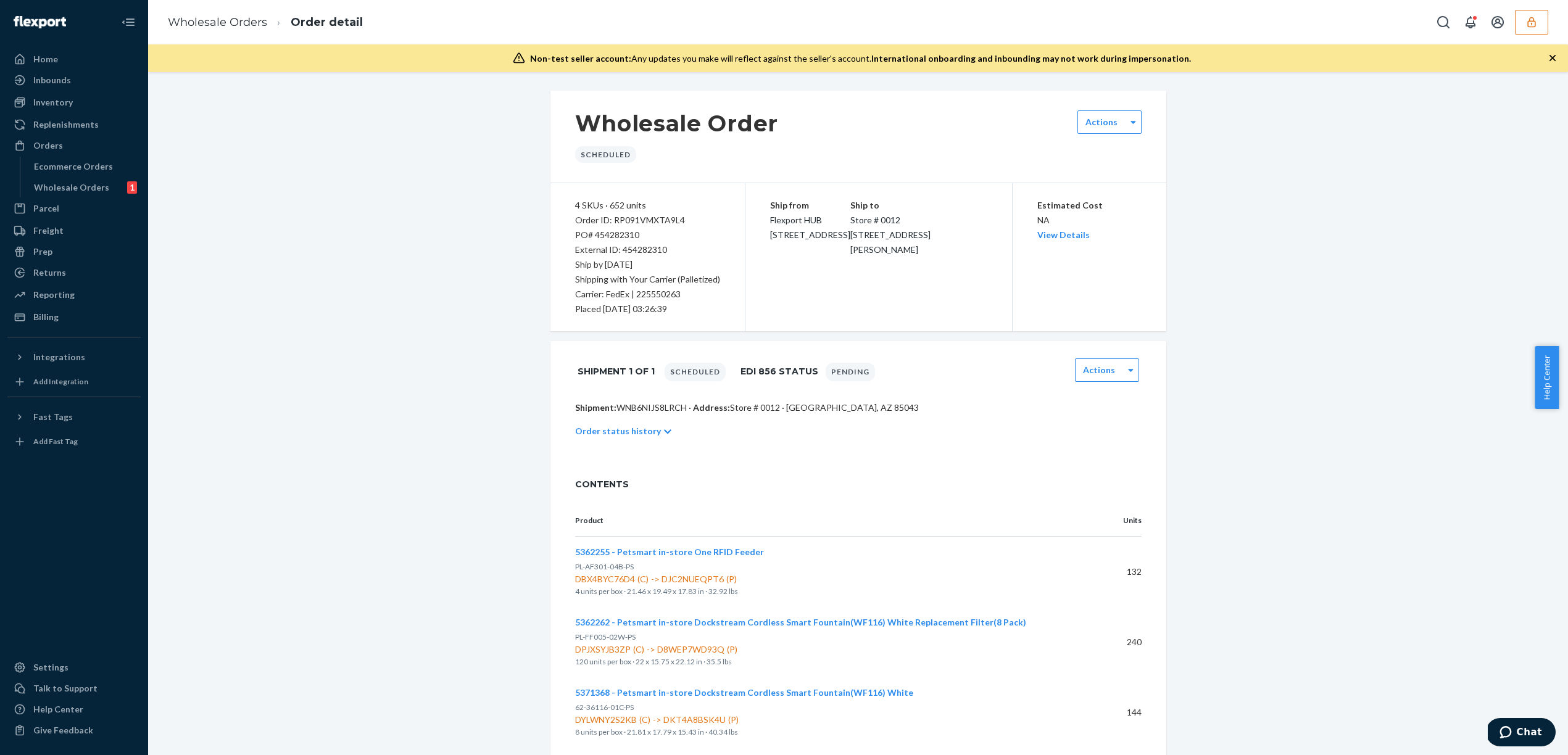
click at [595, 156] on div "Scheduled" at bounding box center [606, 154] width 61 height 17
click at [649, 156] on div "Wholesale Order Scheduled" at bounding box center [677, 136] width 204 height 52
drag, startPoint x: 568, startPoint y: 155, endPoint x: 659, endPoint y: 159, distance: 91.1
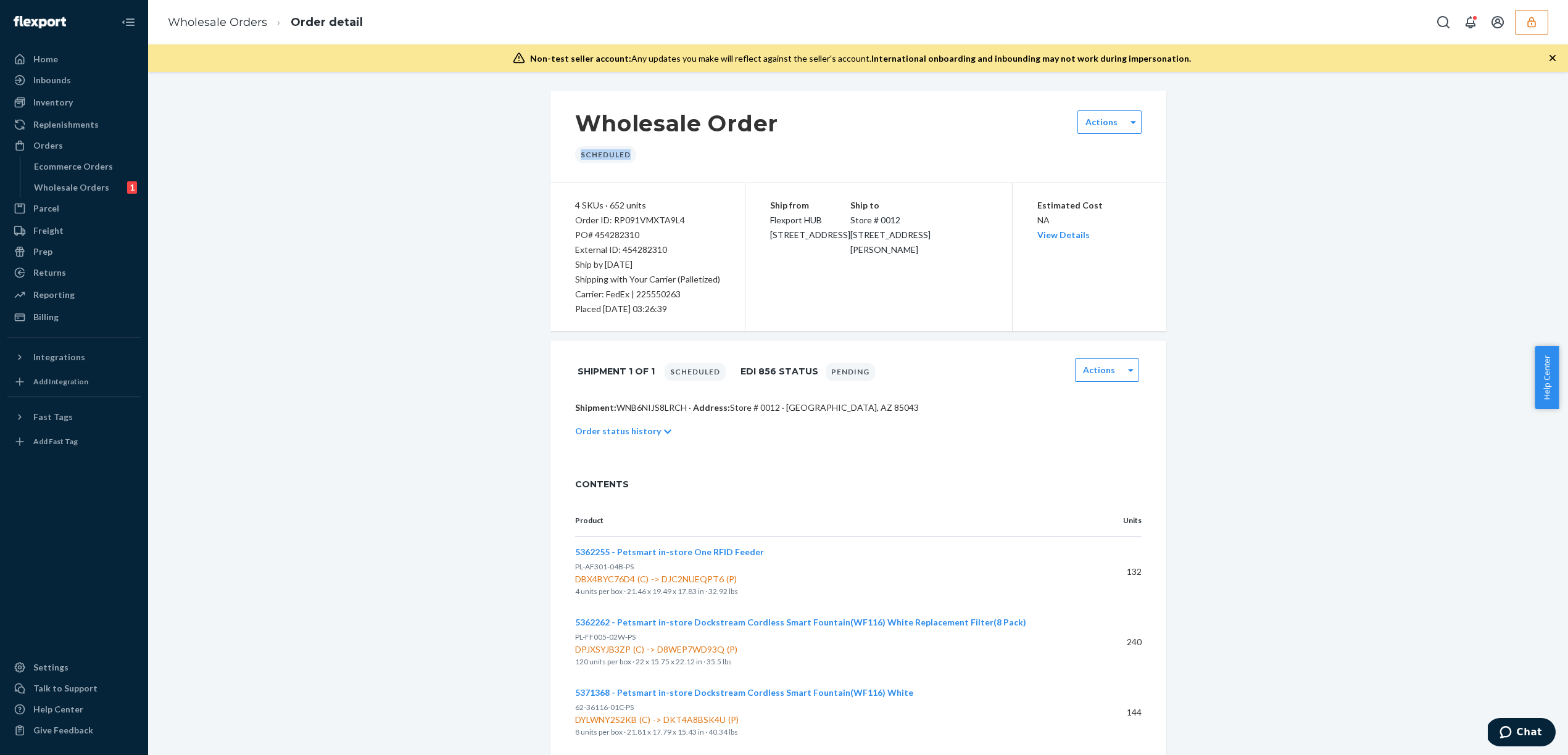
click at [659, 159] on div "Wholesale Order Scheduled Actions" at bounding box center [858, 137] width 616 height 93
click at [659, 159] on div "Wholesale Order Scheduled" at bounding box center [677, 136] width 204 height 52
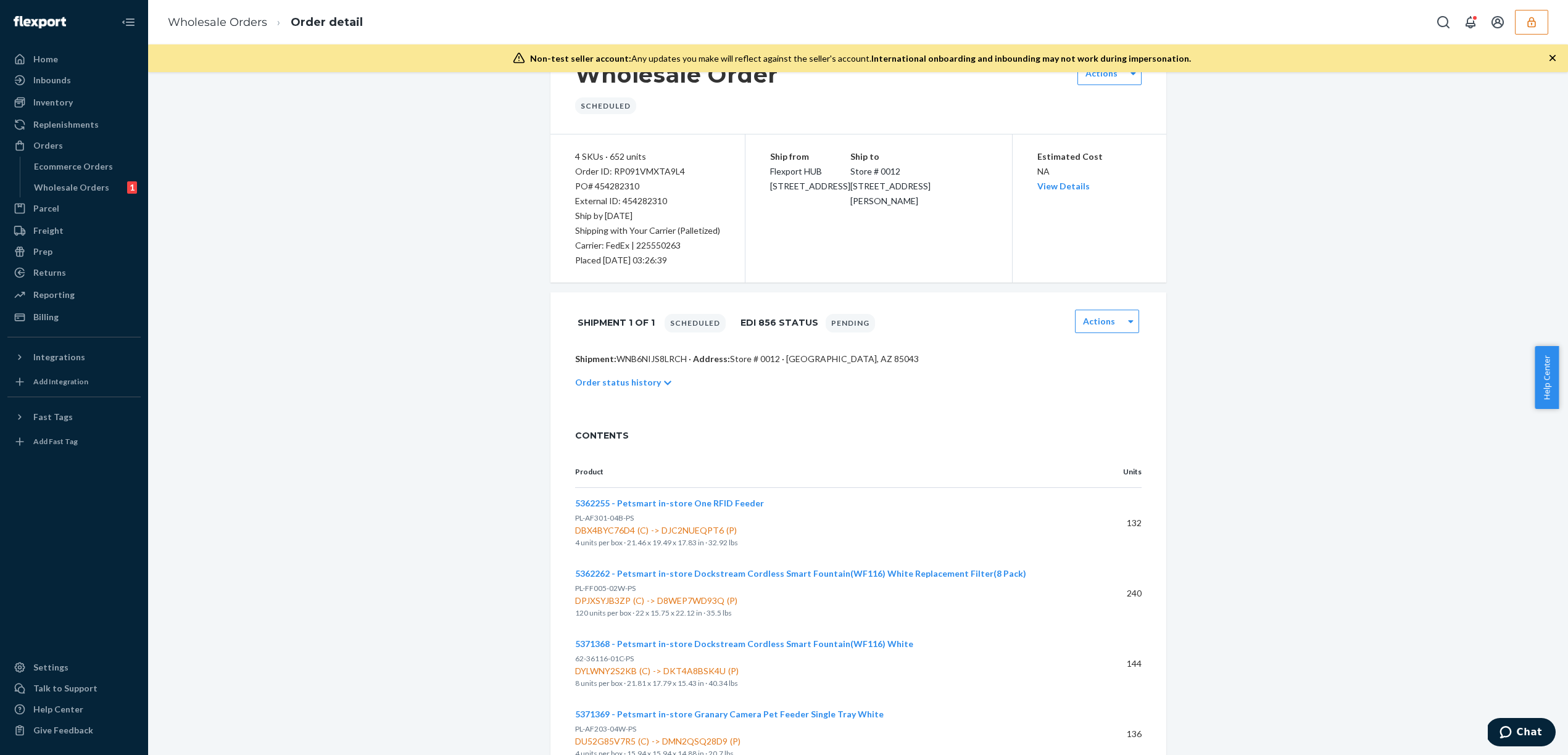
scroll to position [107, 0]
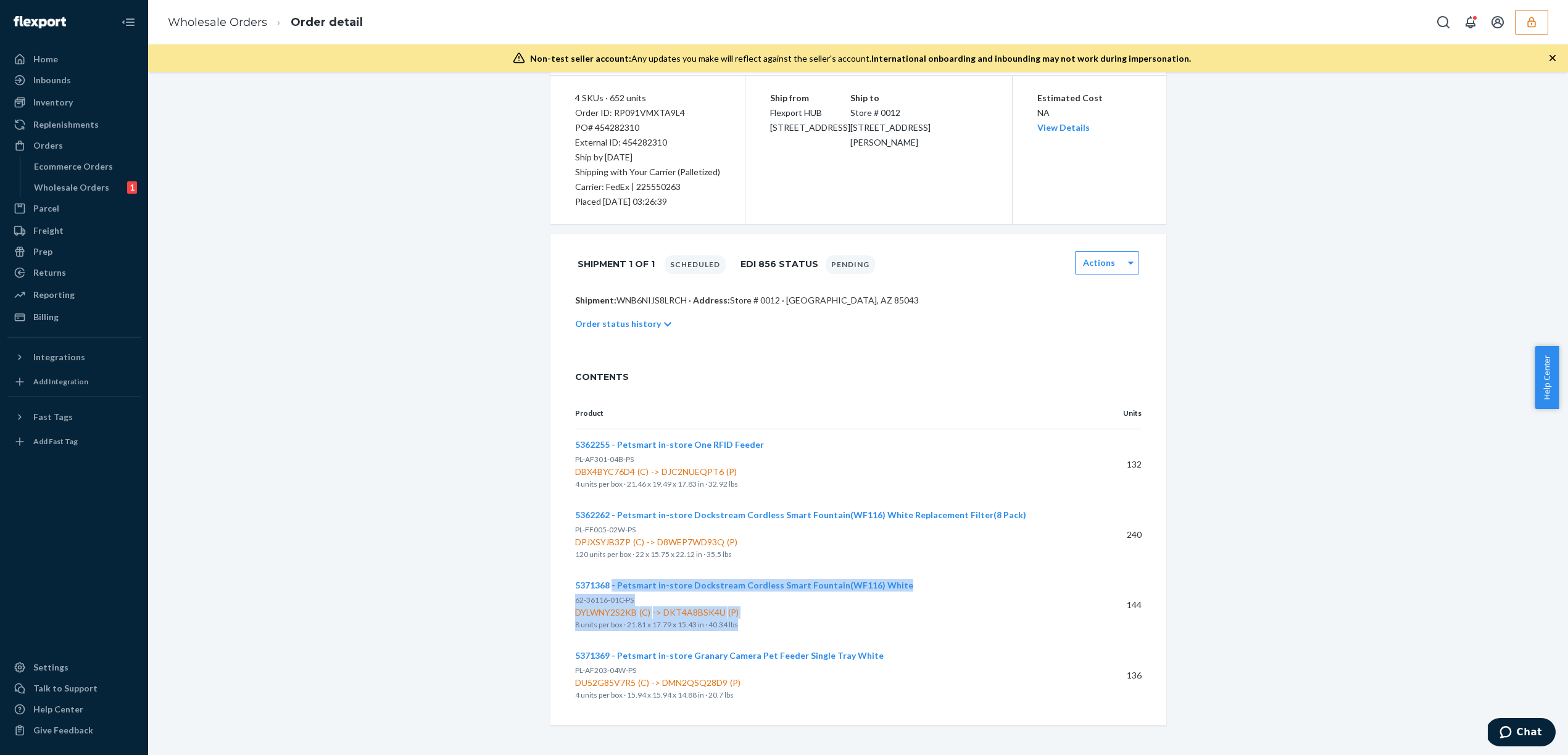
drag, startPoint x: 790, startPoint y: 627, endPoint x: 608, endPoint y: 584, distance: 187.0
click at [607, 584] on div "5371368 - Petsmart in-store Dockstream Cordless Smart Fountain(WF116) White 62-…" at bounding box center [823, 605] width 495 height 52
click at [782, 616] on span "DYLWNY2S2KB (C) -> DKT4A8BSK4U (P)" at bounding box center [823, 612] width 495 height 13
click at [757, 582] on span "5371368 - Petsmart in-store Dockstream Cordless Smart Fountain(WF116) White" at bounding box center [744, 585] width 338 height 11
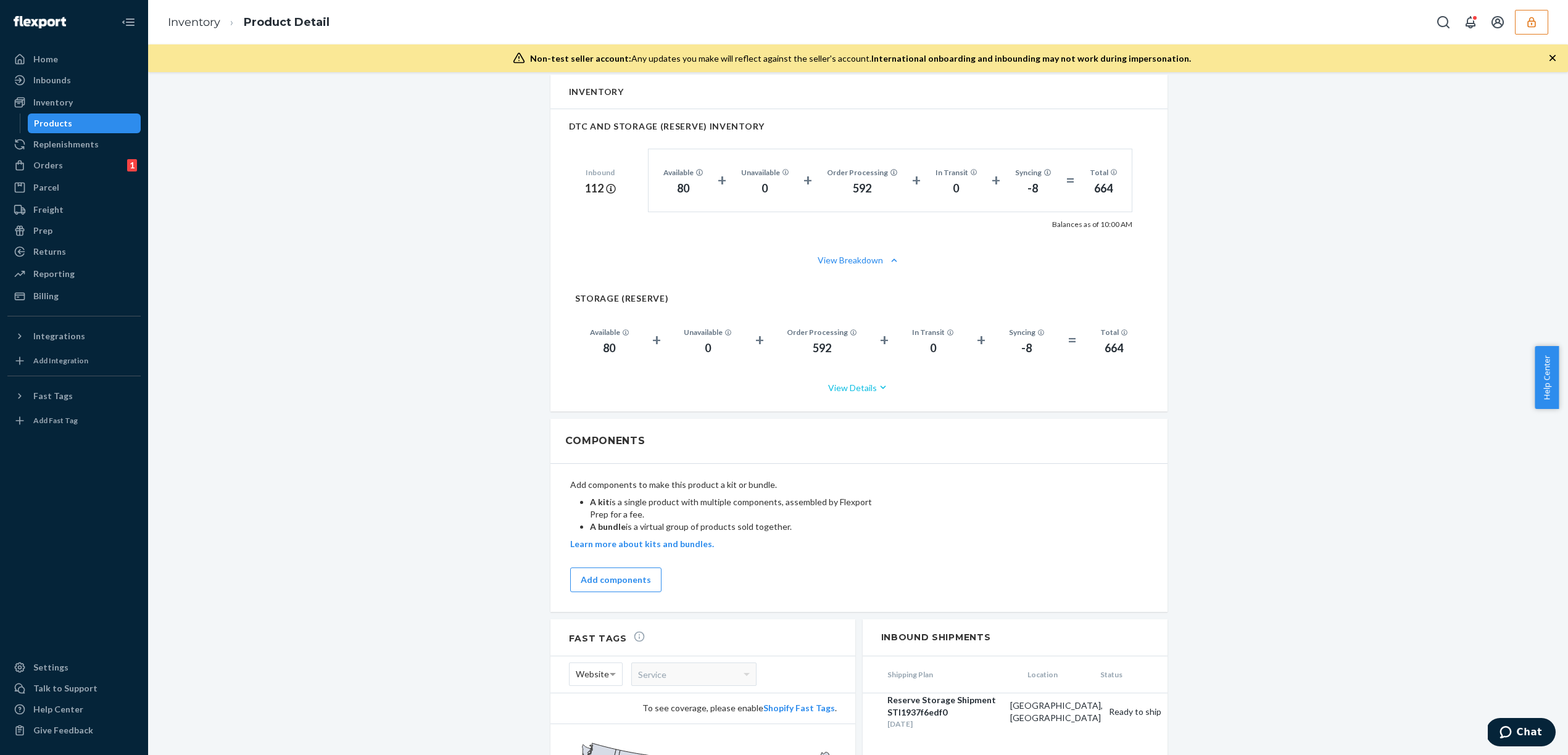
scroll to position [468, 0]
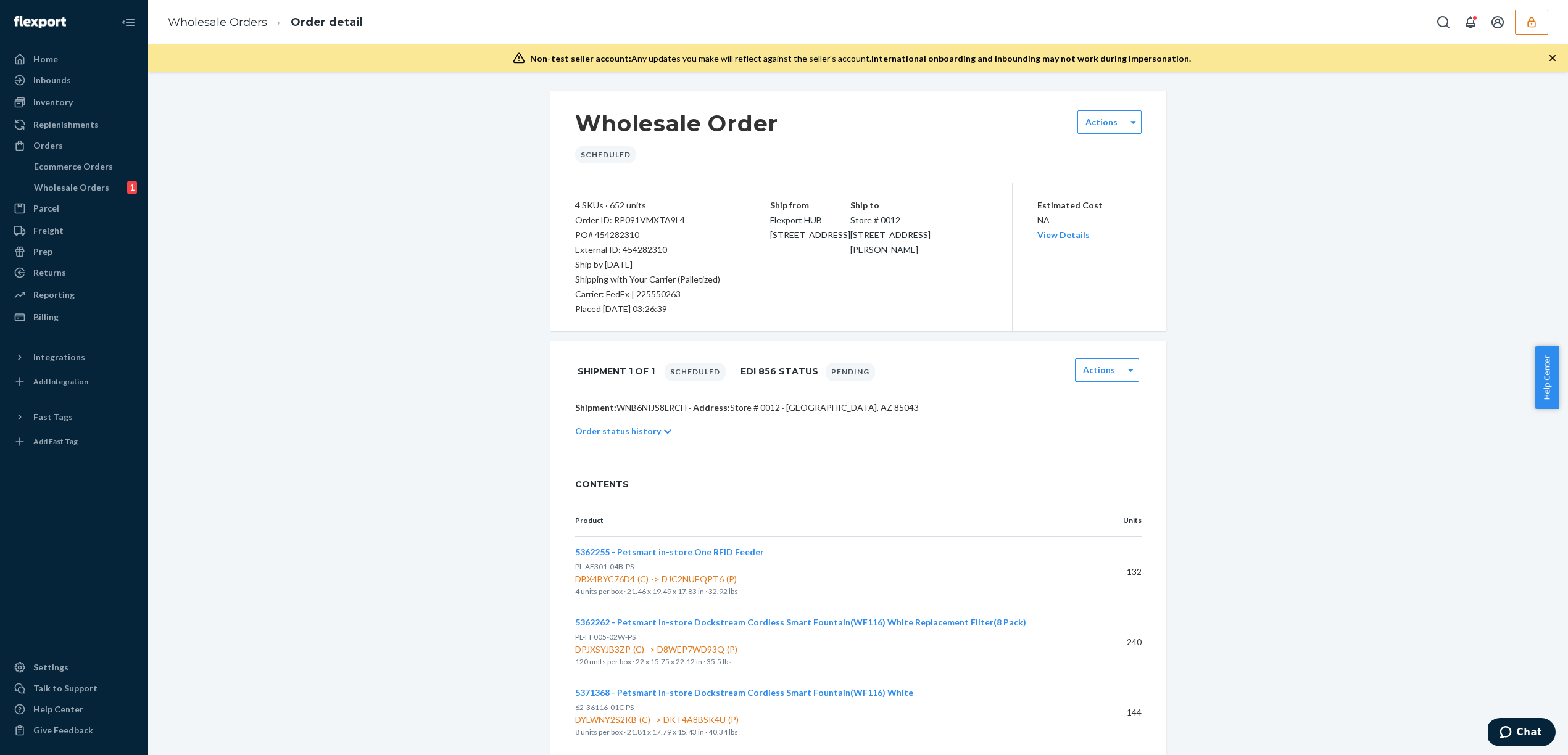
click at [608, 154] on div "Scheduled" at bounding box center [606, 154] width 61 height 17
click at [664, 431] on icon at bounding box center [667, 432] width 7 height 9
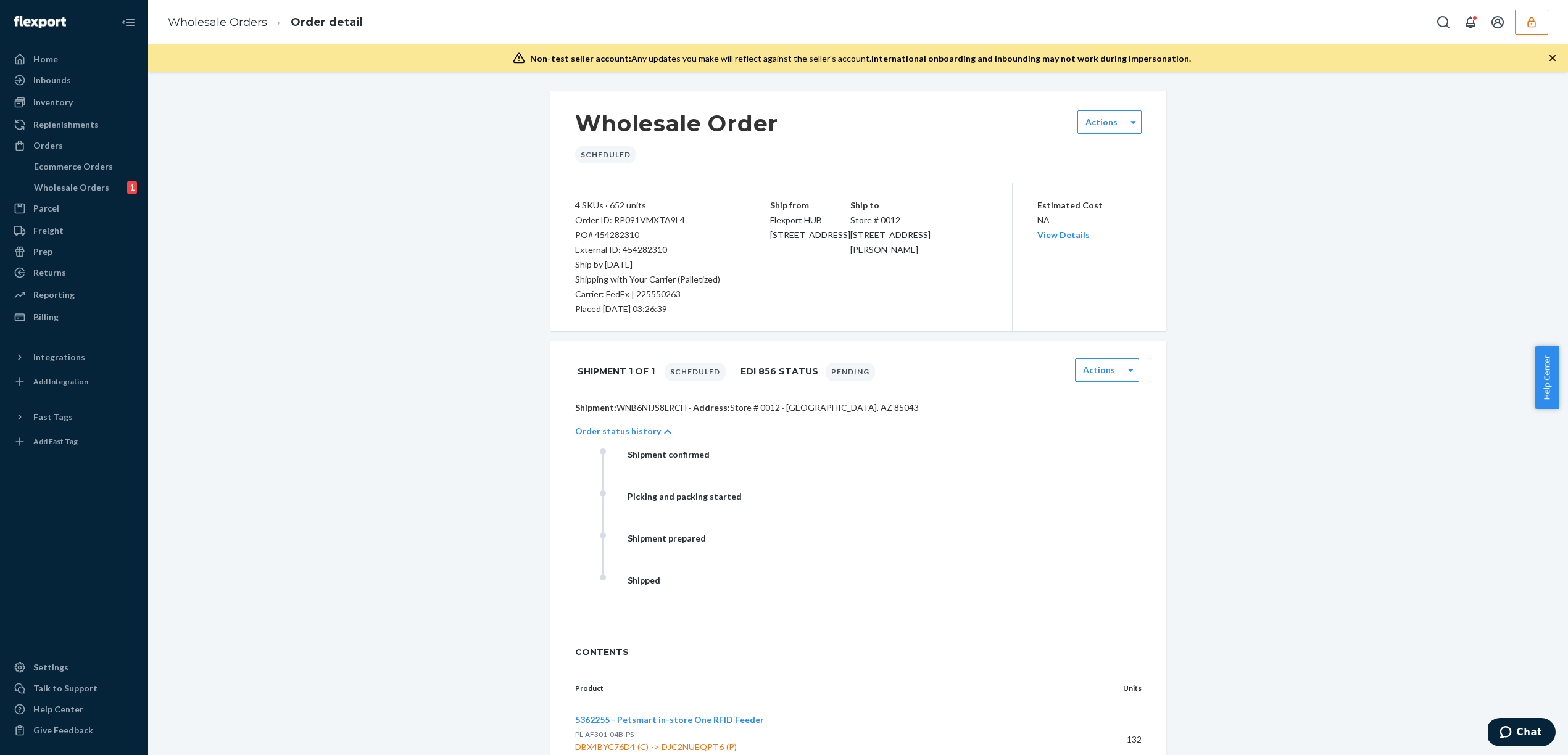
click at [632, 432] on p "Order status history" at bounding box center [618, 431] width 86 height 13
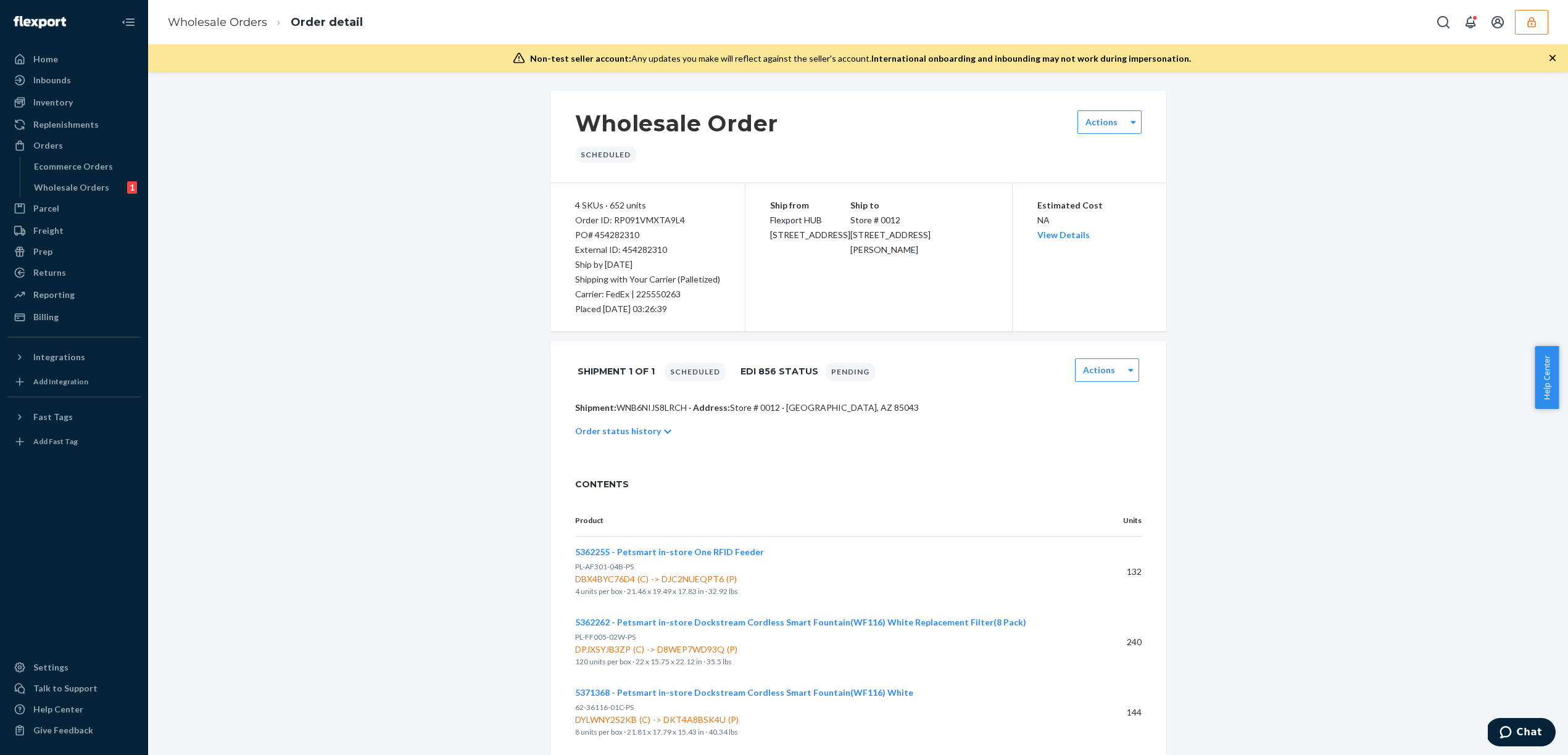
drag, startPoint x: 679, startPoint y: 315, endPoint x: 552, endPoint y: 304, distance: 127.5
click at [552, 304] on div "4 SKUs · 652 units Order ID: RP091VMXTA9L4 PO# 454282310 External ID: 454282310…" at bounding box center [647, 257] width 195 height 148
click at [623, 310] on div "Placed [DATE] 03:26:39" at bounding box center [647, 309] width 145 height 15
drag, startPoint x: 565, startPoint y: 309, endPoint x: 696, endPoint y: 307, distance: 131.0
click at [696, 307] on div "4 SKUs · 652 units Order ID: RP091VMXTA9L4 PO# 454282310 External ID: 454282310…" at bounding box center [647, 257] width 195 height 148
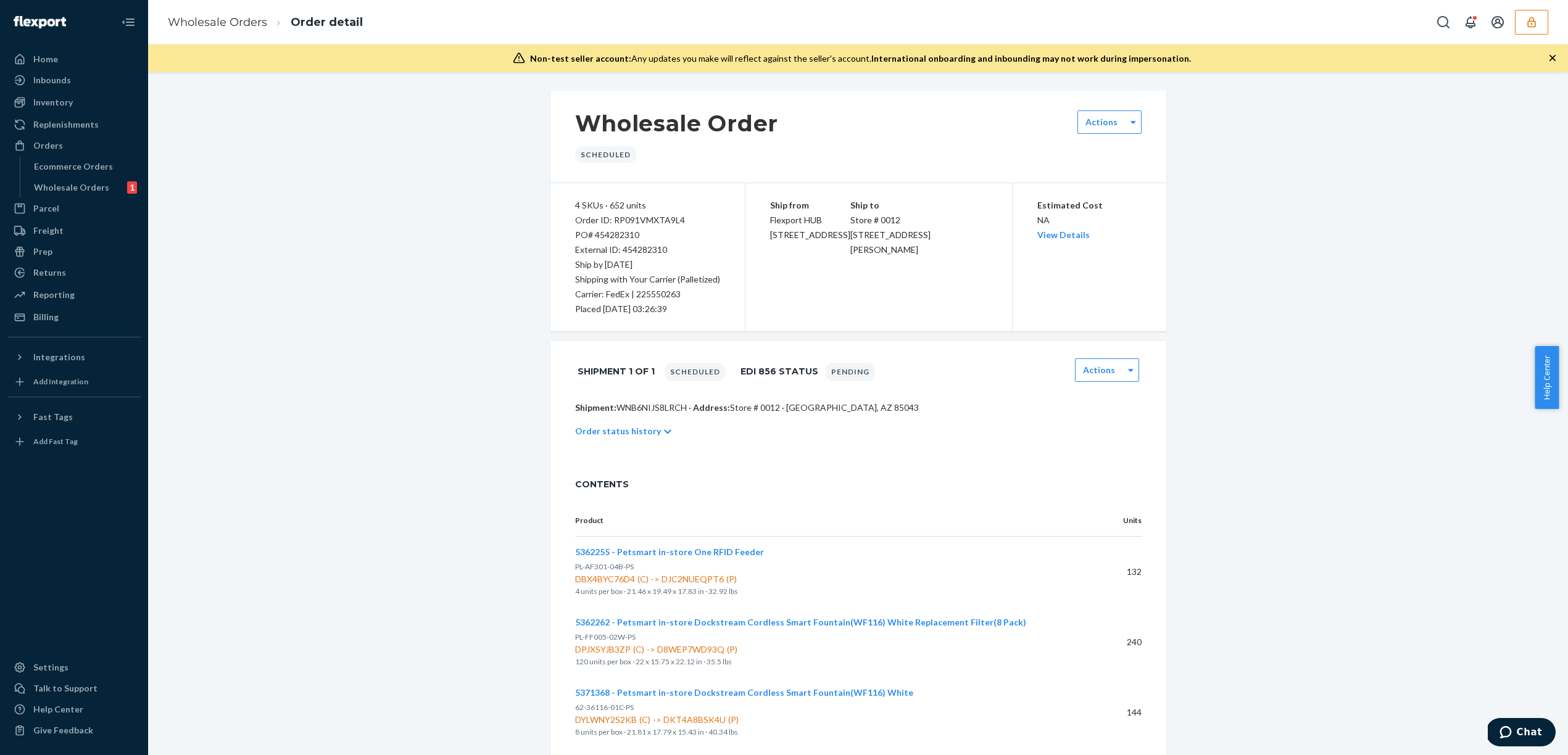
click at [696, 307] on div "Placed [DATE] 03:26:39" at bounding box center [647, 309] width 145 height 15
drag, startPoint x: 565, startPoint y: 266, endPoint x: 690, endPoint y: 264, distance: 125.0
click at [690, 264] on div "4 SKUs · 652 units Order ID: RP091VMXTA9L4 PO# 454282310 External ID: 454282310…" at bounding box center [647, 257] width 195 height 148
click at [679, 306] on div "Placed [DATE] 03:26:39" at bounding box center [647, 309] width 145 height 15
drag, startPoint x: 679, startPoint y: 308, endPoint x: 561, endPoint y: 269, distance: 124.3
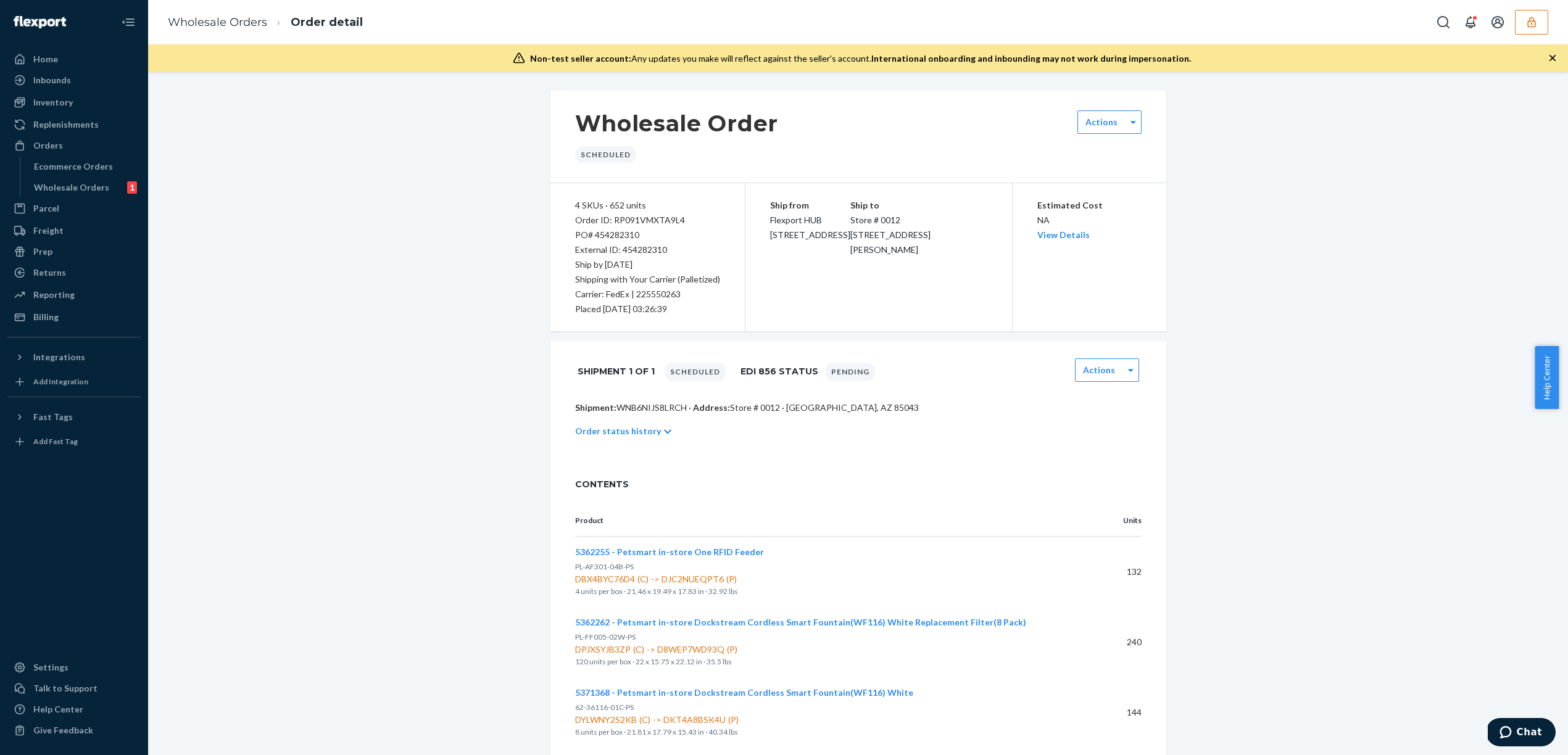
click at [561, 269] on div "4 SKUs · 652 units Order ID: RP091VMXTA9L4 PO# 454282310 External ID: 454282310…" at bounding box center [647, 257] width 195 height 148
click at [698, 307] on div "Placed [DATE] 03:26:39" at bounding box center [647, 309] width 145 height 15
